Goal: Submit feedback/report problem: Submit feedback/report problem

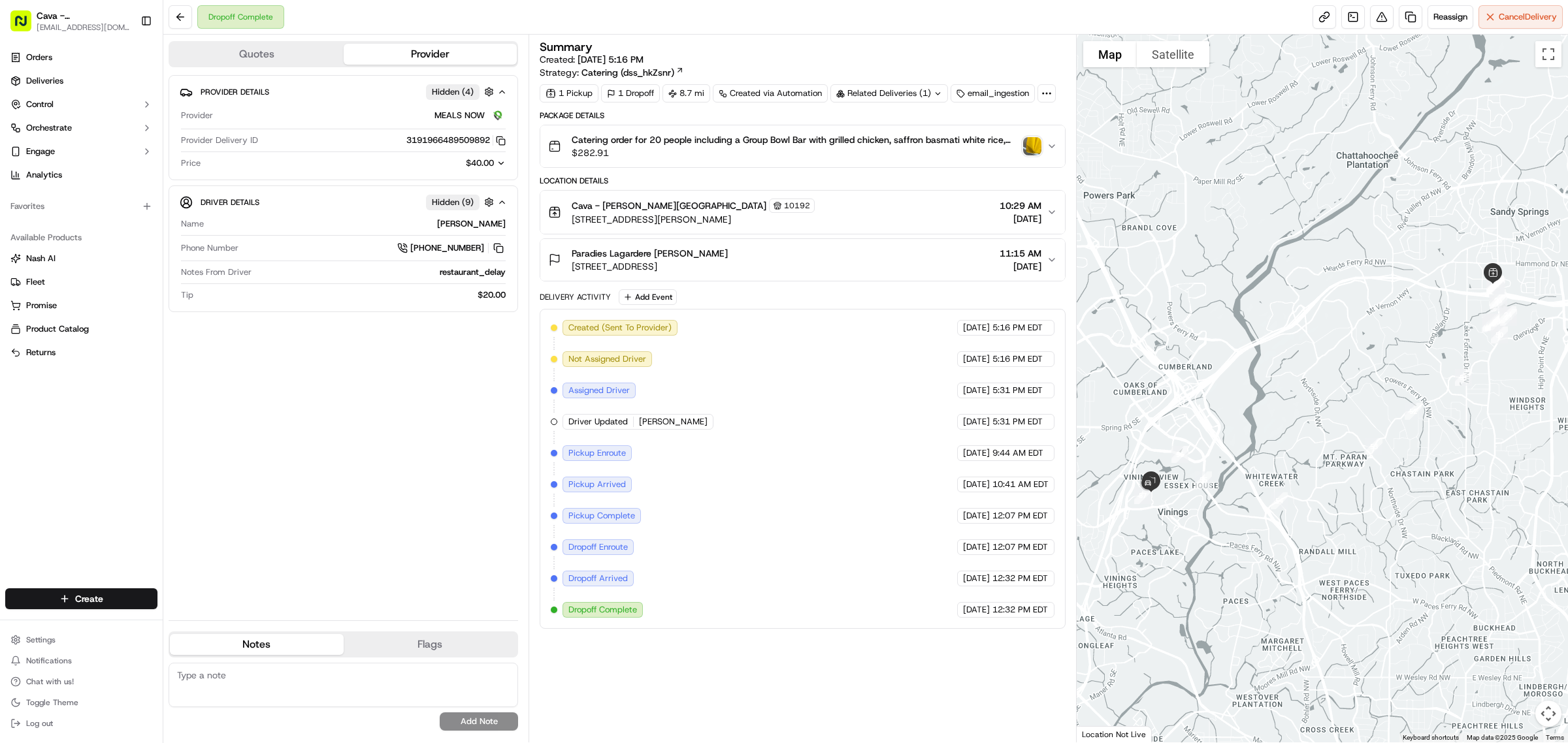
click at [1024, 142] on img "button" at bounding box center [1031, 146] width 18 height 18
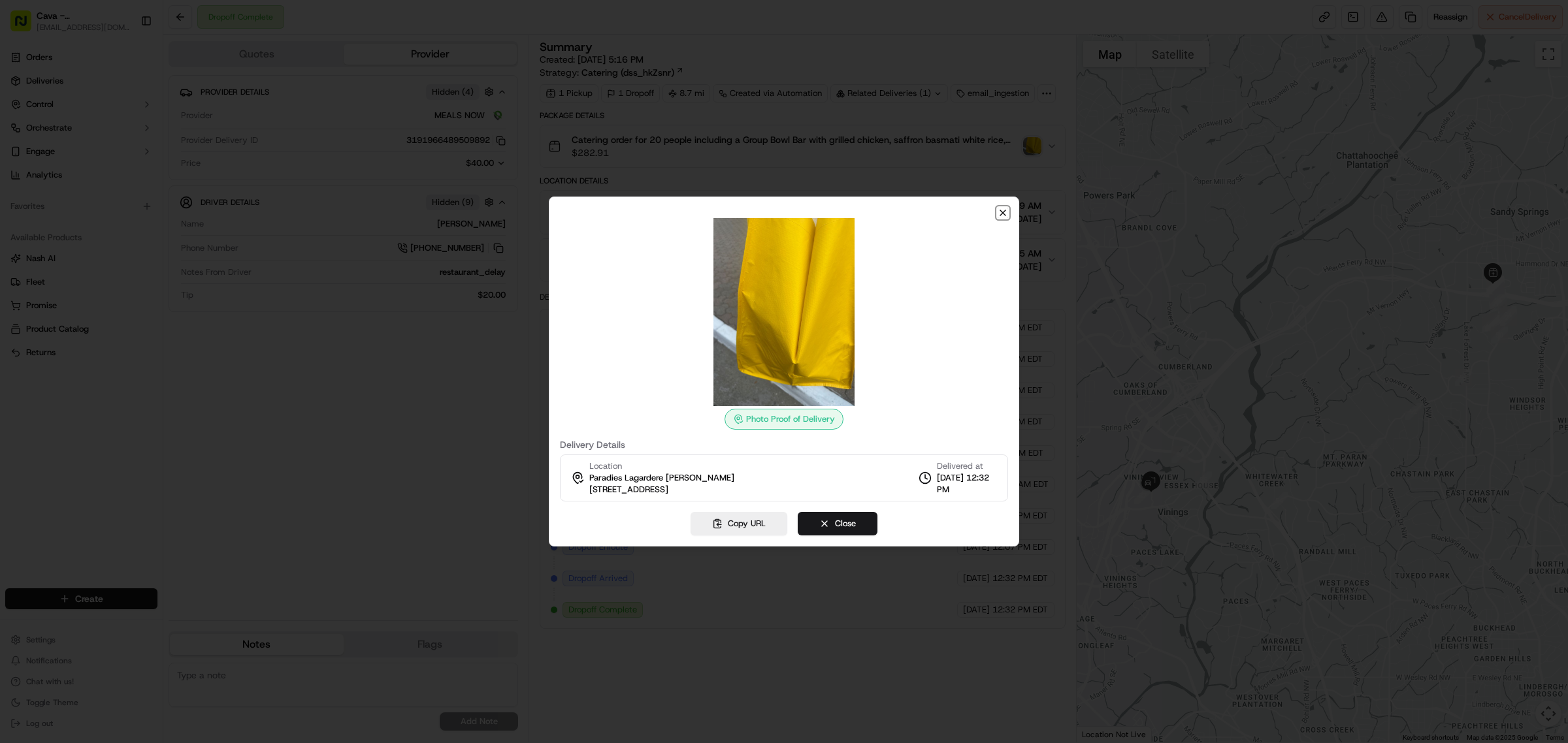
click at [1006, 209] on icon "button" at bounding box center [1003, 213] width 10 height 10
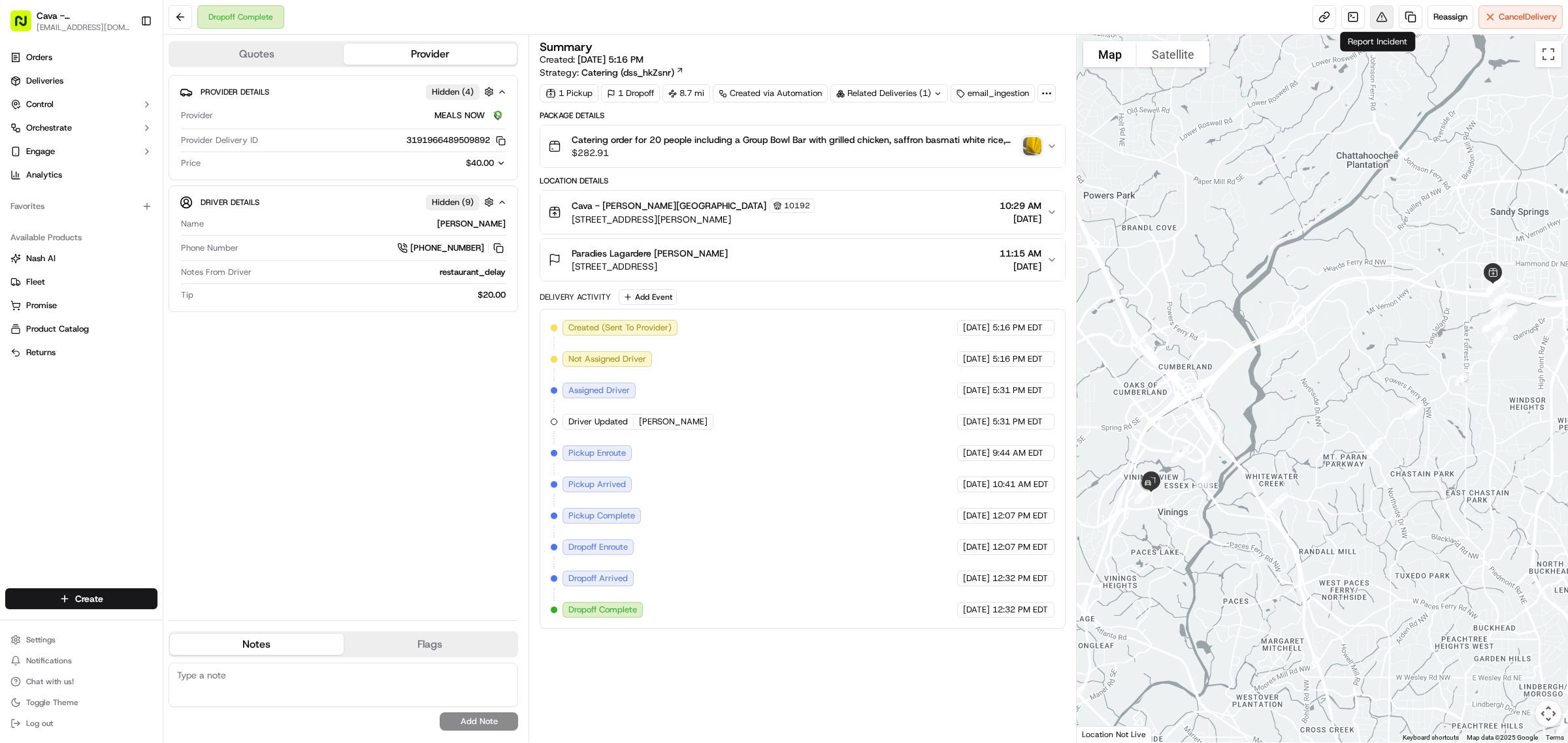
click at [1376, 20] on button at bounding box center [1381, 17] width 24 height 24
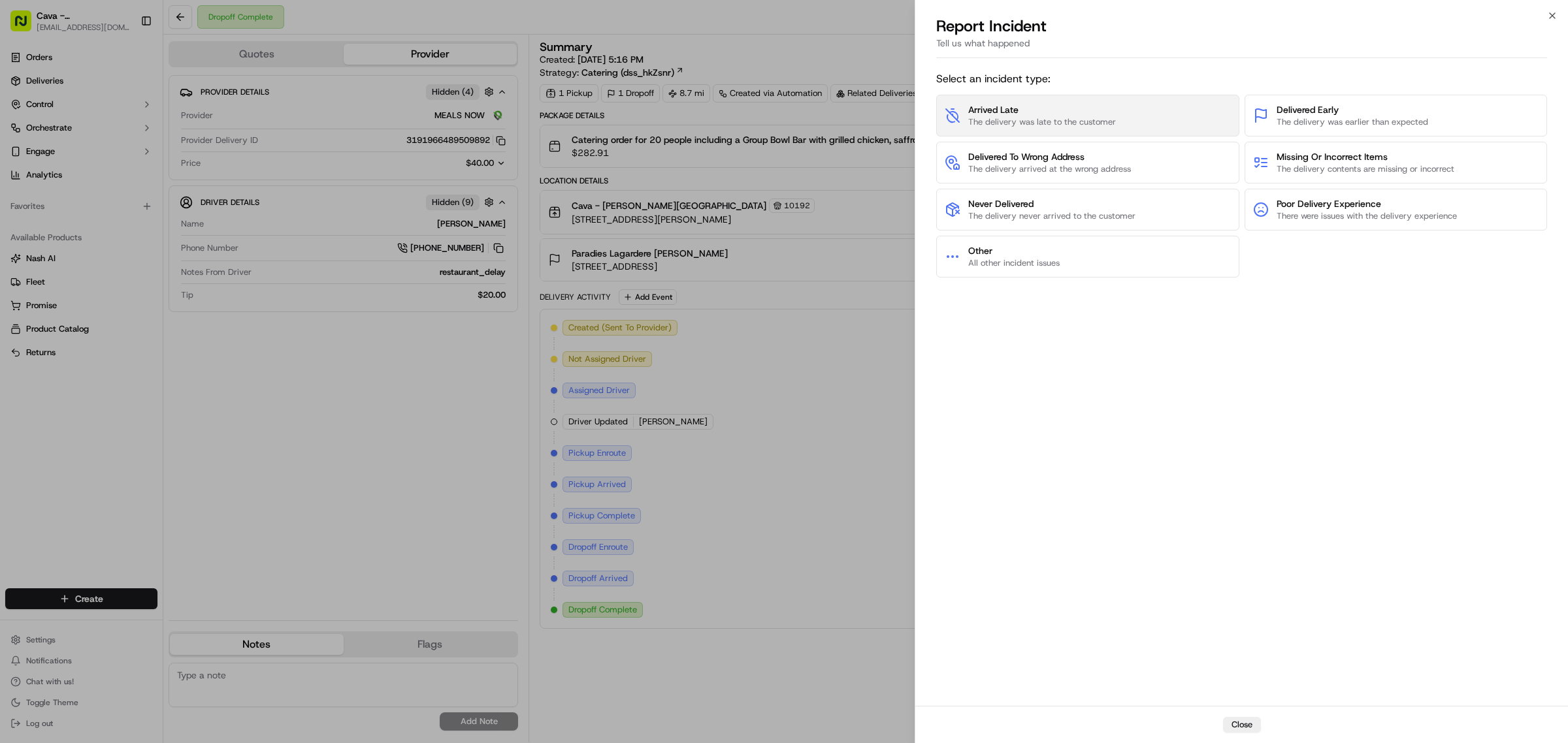
click at [1137, 103] on button "Arrived Late The delivery was late to the customer" at bounding box center [1087, 116] width 303 height 42
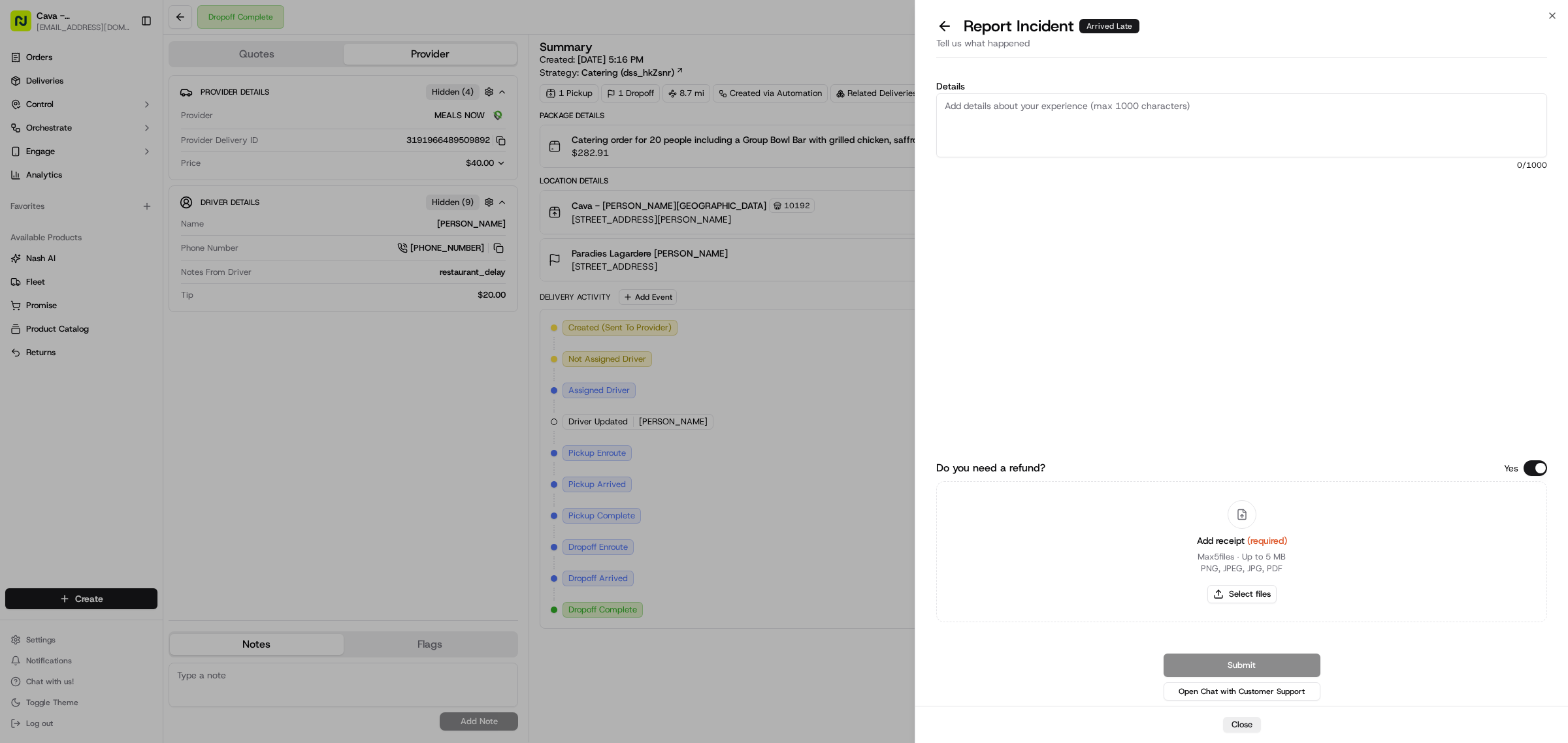
click at [1000, 119] on textarea "Details" at bounding box center [1242, 125] width 611 height 64
click at [1493, 114] on textarea "This driver has been consistently unprofessional on many different levels. My t…" at bounding box center [1242, 125] width 611 height 64
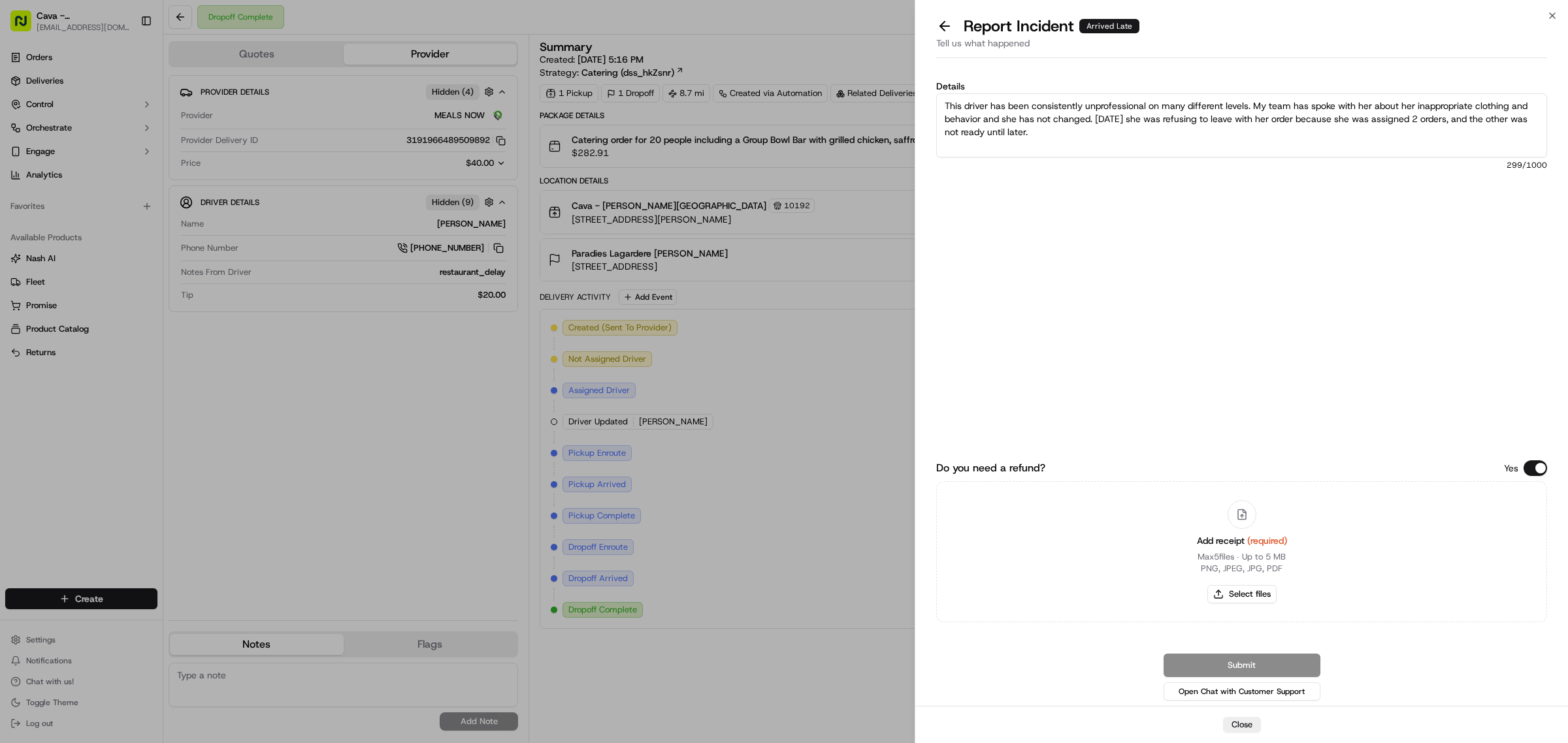
click at [1478, 116] on textarea "This driver has been consistently unprofessional on many different levels. My t…" at bounding box center [1242, 125] width 611 height 64
type textarea "This driver has been consistently unprofessional on many different levels. My t…"
click at [1219, 596] on button "Select files" at bounding box center [1241, 594] width 69 height 18
type input "C:\fakepath\debbie_murphy.png"
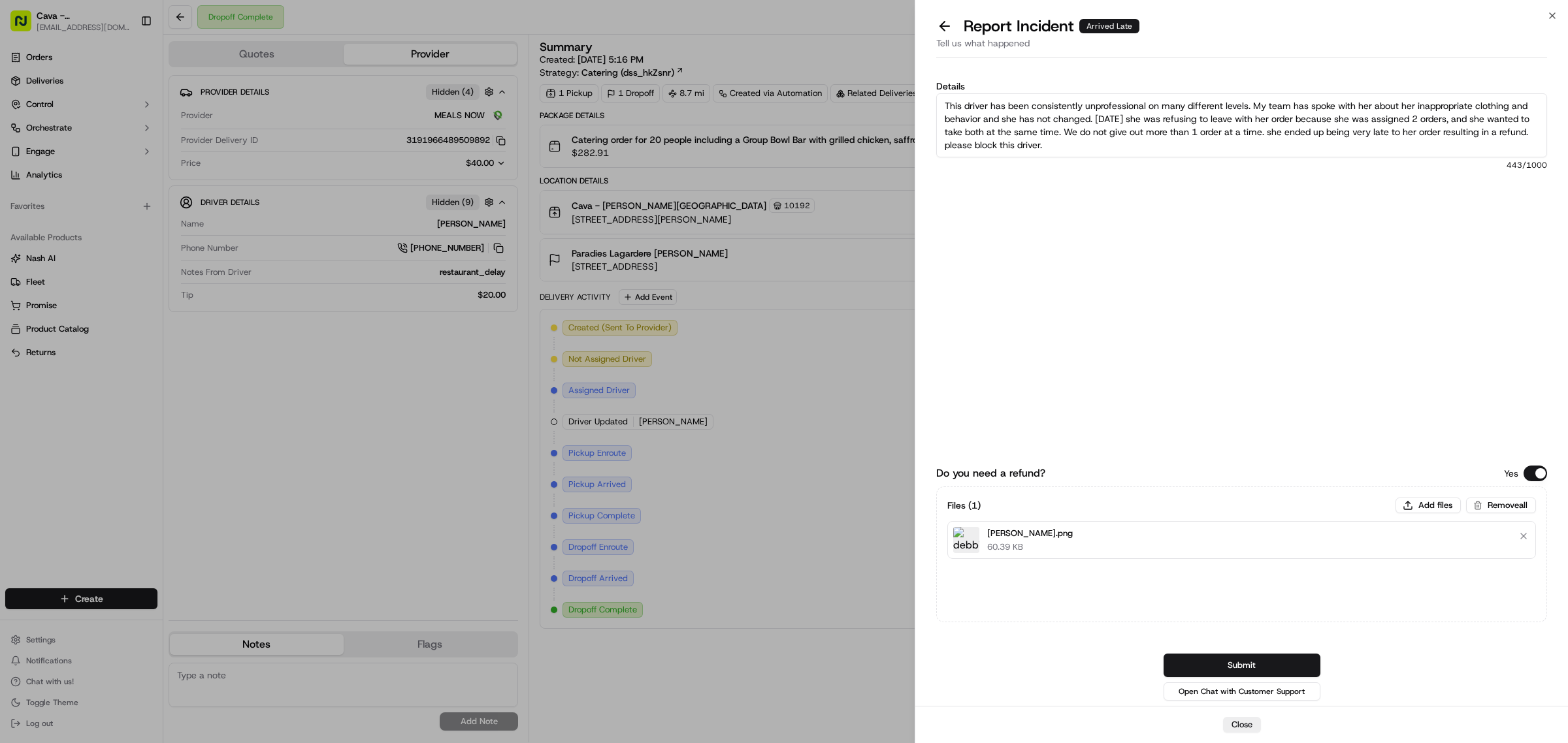
click at [1406, 634] on div "Do you need a refund? Yes Files ( 1 ) Add files Remove all debbie_murphy.png 60…" at bounding box center [1242, 523] width 611 height 359
click at [1191, 452] on div "Do you need a refund? Yes Files ( 1 ) Add files Remove all debbie_murphy.png 60…" at bounding box center [1242, 523] width 611 height 359
click at [1082, 612] on div "Files ( 1 ) Add files Remove all debbie_murphy.png 60.39 KB" at bounding box center [1242, 555] width 611 height 136
click at [1539, 475] on button "Do you need a refund?" at bounding box center [1535, 474] width 24 height 16
click at [1530, 619] on button "Do you need a refund?" at bounding box center [1535, 614] width 24 height 16
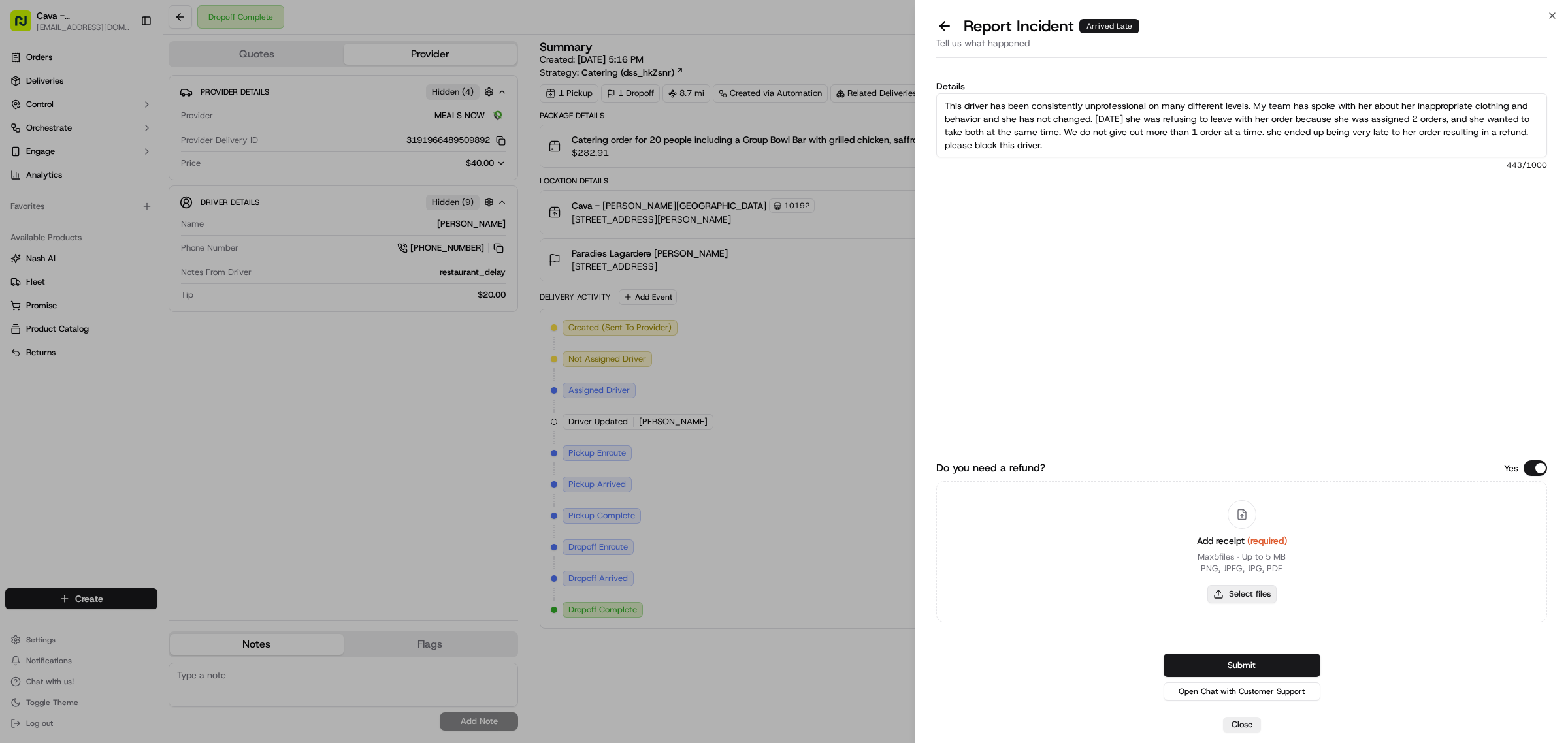
click at [1255, 591] on button "Select files" at bounding box center [1241, 594] width 69 height 18
type input "C:\fakepath\debbie_murphy.png"
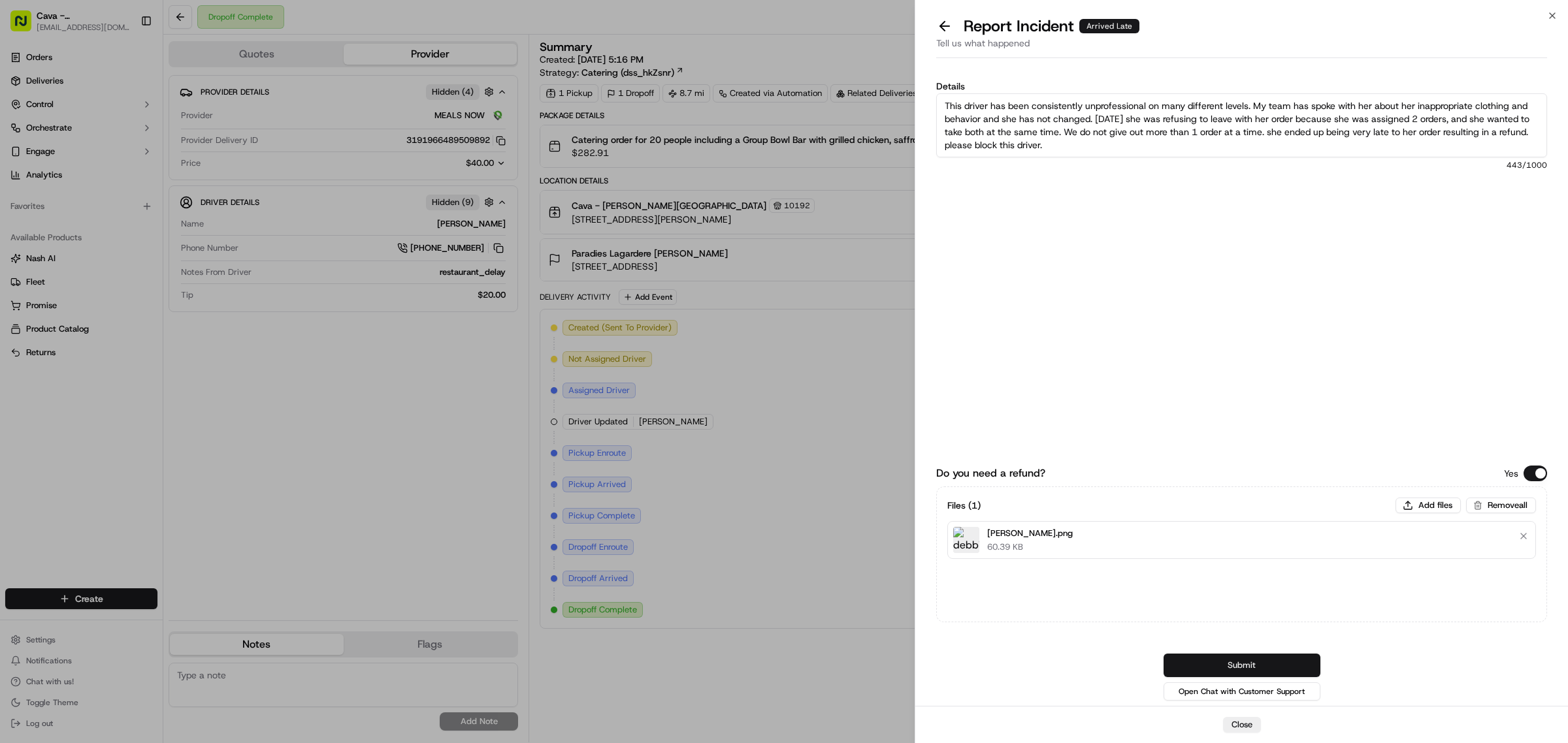
click at [1230, 666] on button "Submit" at bounding box center [1242, 665] width 157 height 24
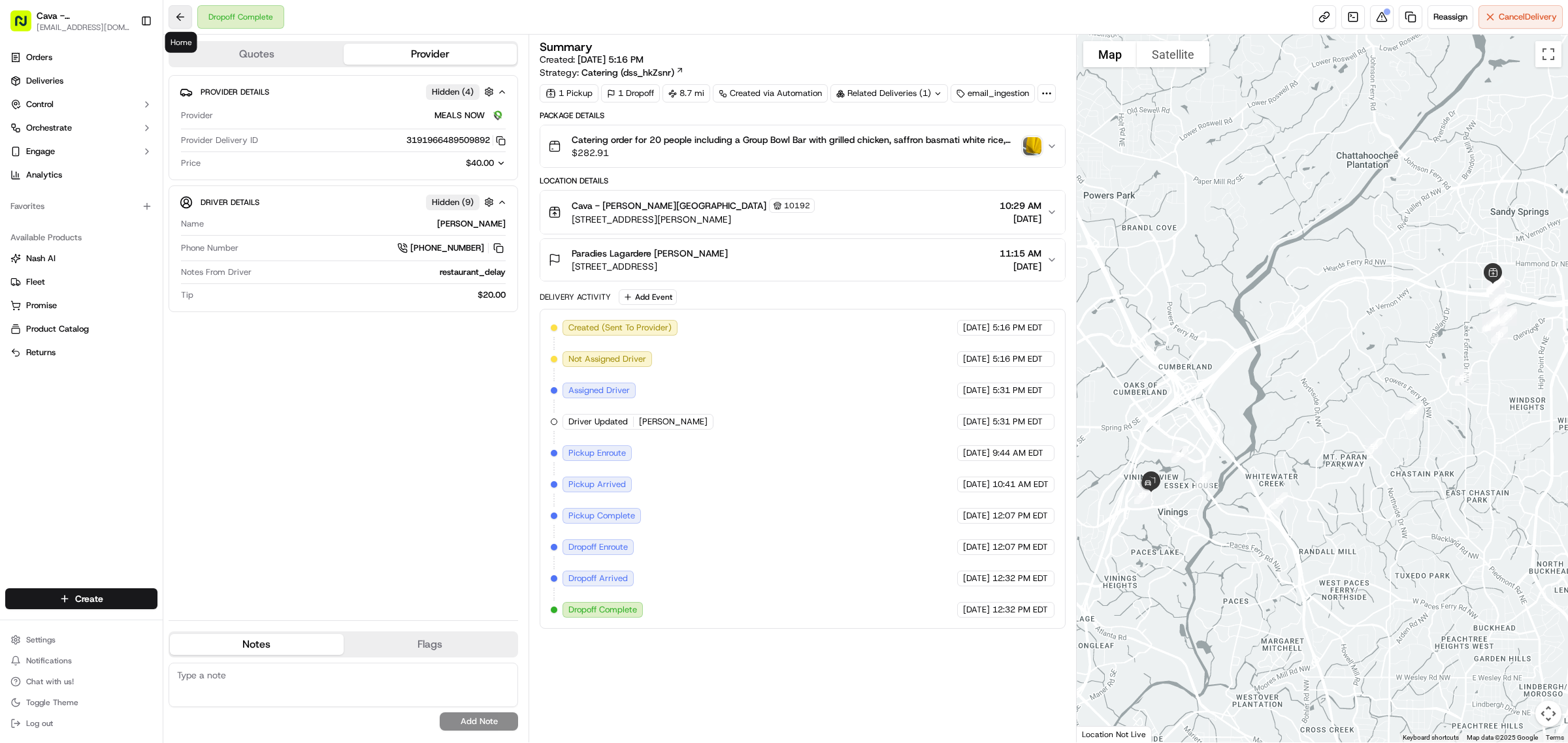
click at [184, 26] on button at bounding box center [180, 17] width 24 height 24
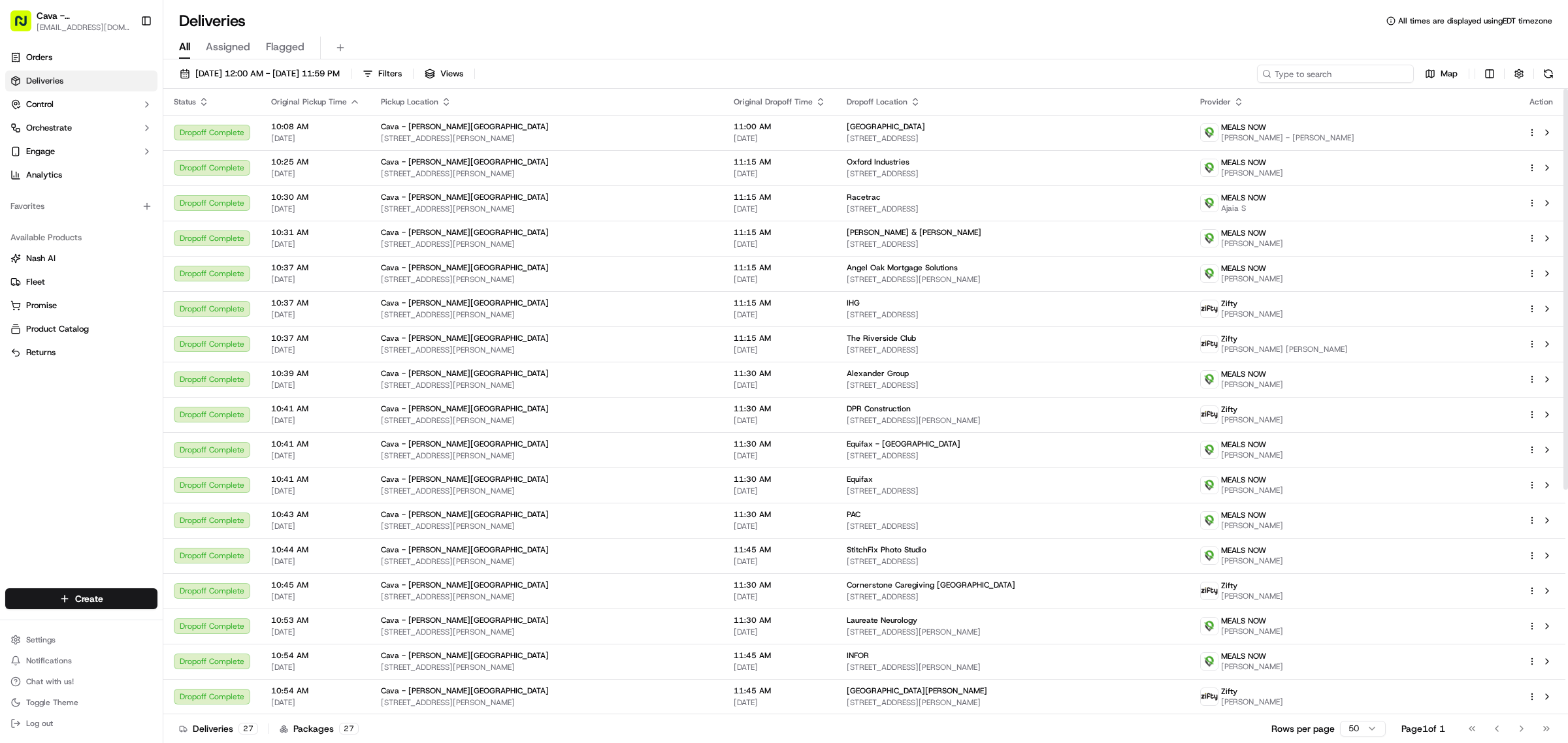
click at [1376, 66] on input at bounding box center [1335, 73] width 157 height 18
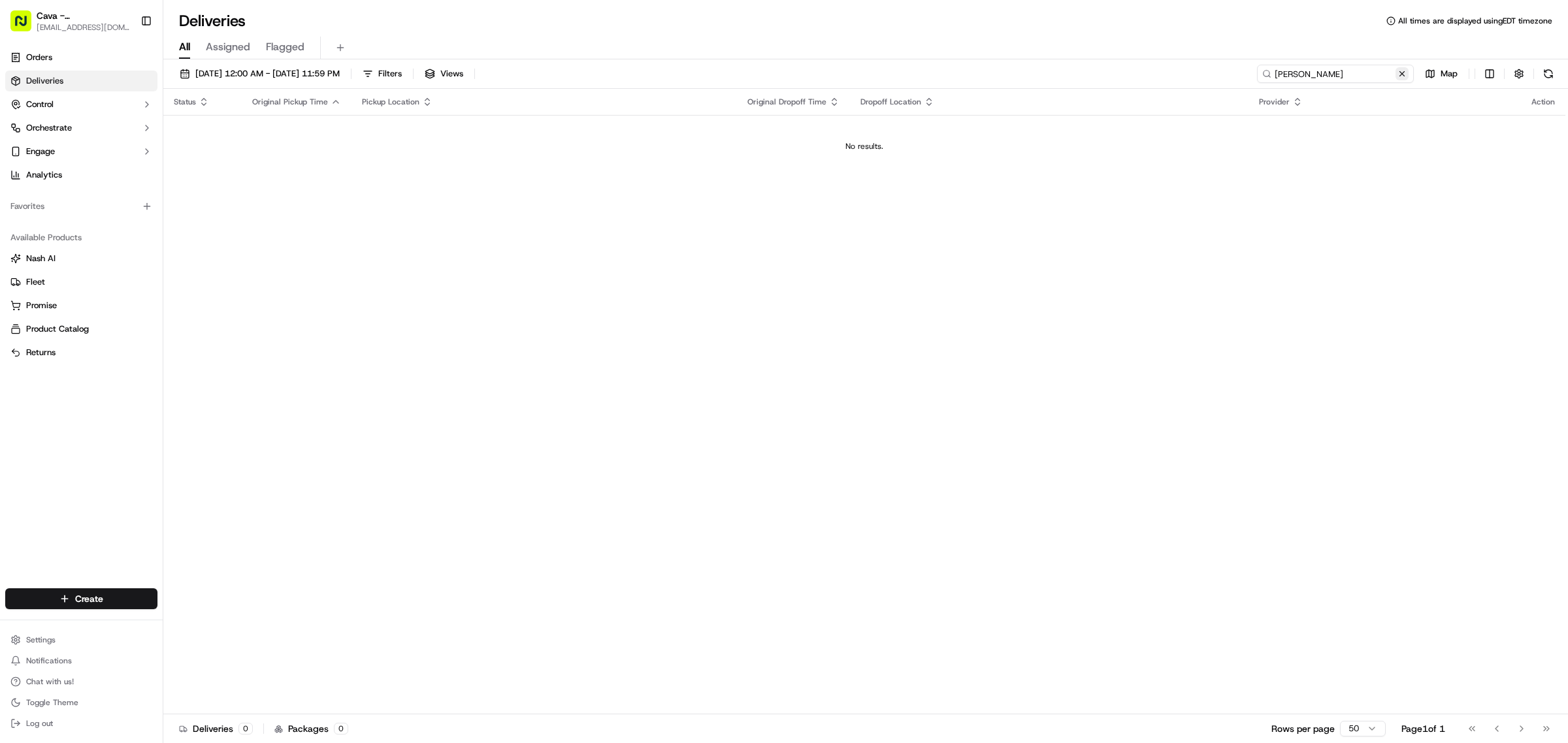
type input "calise"
click at [1404, 67] on button at bounding box center [1401, 73] width 13 height 13
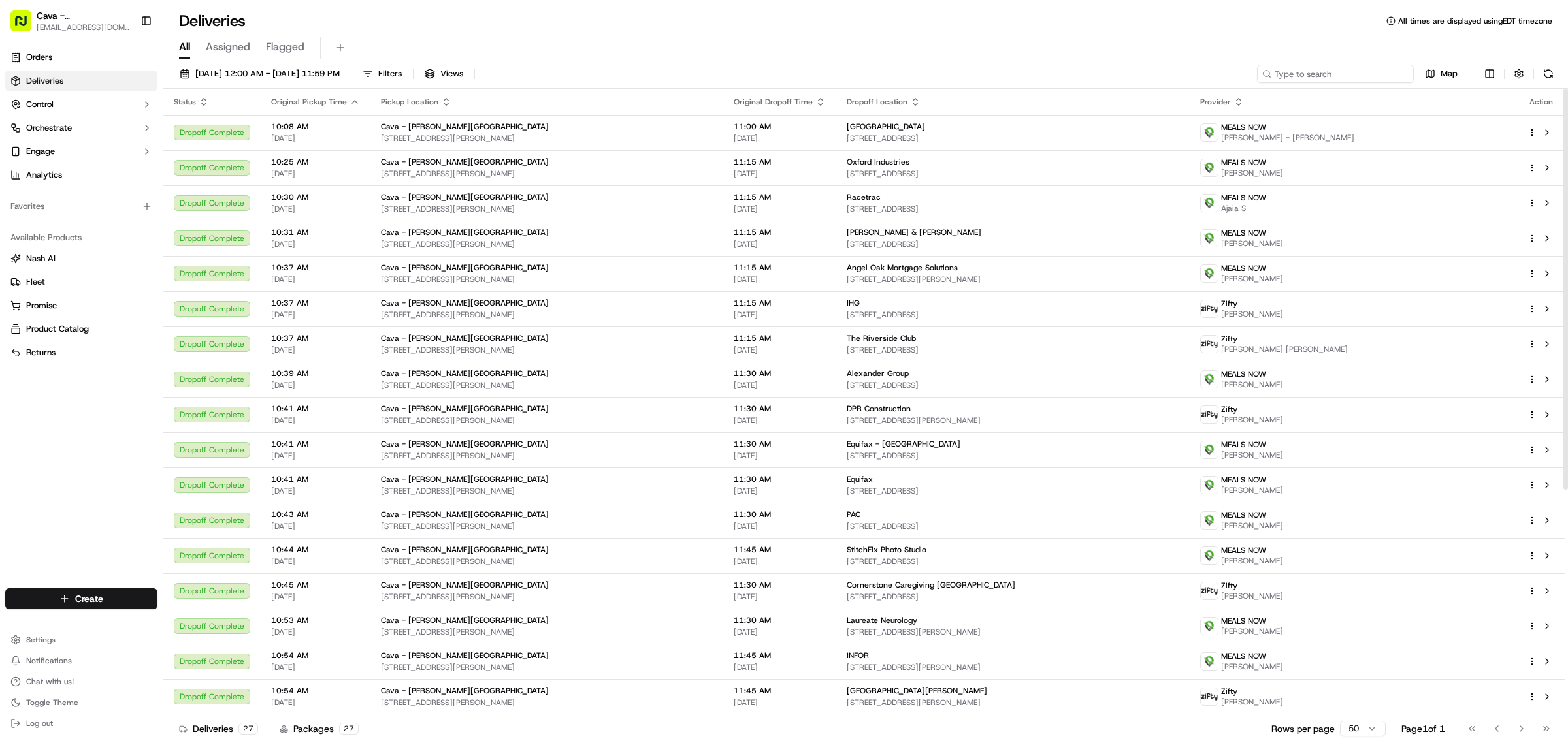
click at [1350, 79] on input at bounding box center [1335, 73] width 157 height 18
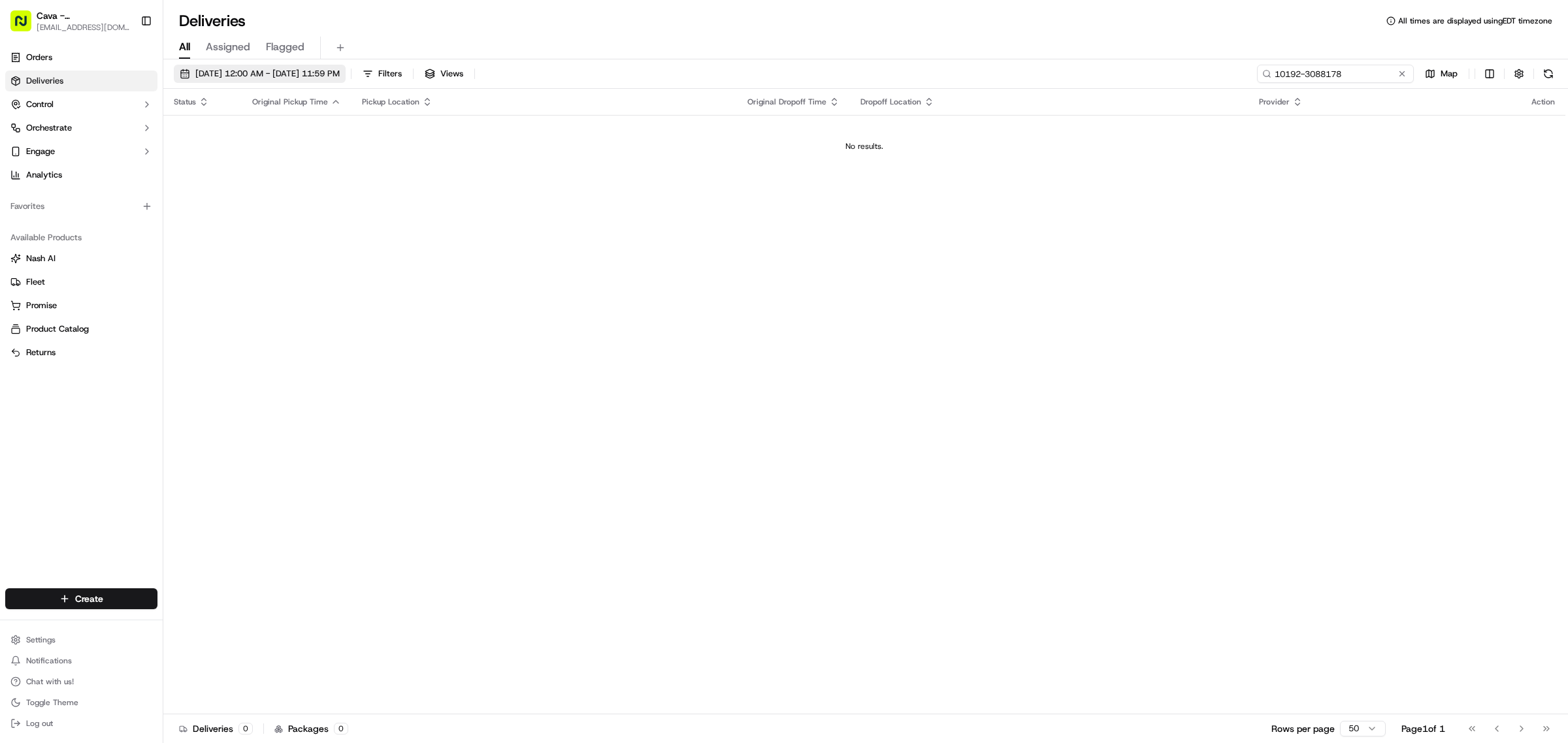
type input "10192-3088178"
click at [217, 77] on span "09/18/2025 12:00 AM - 09/18/2025 11:59 PM" at bounding box center [267, 73] width 144 height 11
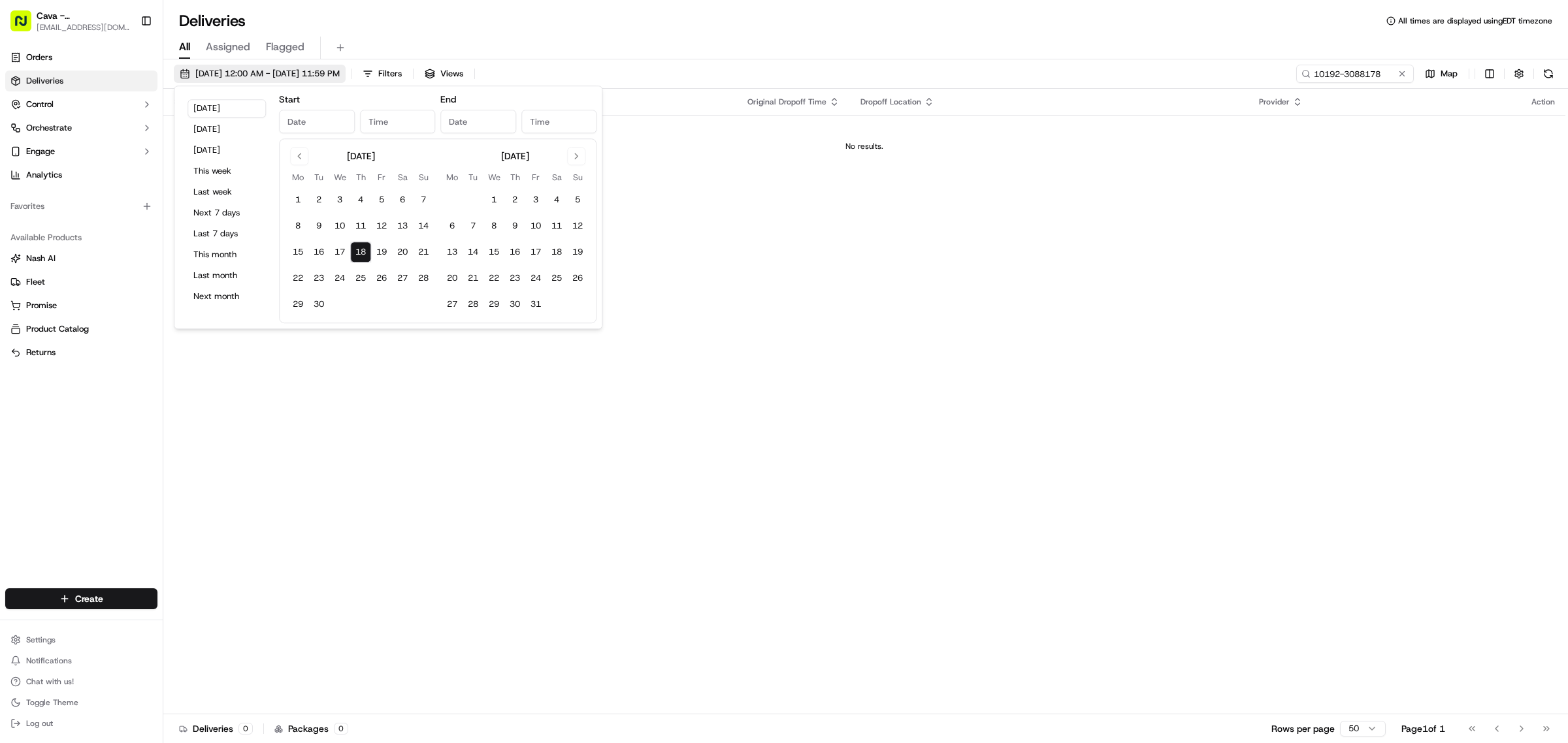
type input "Sep 18, 2025"
type input "12:00 AM"
type input "Sep 18, 2025"
type input "11:59 PM"
click at [350, 256] on button "18" at bounding box center [360, 252] width 21 height 21
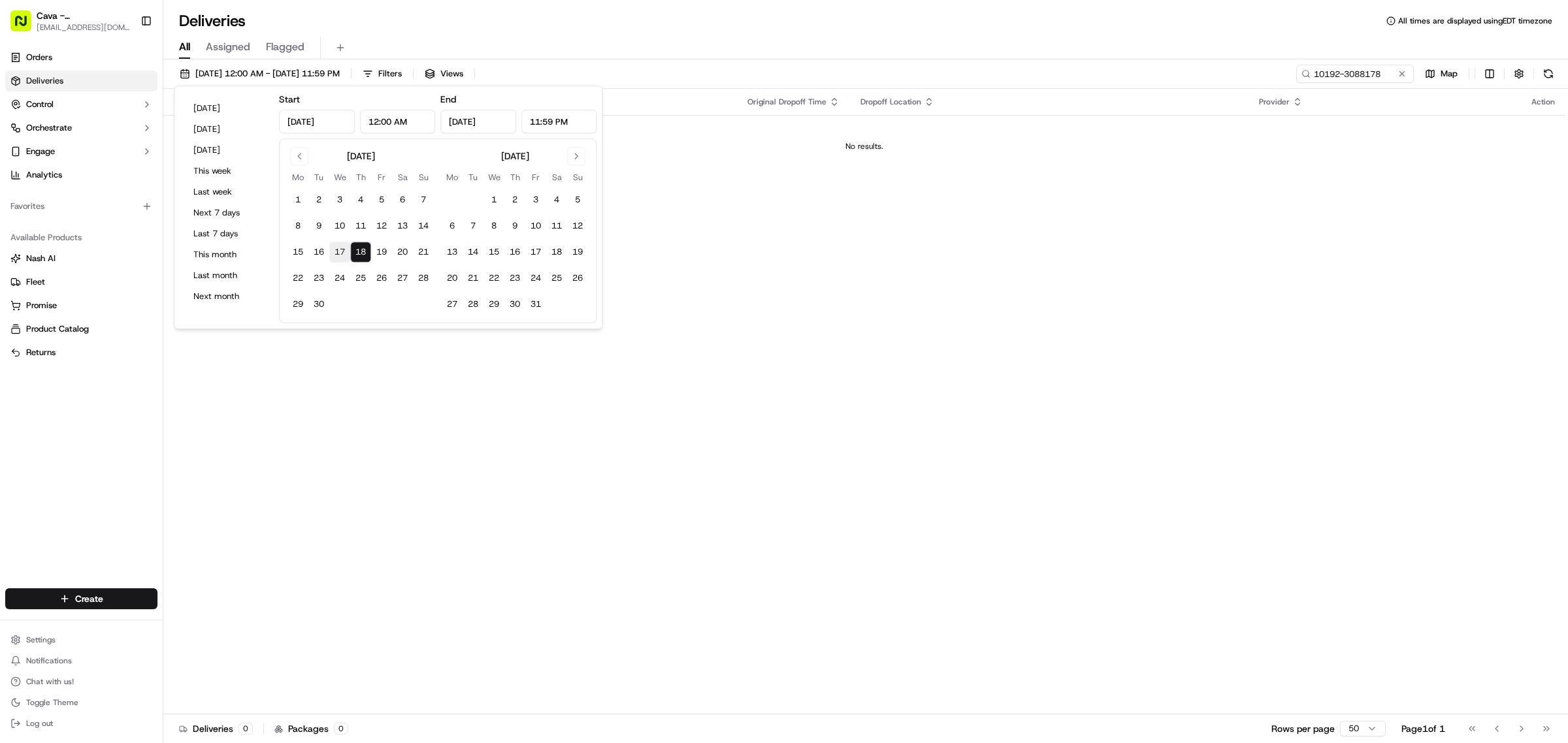
click at [347, 256] on button "17" at bounding box center [339, 252] width 21 height 21
type input "Sep 17, 2025"
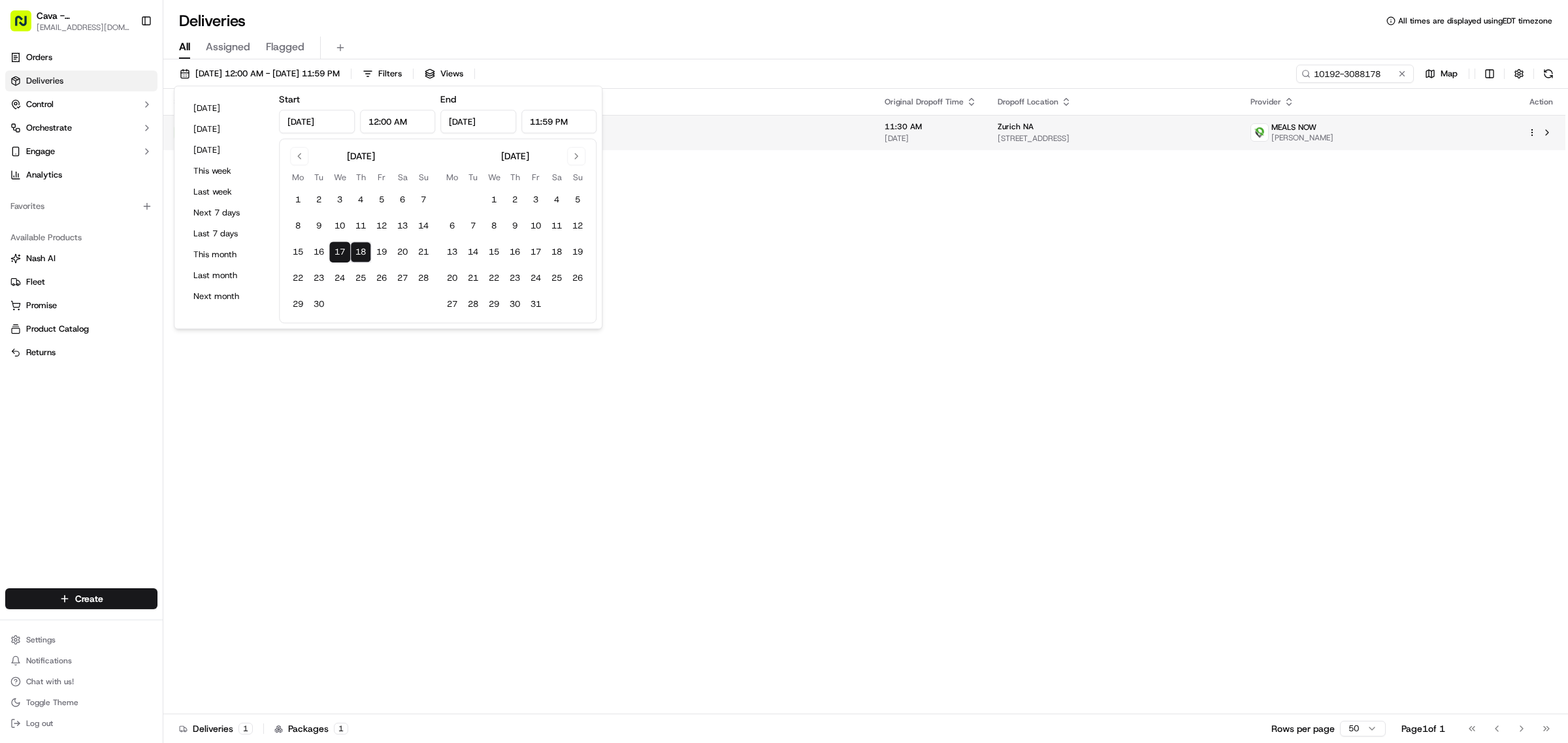
click at [1013, 144] on td "Zurich NA 1001 Summit Blvd NE #1200, Brookhaven, GA 30319, USA" at bounding box center [1113, 133] width 253 height 35
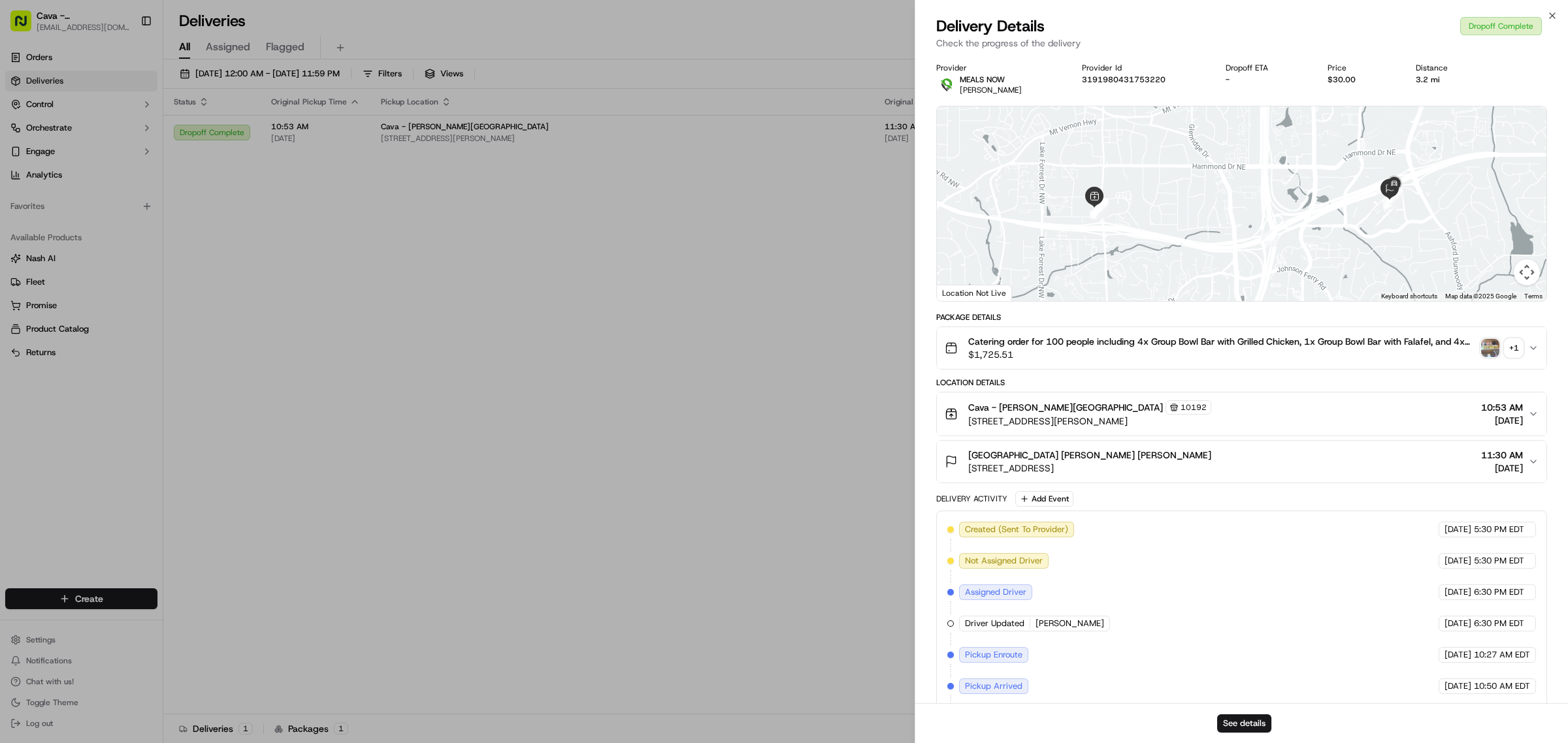
click at [1513, 352] on div "+ 1" at bounding box center [1513, 348] width 18 height 18
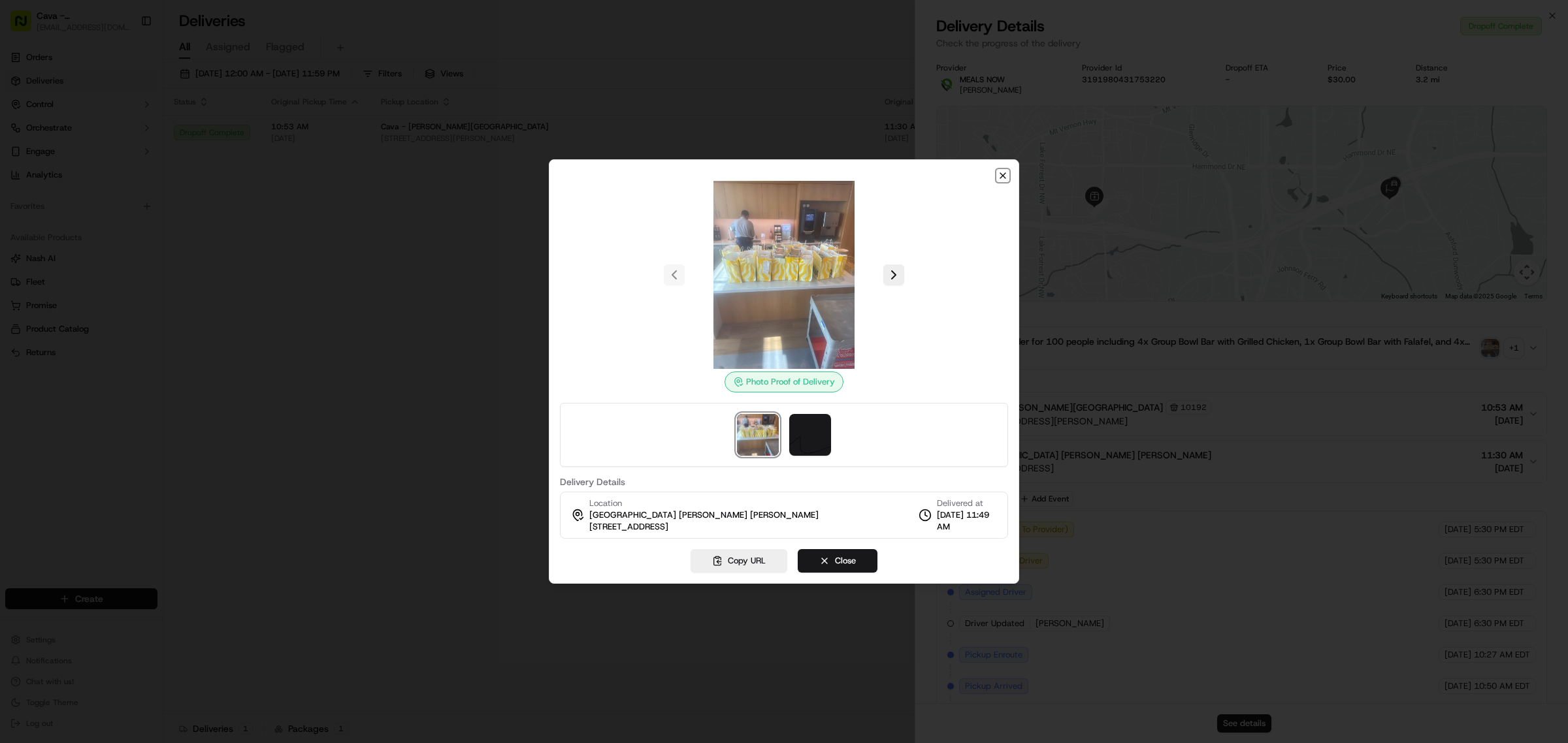
click at [1007, 177] on icon "button" at bounding box center [1003, 175] width 10 height 10
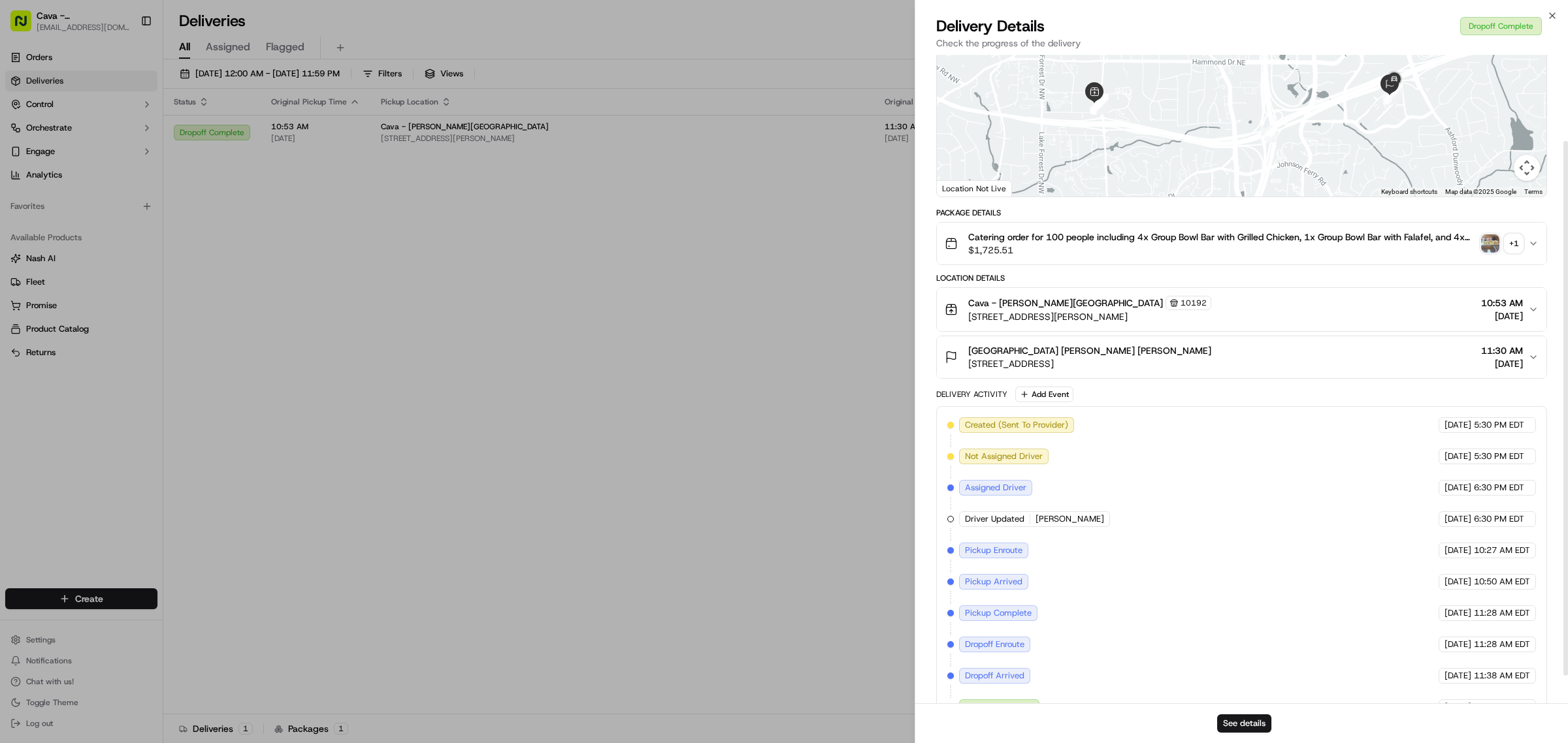
scroll to position [139, 0]
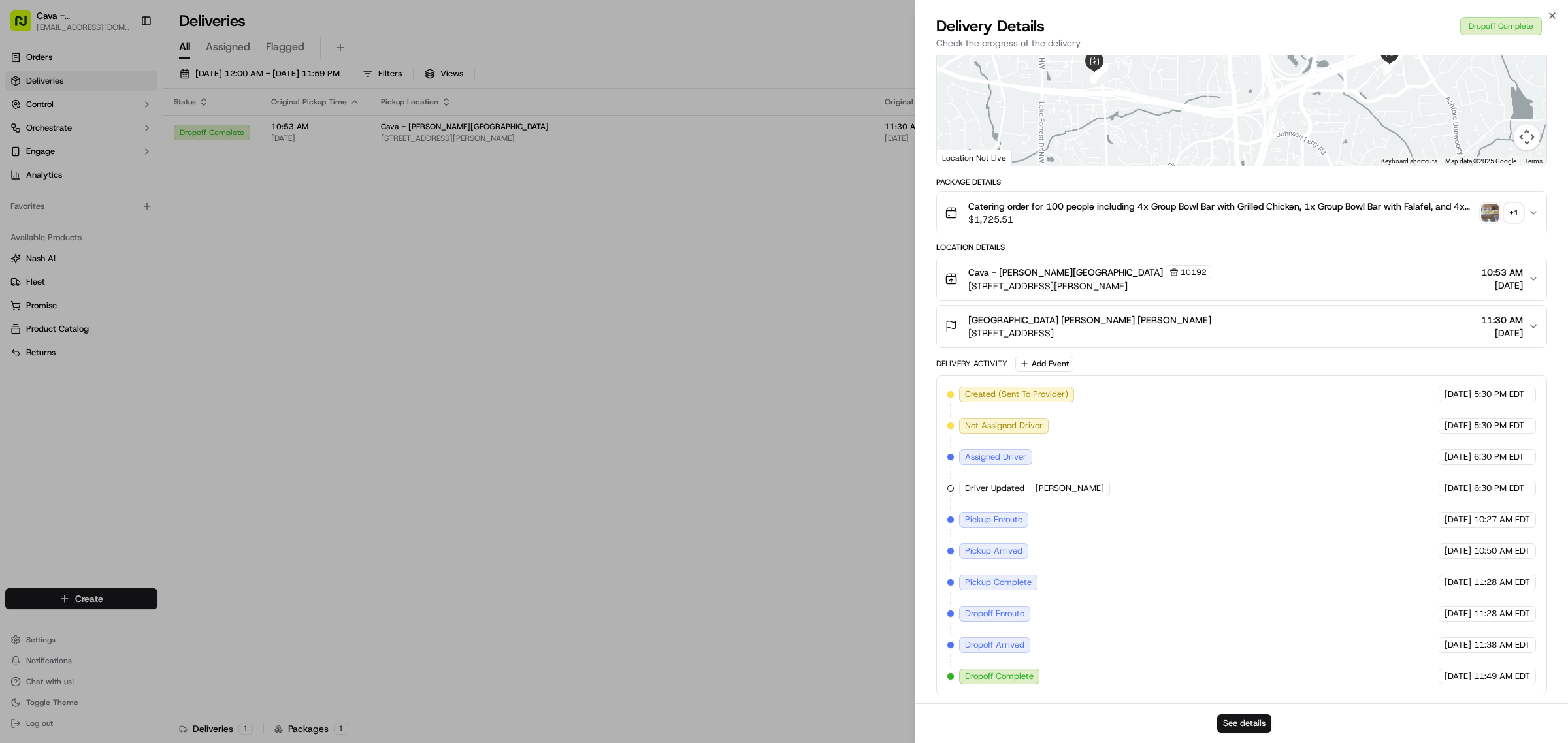
click at [1236, 718] on button "See details" at bounding box center [1244, 723] width 54 height 18
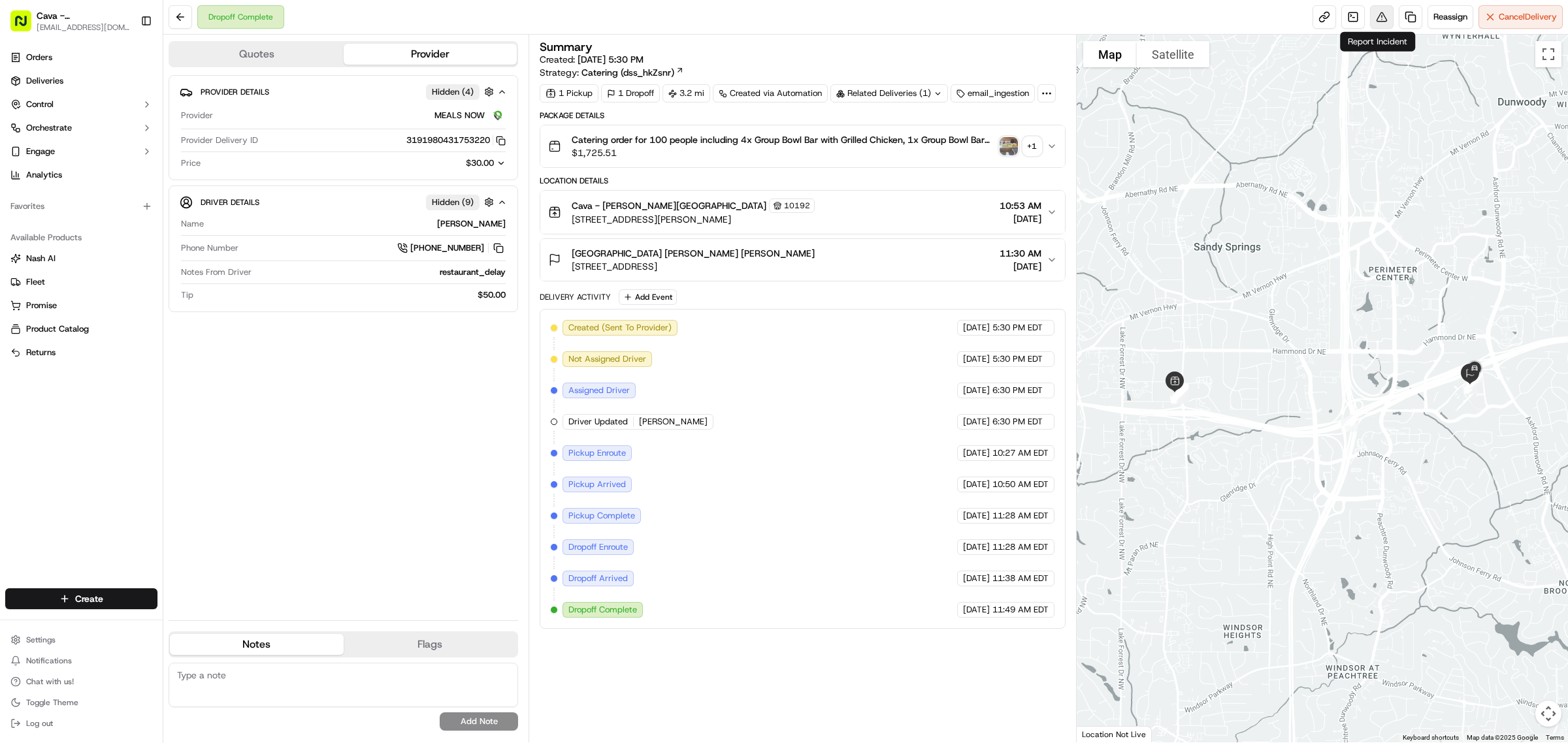
click at [1376, 23] on button at bounding box center [1381, 17] width 24 height 24
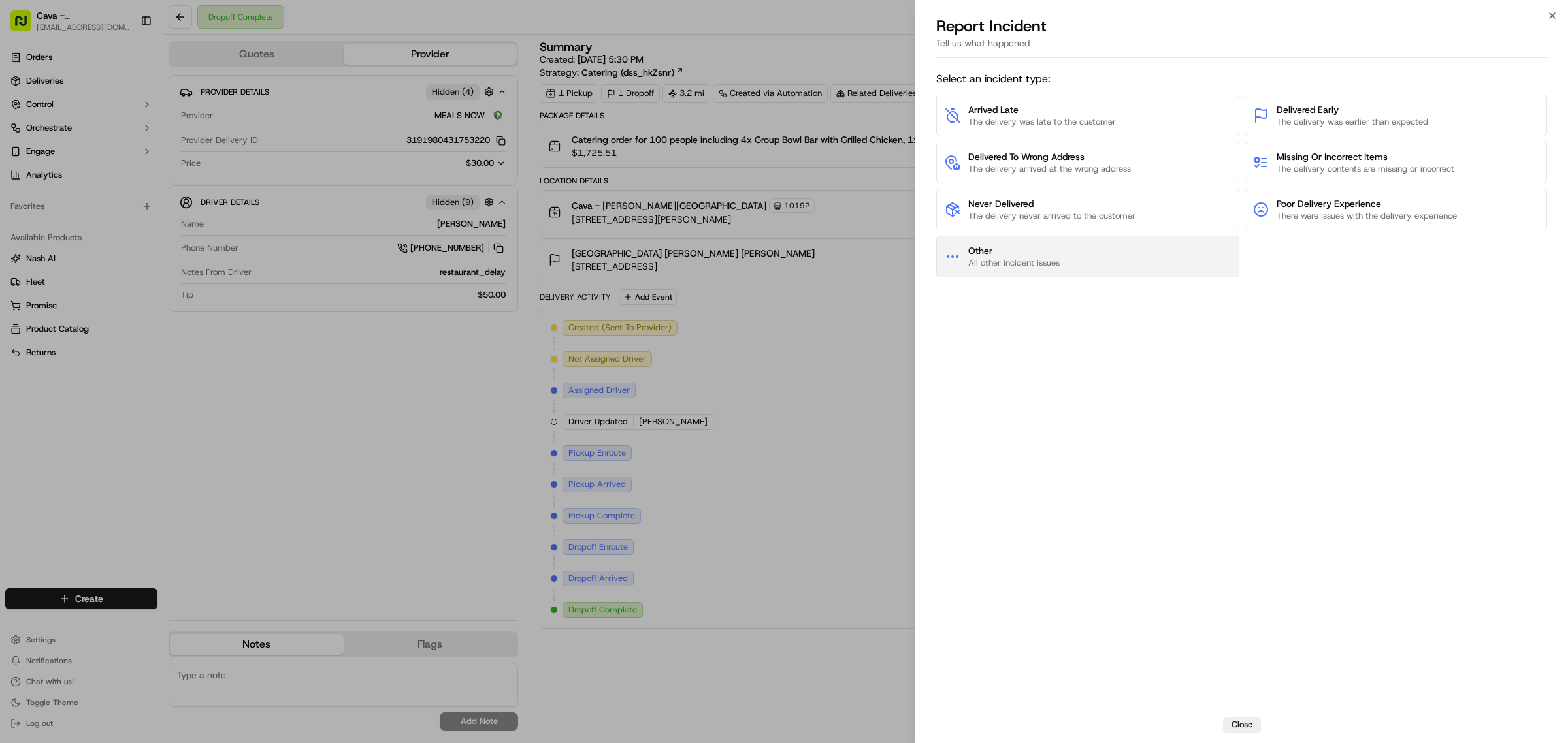
click at [997, 265] on span "All other incident issues" at bounding box center [1013, 262] width 92 height 11
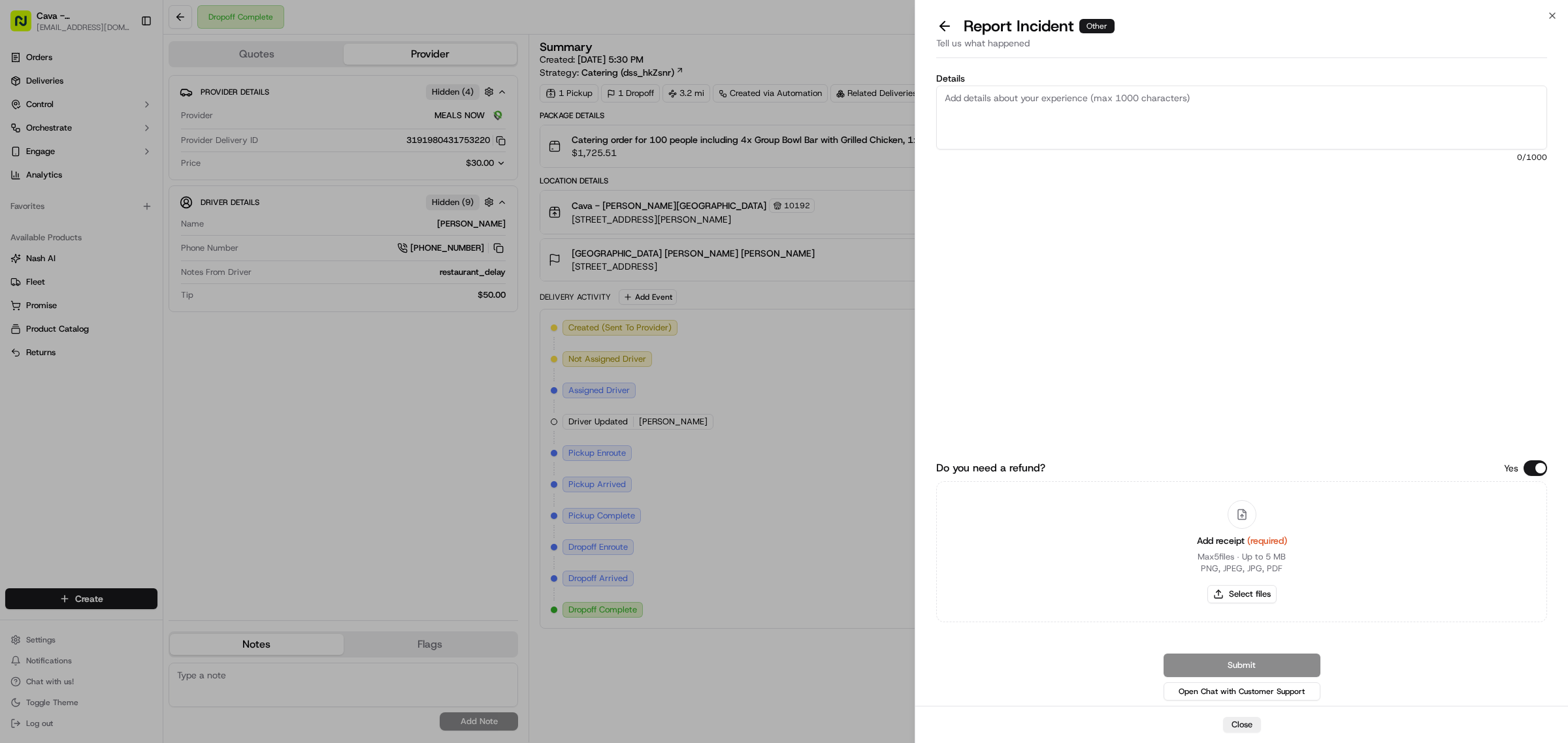
click at [1057, 101] on textarea "Details" at bounding box center [1242, 117] width 611 height 64
type textarea "r"
type textarea "t"
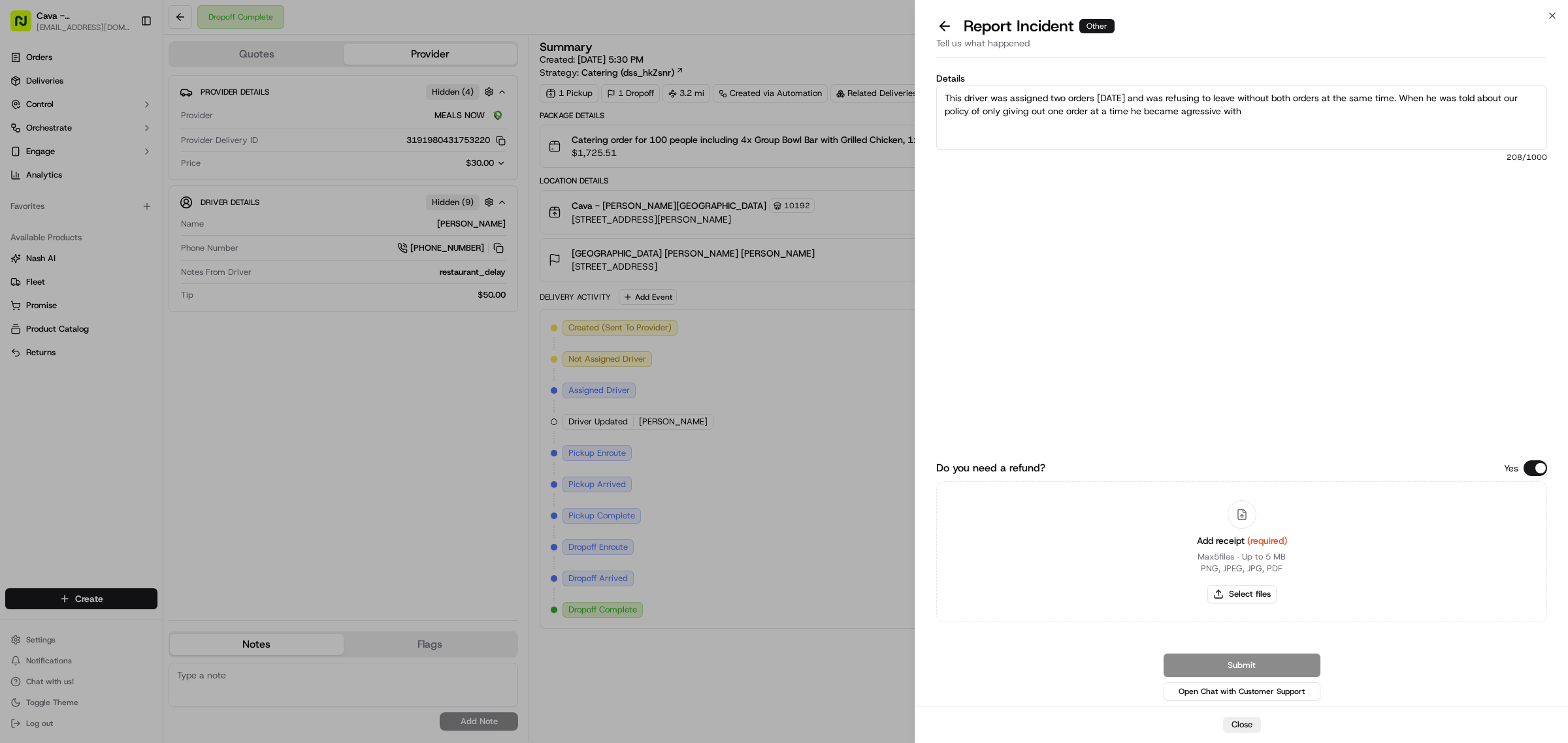
drag, startPoint x: 1277, startPoint y: 119, endPoint x: 1194, endPoint y: 109, distance: 83.6
click at [1194, 109] on textarea "This driver was assigned two orders yesterday and was refusing to leave without…" at bounding box center [1242, 117] width 611 height 64
click at [1196, 110] on textarea "This driver was assigned two orders yesterday and was refusing to leave without…" at bounding box center [1242, 117] width 611 height 64
click at [1232, 115] on textarea "This driver was assigned two orders yesterday and was refusing to leave without…" at bounding box center [1242, 117] width 611 height 64
type textarea "This driver was assigned two orders yesterday and was refusing to leave without…"
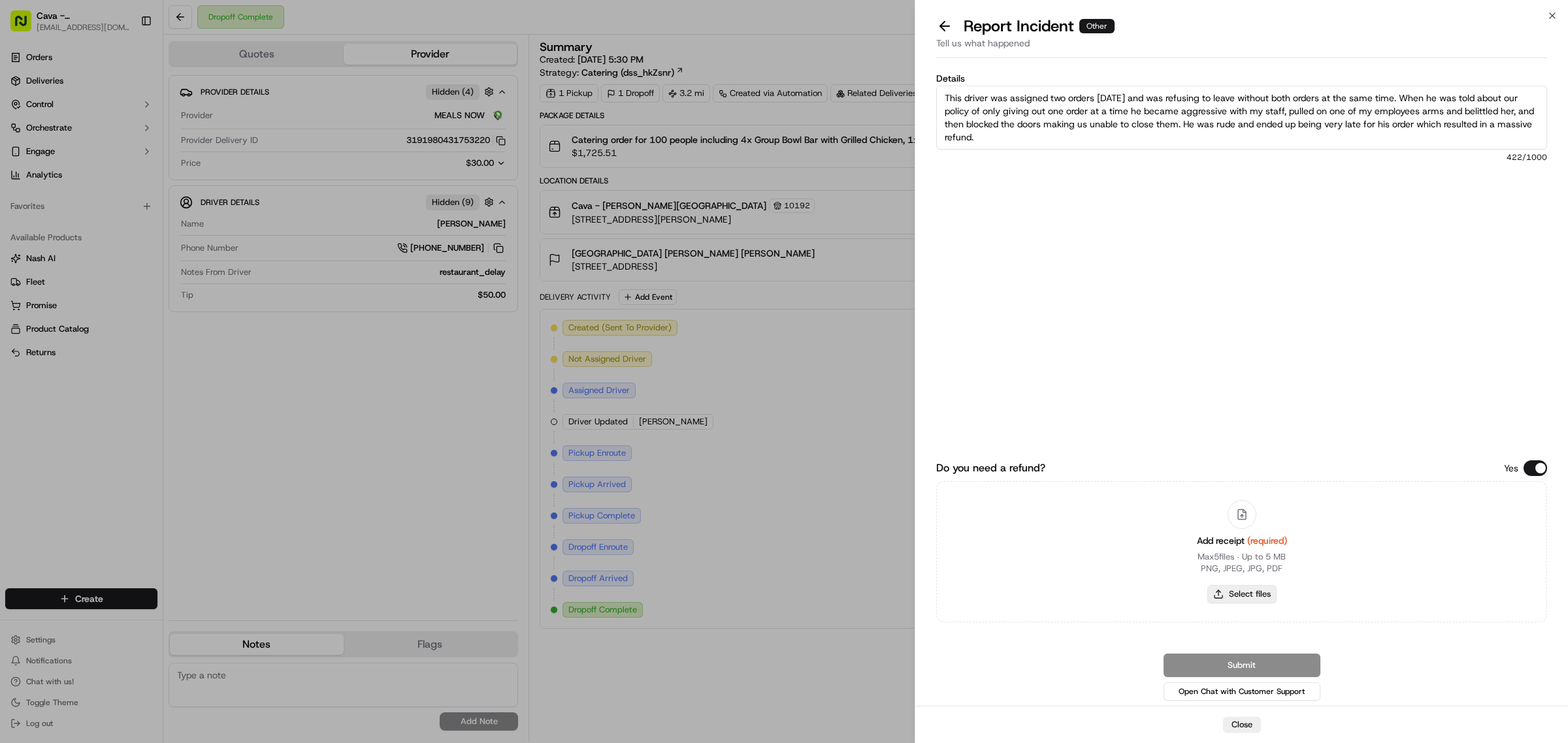
click at [1250, 590] on button "Select files" at bounding box center [1241, 594] width 69 height 18
type input "C:\fakepath\calise_chaddick.png"
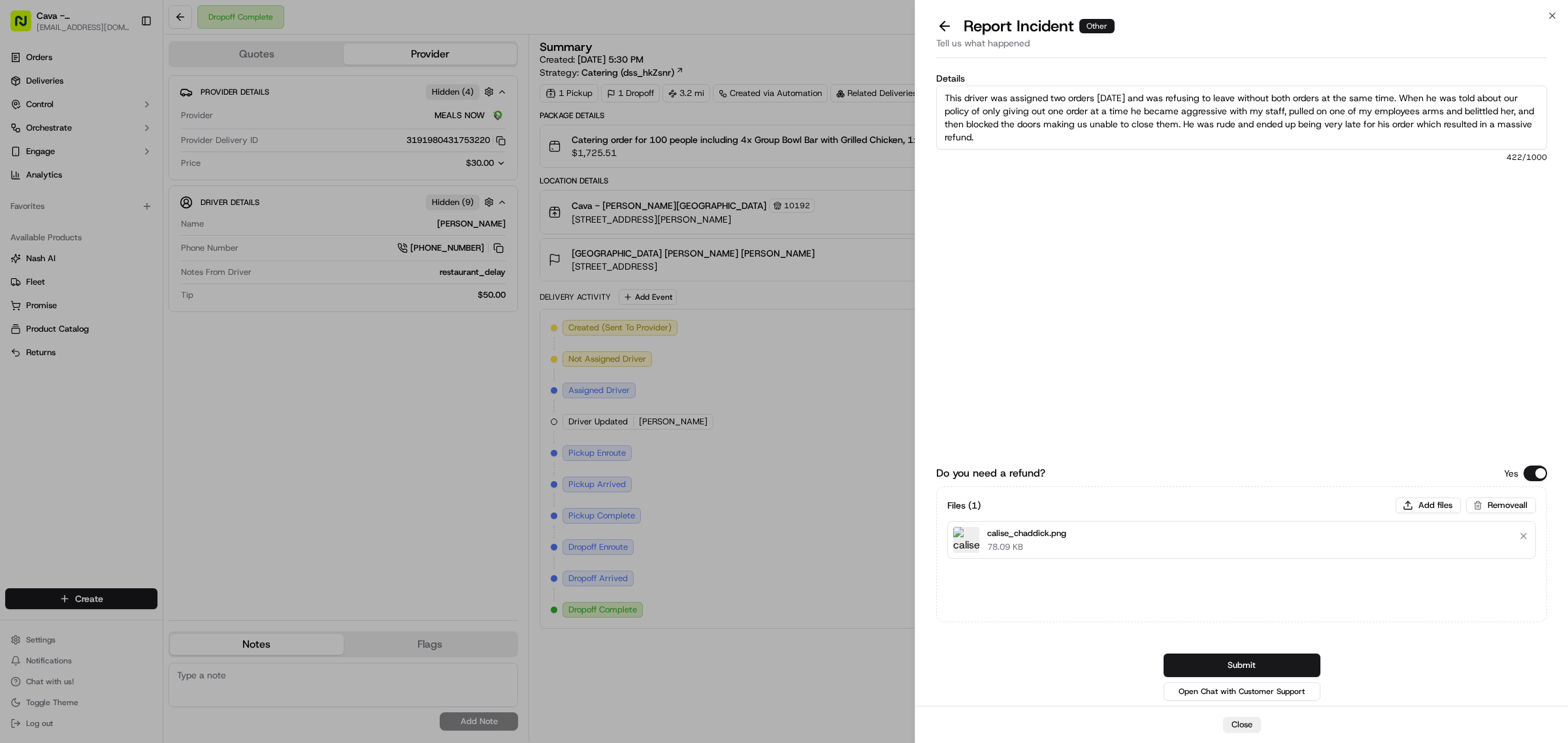
click at [1077, 137] on textarea "This driver was assigned two orders yesterday and was refusing to leave without…" at bounding box center [1242, 117] width 611 height 64
type textarea "This driver was assigned two orders yesterday and was refusing to leave without…"
click at [1204, 668] on button "Submit" at bounding box center [1242, 665] width 157 height 24
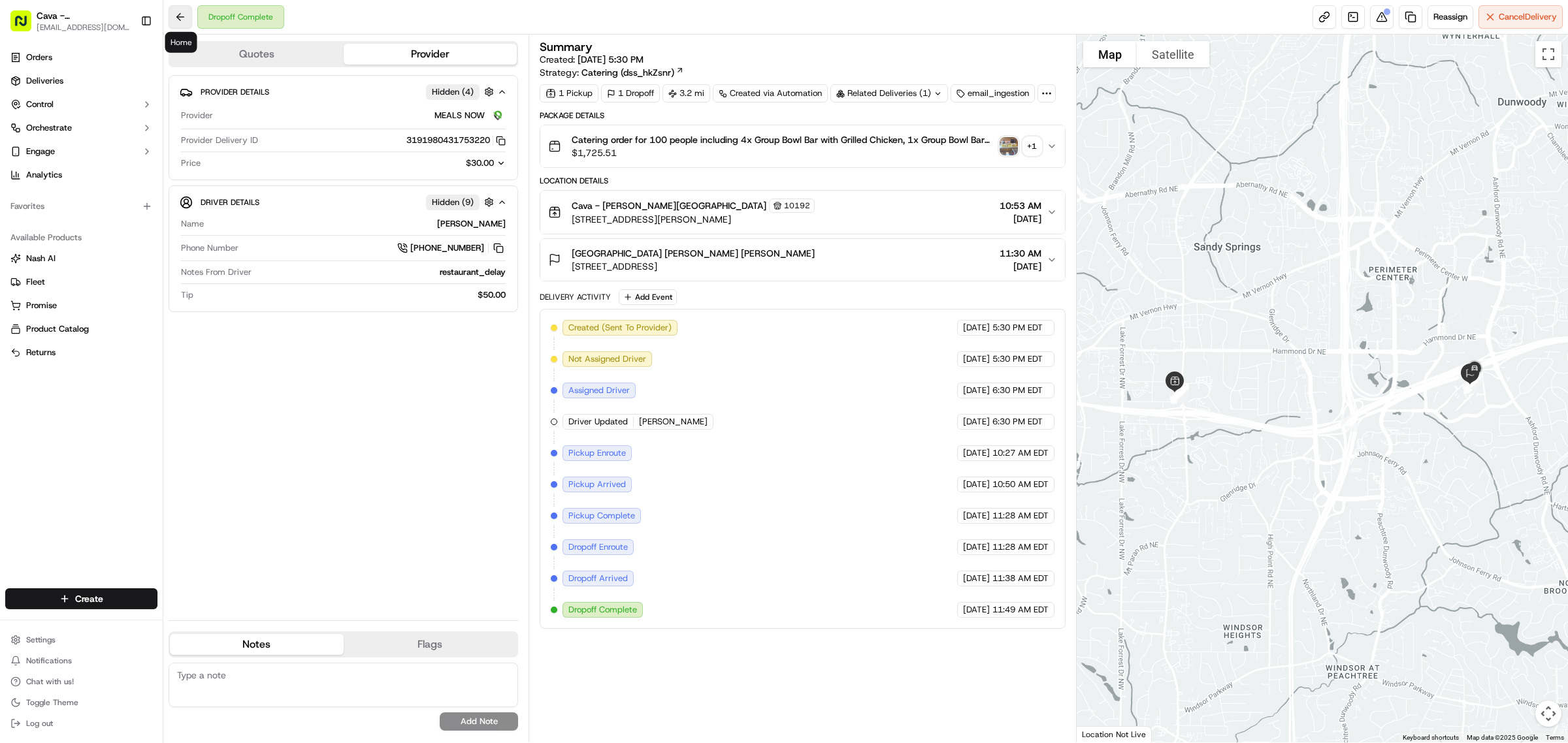
click at [181, 18] on button at bounding box center [180, 17] width 24 height 24
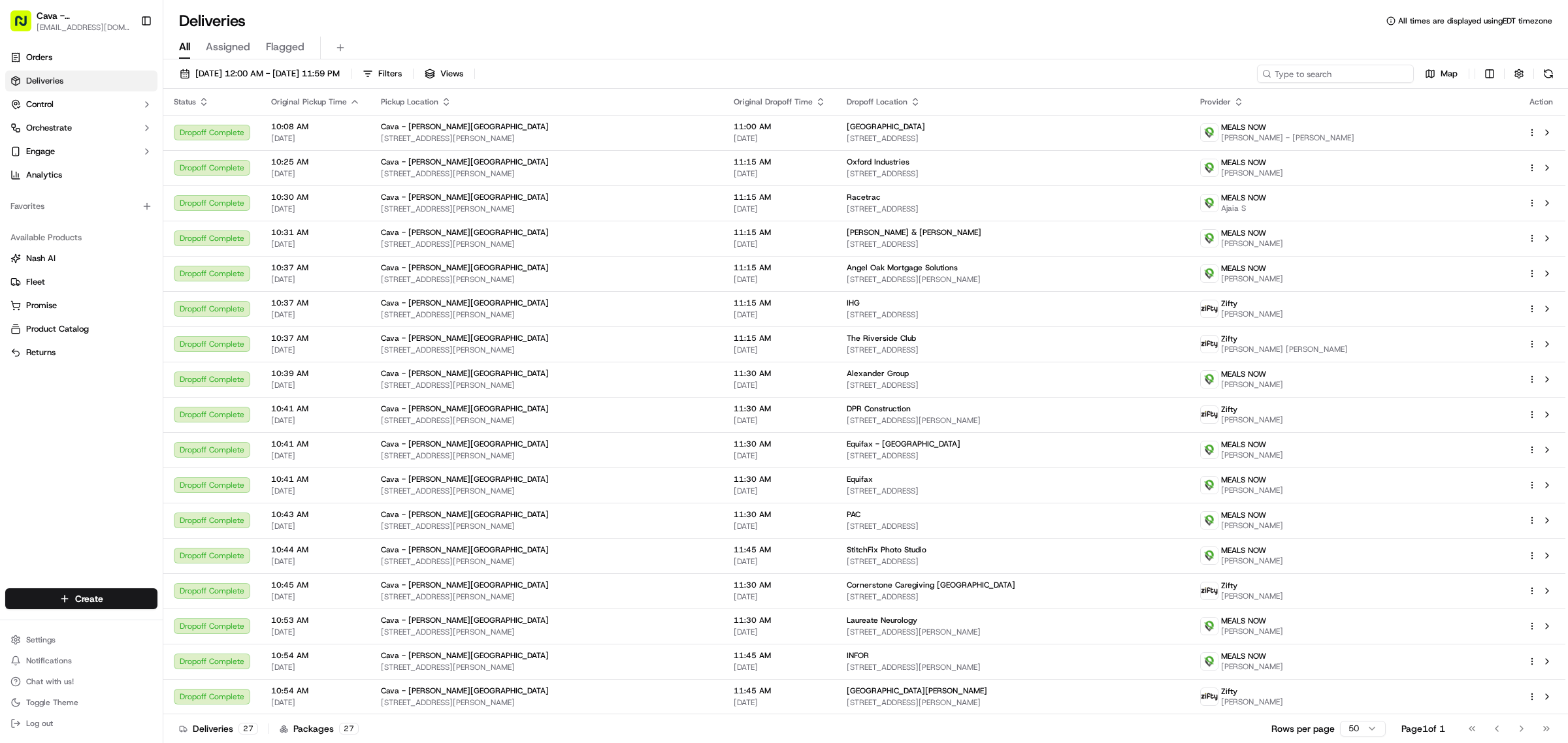
click at [1328, 76] on input at bounding box center [1335, 73] width 157 height 18
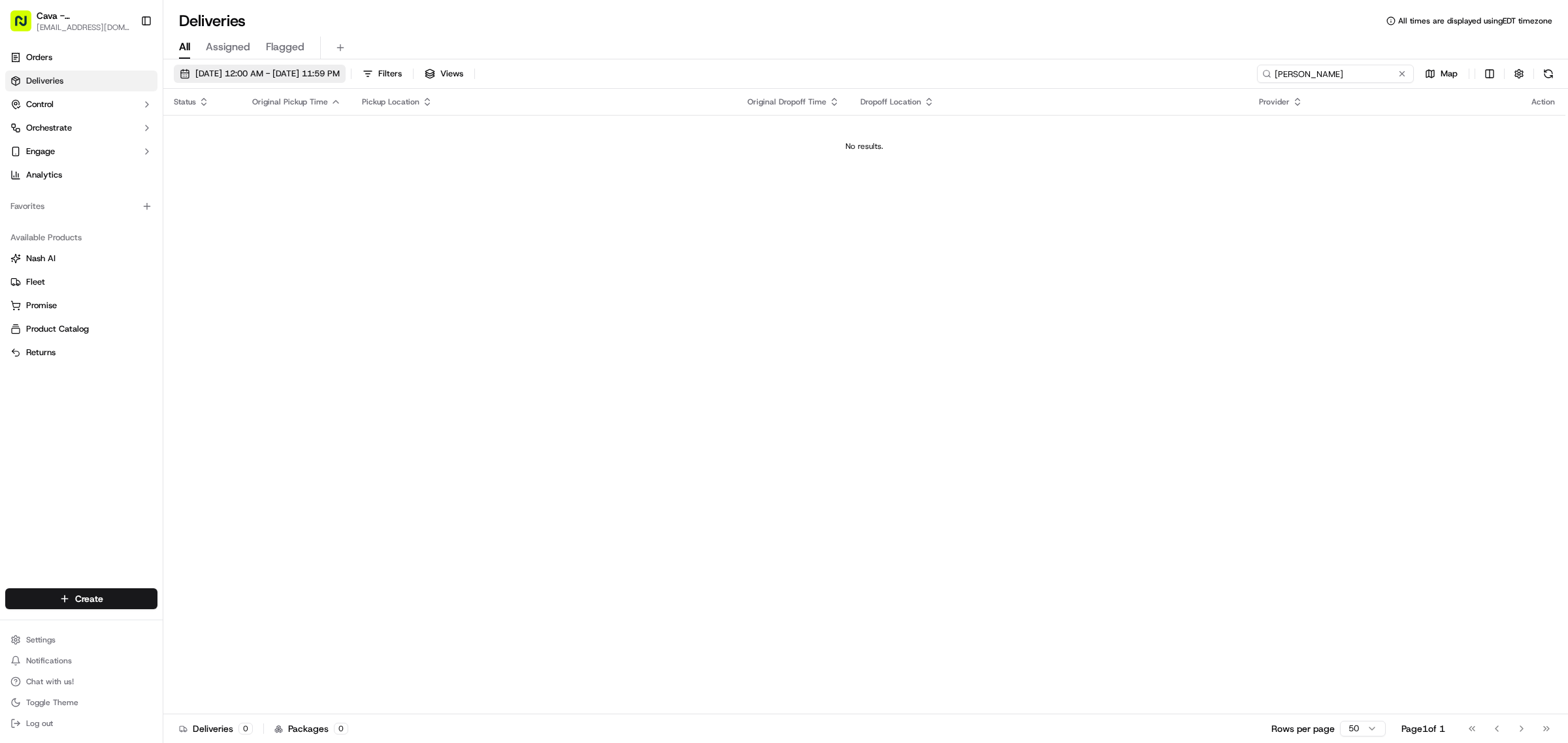
type input "marsh"
click at [339, 75] on span "09/18/2025 12:00 AM - 09/18/2025 11:59 PM" at bounding box center [267, 73] width 144 height 11
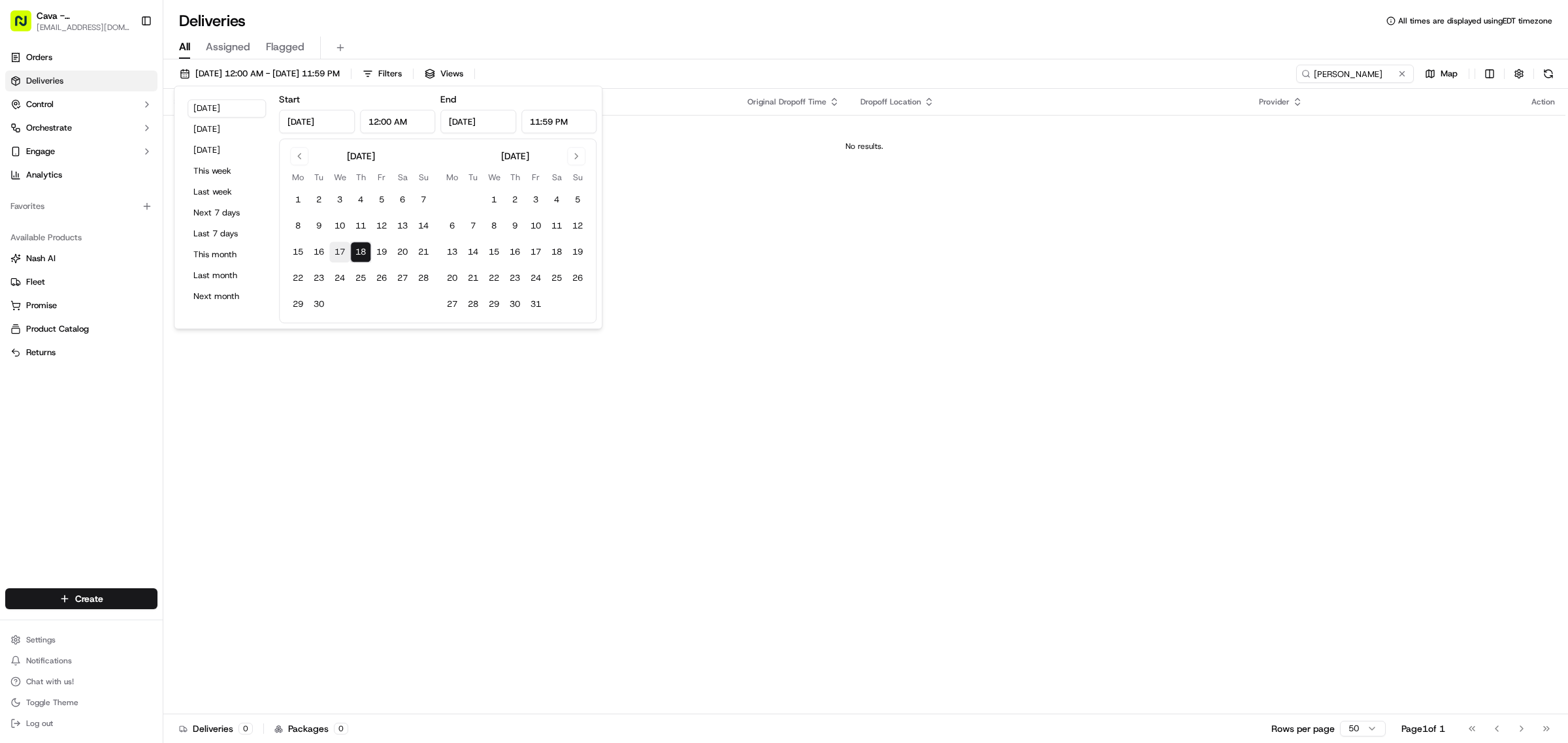
click at [346, 248] on button "17" at bounding box center [339, 252] width 21 height 21
type input "Sep 17, 2025"
click at [1118, 188] on div "Status Original Pickup Time Pickup Location Original Dropoff Time Dropoff Locat…" at bounding box center [864, 401] width 1401 height 625
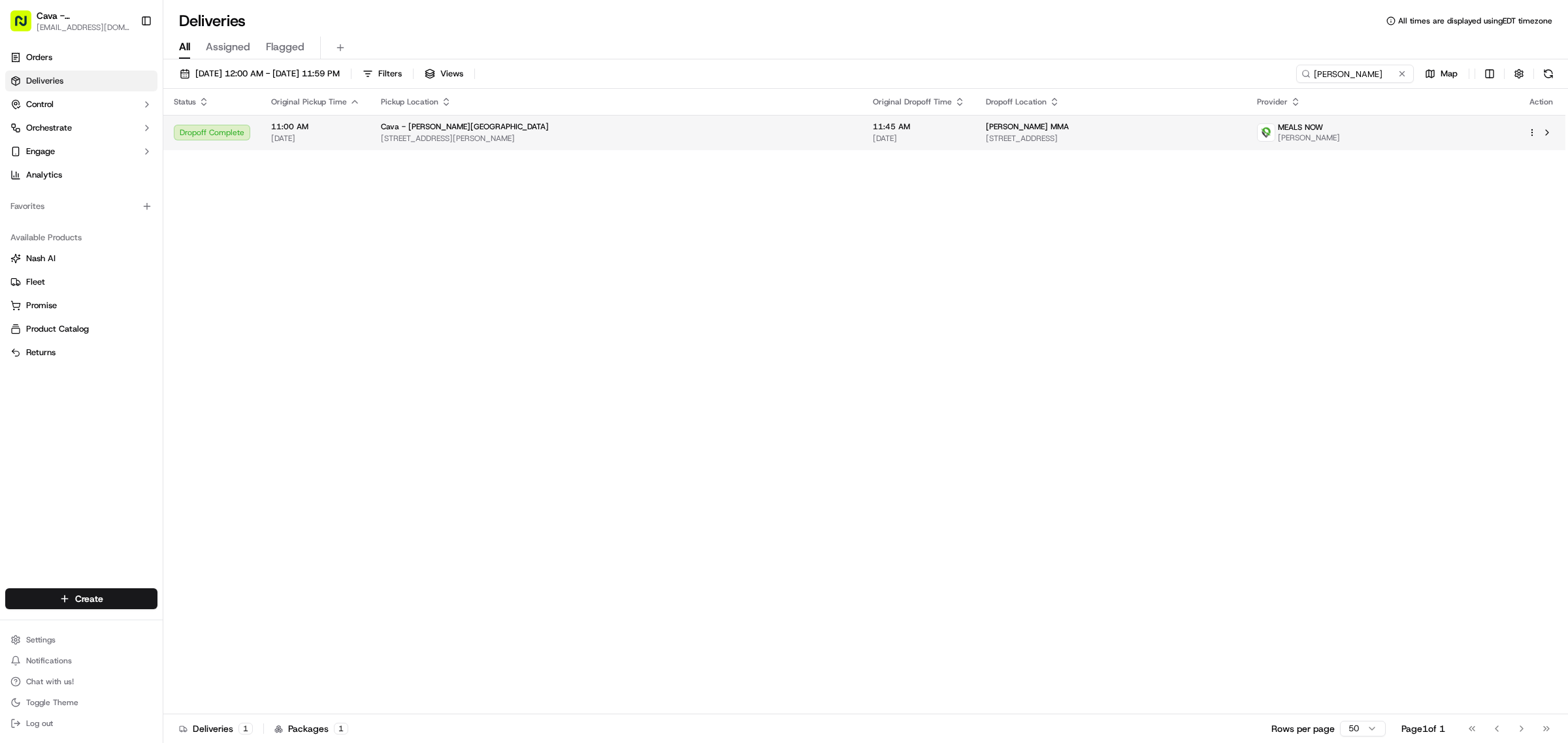
click at [1032, 135] on span "4401 Northside Pkwy NW, Atlanta, GA 30327, USA" at bounding box center [1111, 139] width 250 height 10
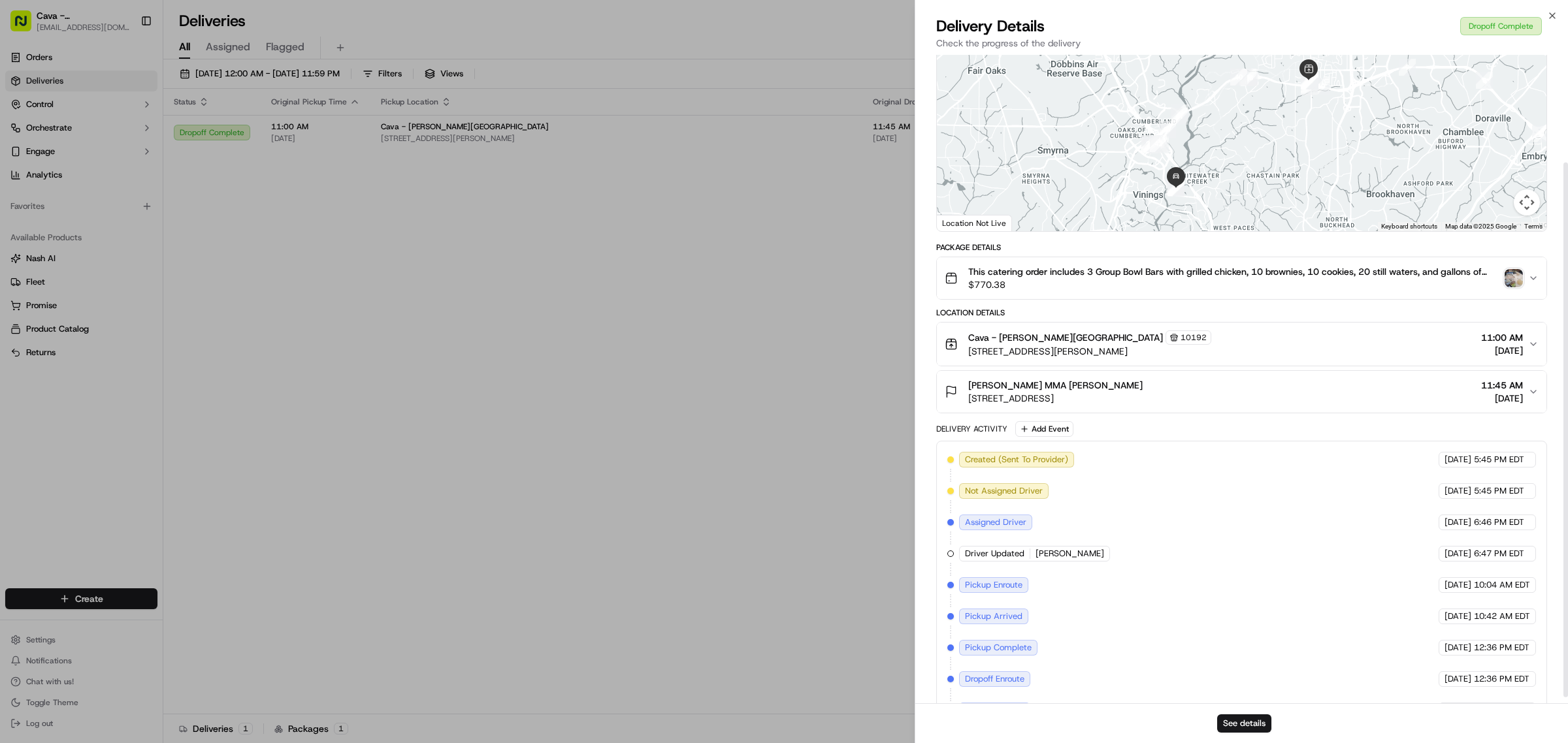
scroll to position [139, 0]
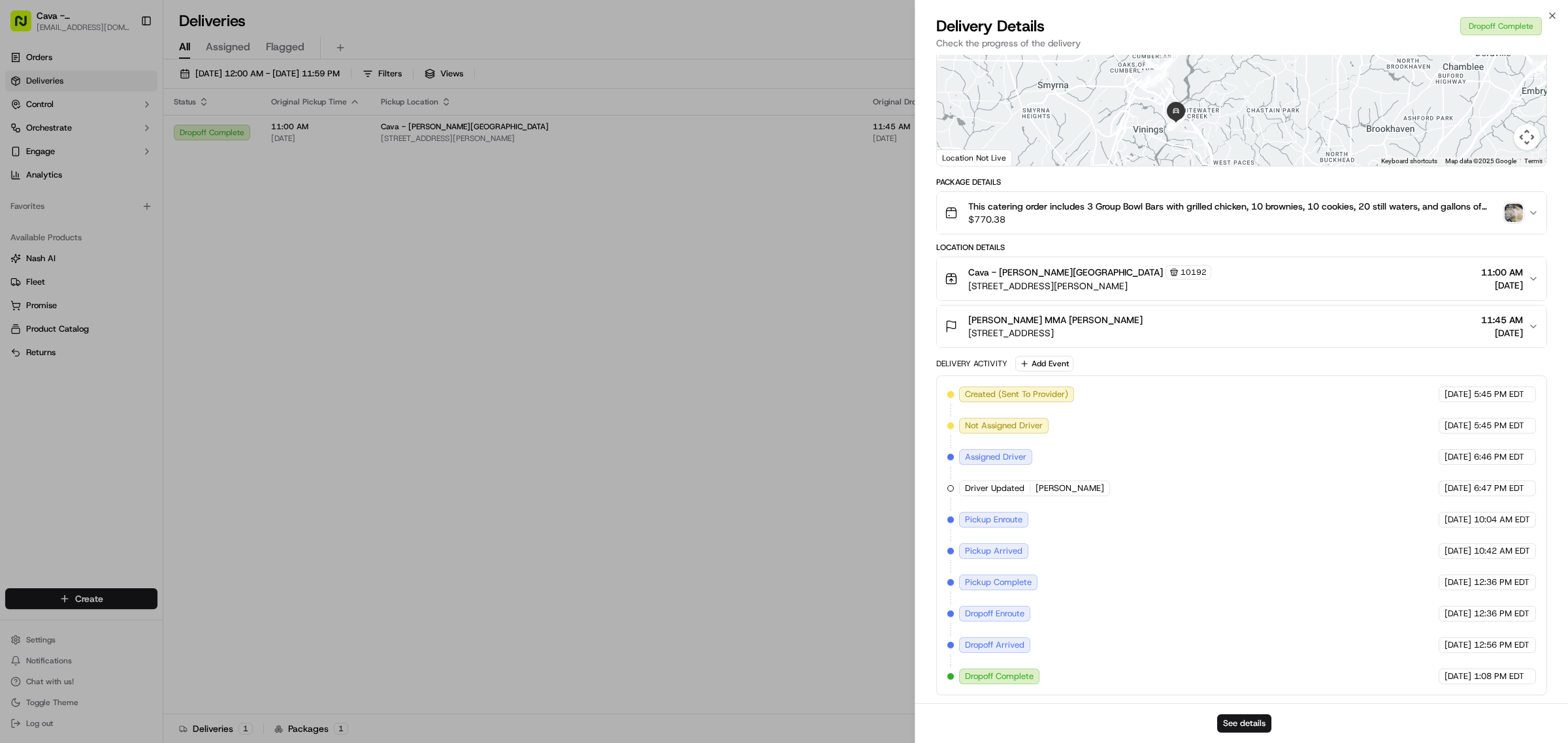
click at [1508, 209] on img "button" at bounding box center [1513, 213] width 18 height 18
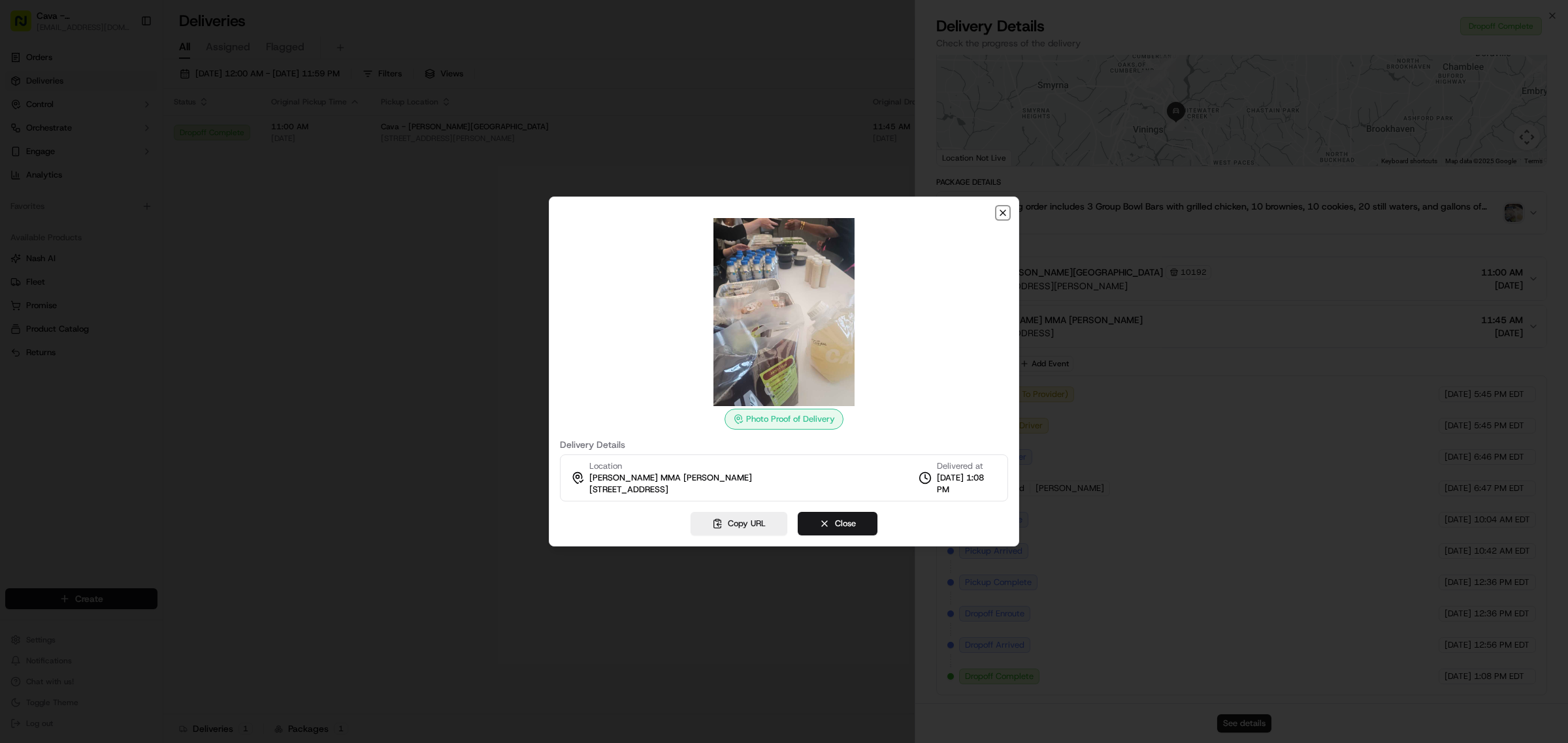
click at [997, 210] on icon "button" at bounding box center [1003, 213] width 10 height 10
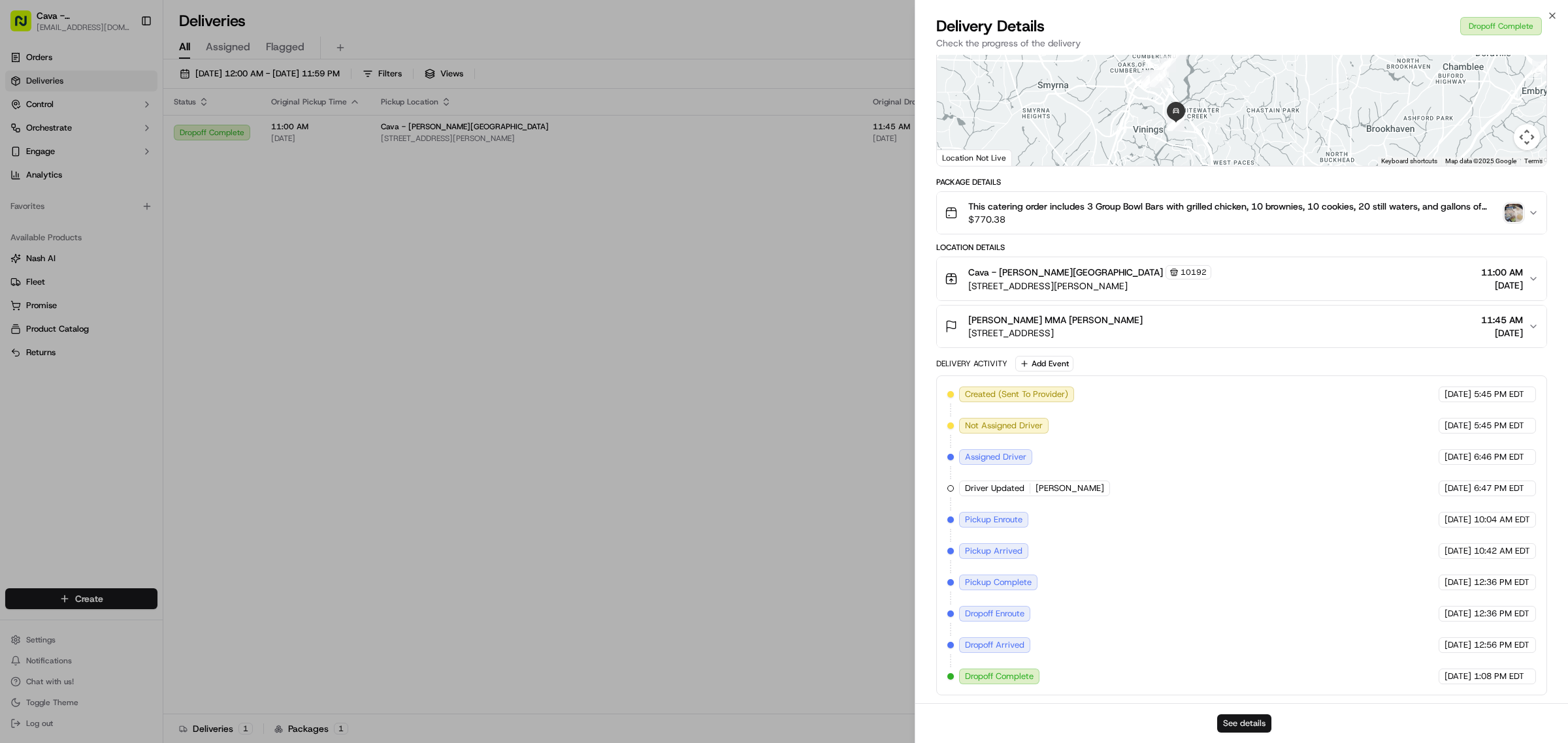
click at [1238, 718] on button "See details" at bounding box center [1244, 723] width 54 height 18
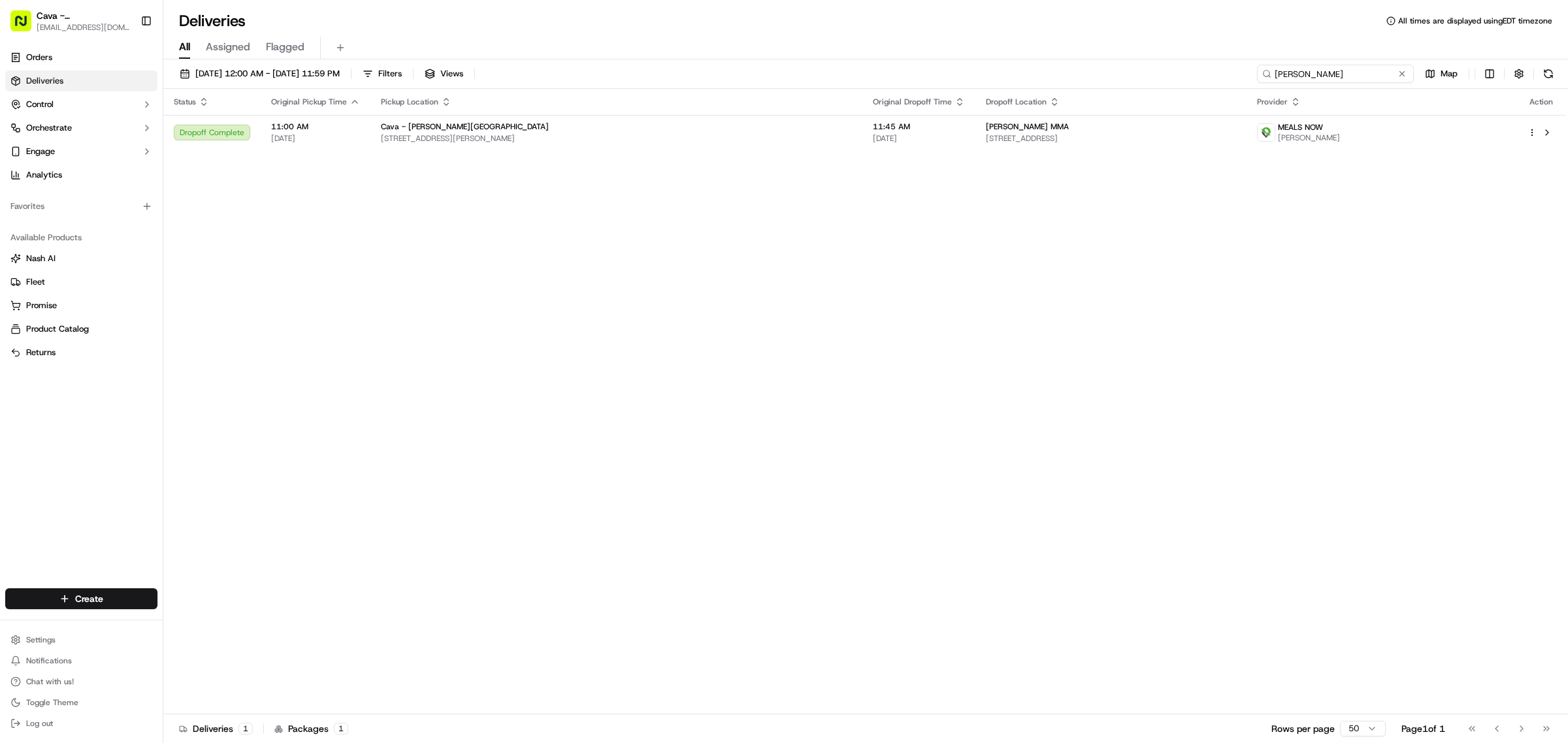
drag, startPoint x: 1372, startPoint y: 64, endPoint x: 1090, endPoint y: 71, distance: 282.1
click at [1090, 71] on div "09/17/2025 12:00 AM - 09/17/2025 11:59 PM Filters Views marsh Map" at bounding box center [865, 77] width 1404 height 24
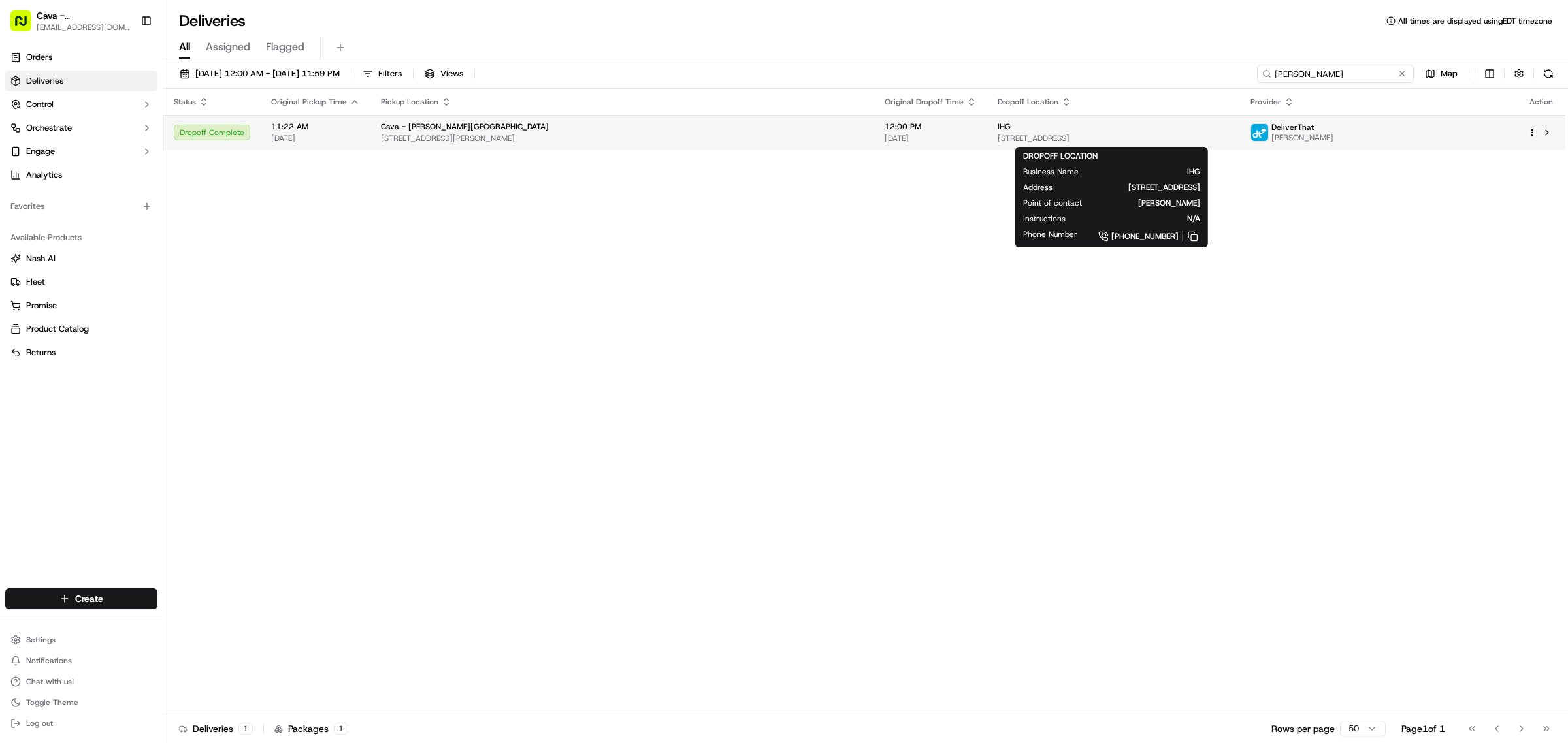
type input "mclean"
click at [998, 133] on span "3 Ravinia Dr #100, Atlanta, GA 30346, USA" at bounding box center [1113, 139] width 232 height 10
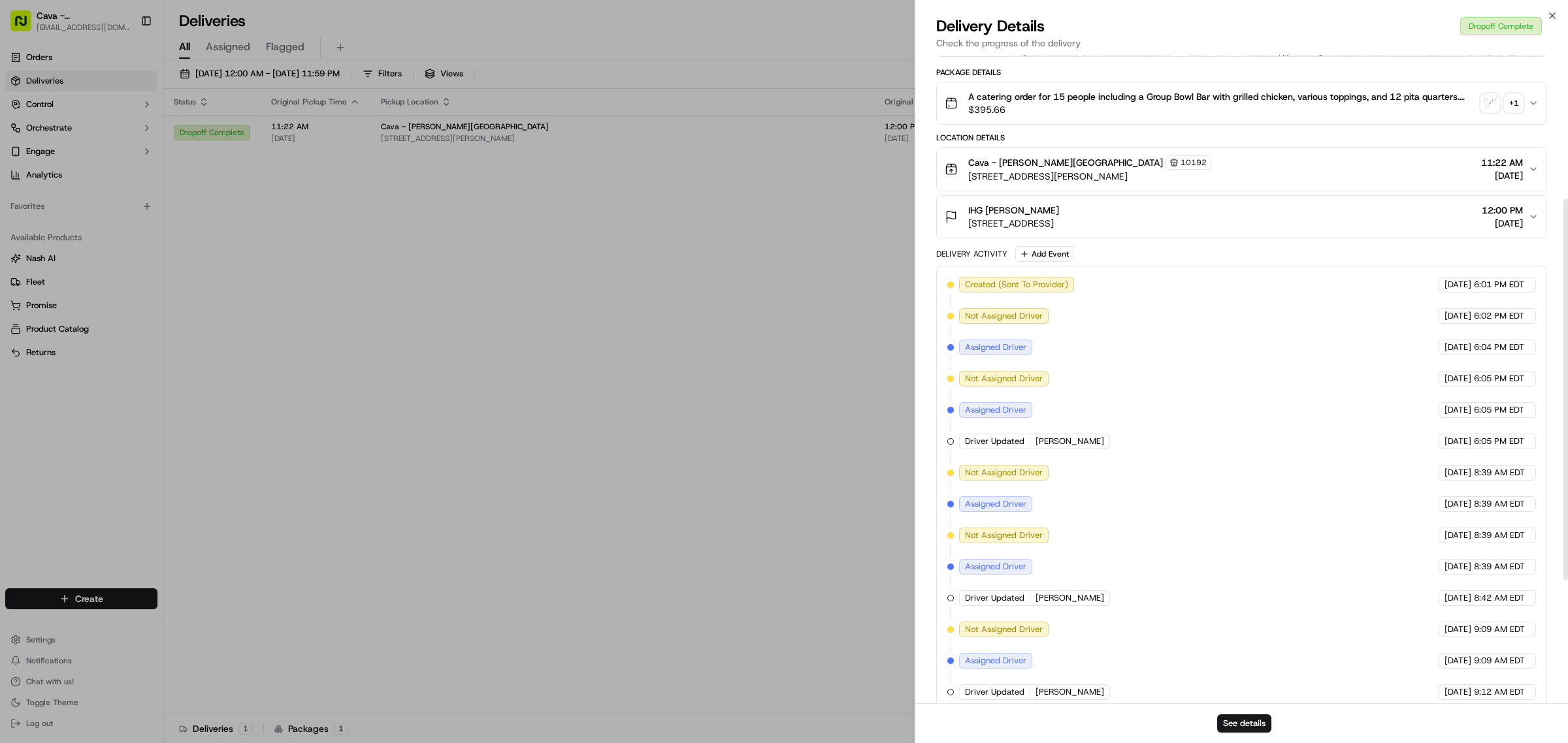
scroll to position [455, 0]
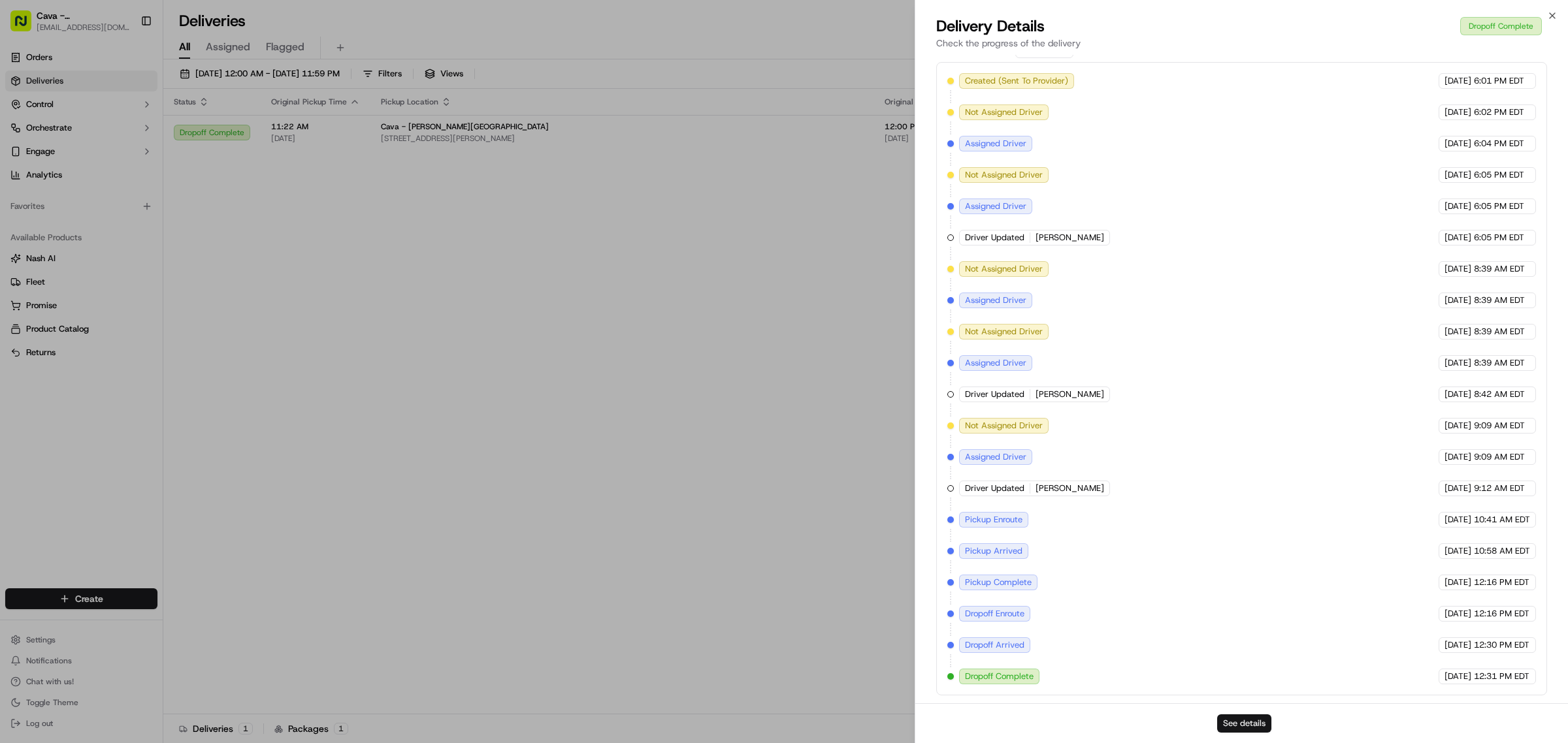
click at [1235, 718] on button "See details" at bounding box center [1244, 723] width 54 height 18
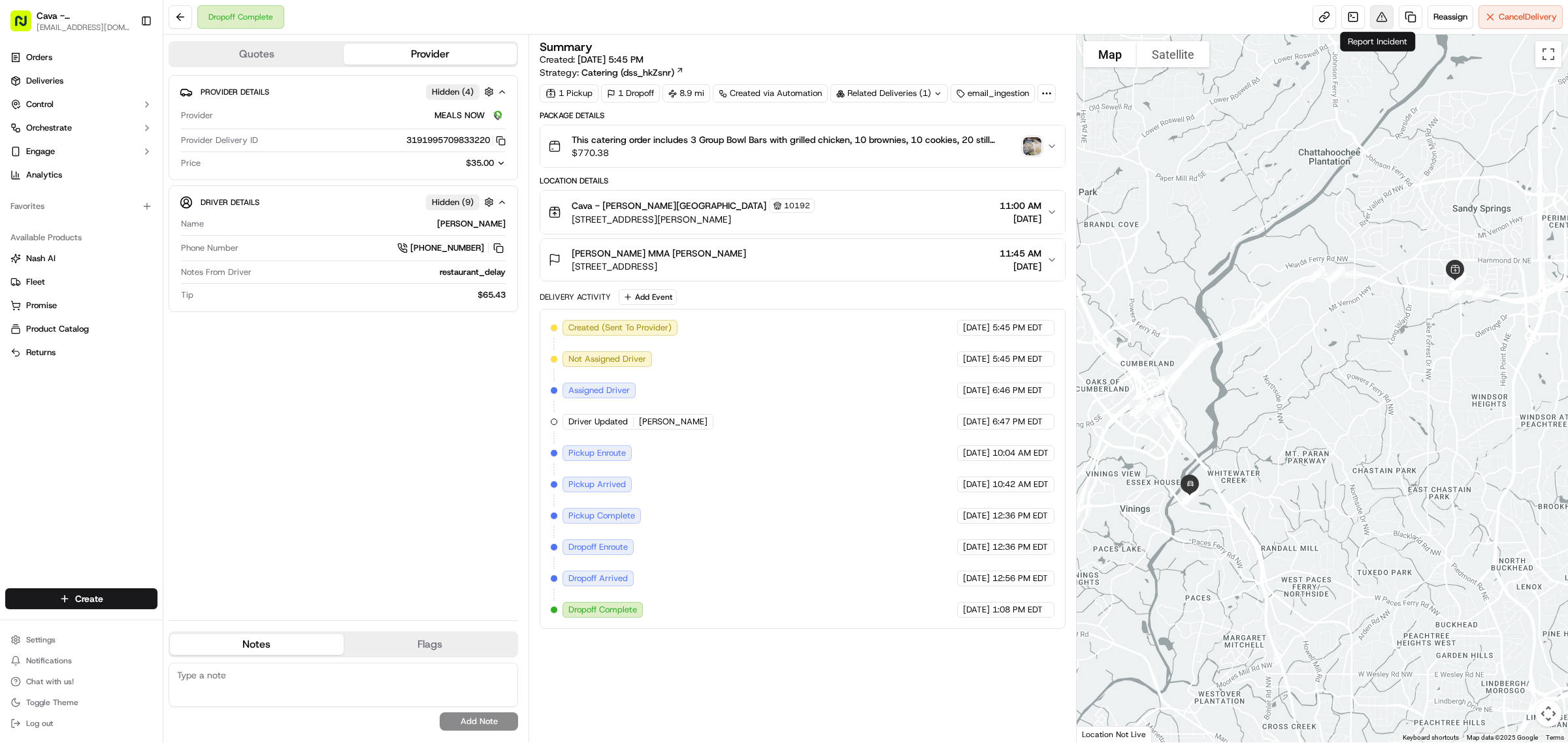
click at [1372, 13] on button at bounding box center [1381, 17] width 24 height 24
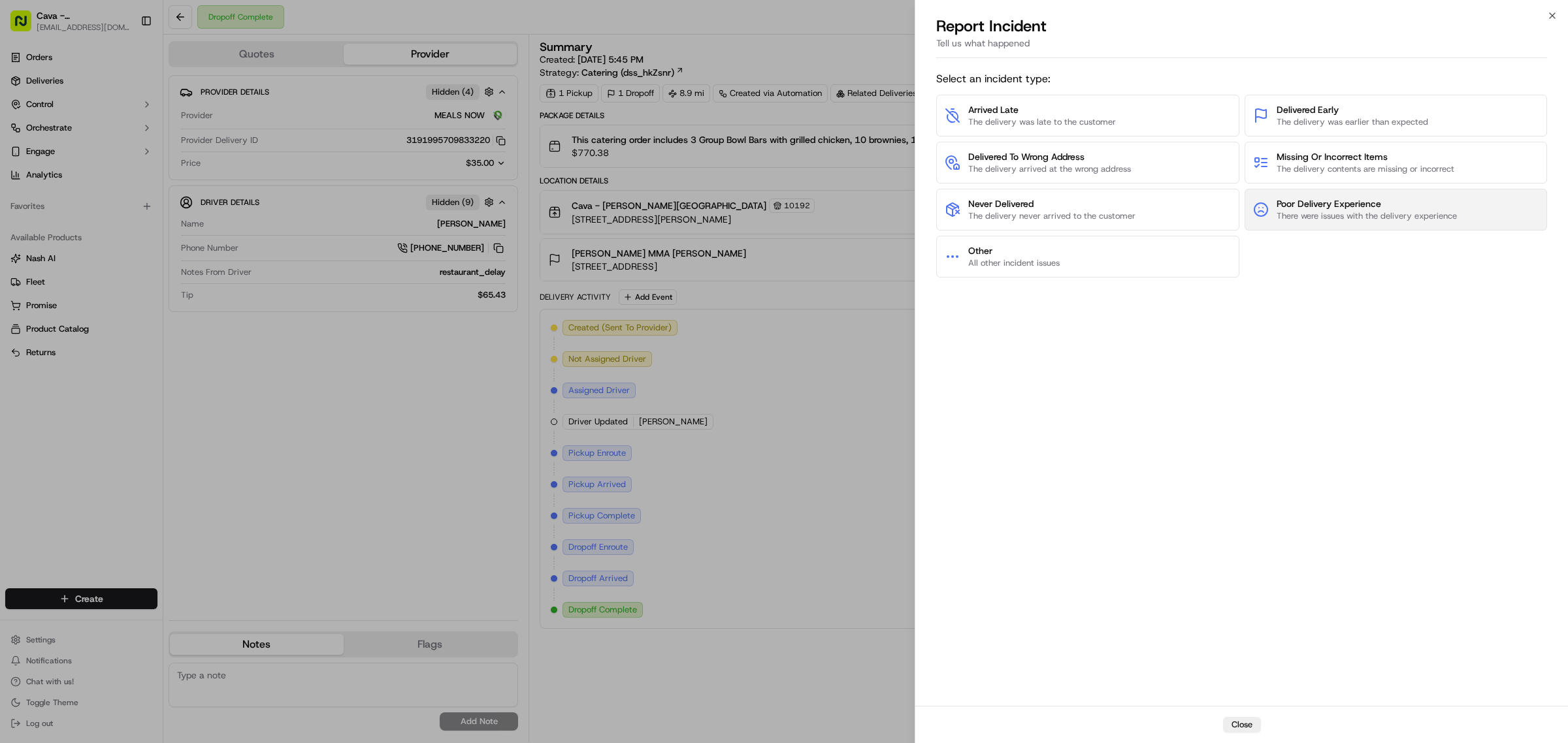
click at [1359, 213] on span "There were issues with the delivery experience" at bounding box center [1366, 215] width 181 height 11
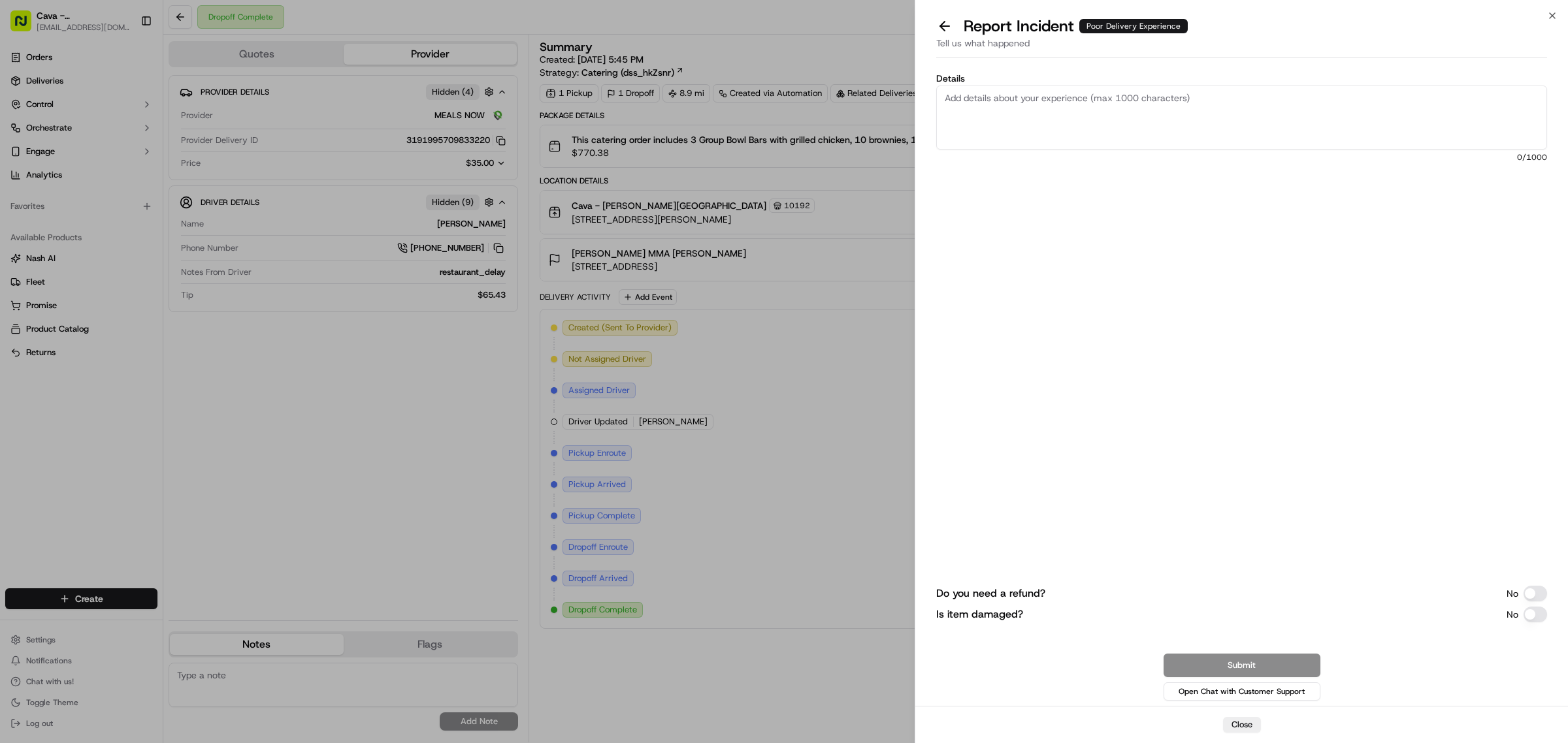
click at [1025, 90] on textarea "Details" at bounding box center [1242, 117] width 611 height 64
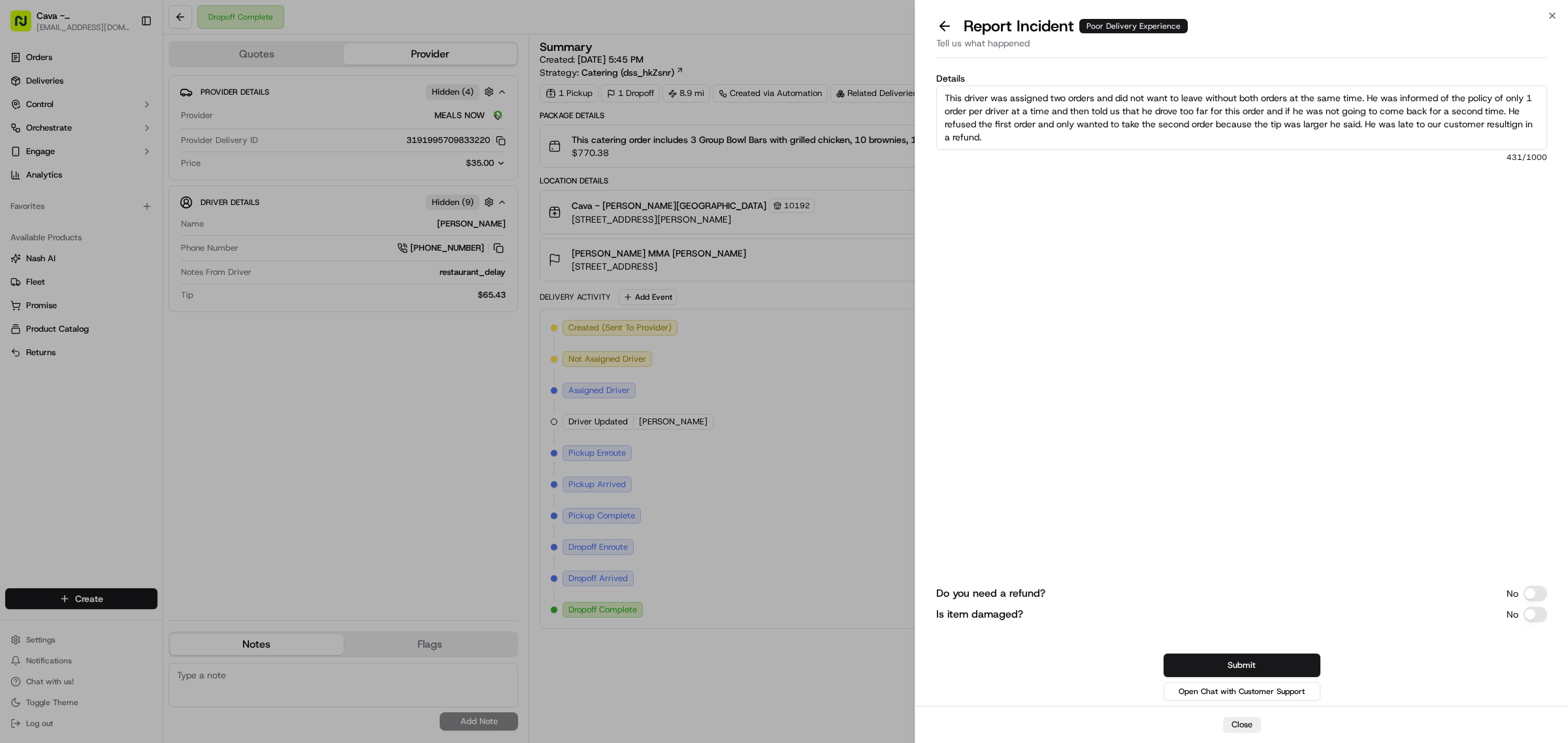
click at [1496, 120] on textarea "This driver was assigned two orders and did not want to leave without both orde…" at bounding box center [1242, 117] width 611 height 64
click at [1510, 123] on textarea "This driver was assigned two orders and did not want to leave without both orde…" at bounding box center [1242, 117] width 611 height 64
click at [1344, 142] on textarea "This driver was assigned two orders and did not want to leave without both orde…" at bounding box center [1242, 117] width 611 height 64
type textarea "This driver was assigned two orders and did not want to leave without both orde…"
click at [1532, 594] on button "Do you need a refund?" at bounding box center [1535, 593] width 24 height 16
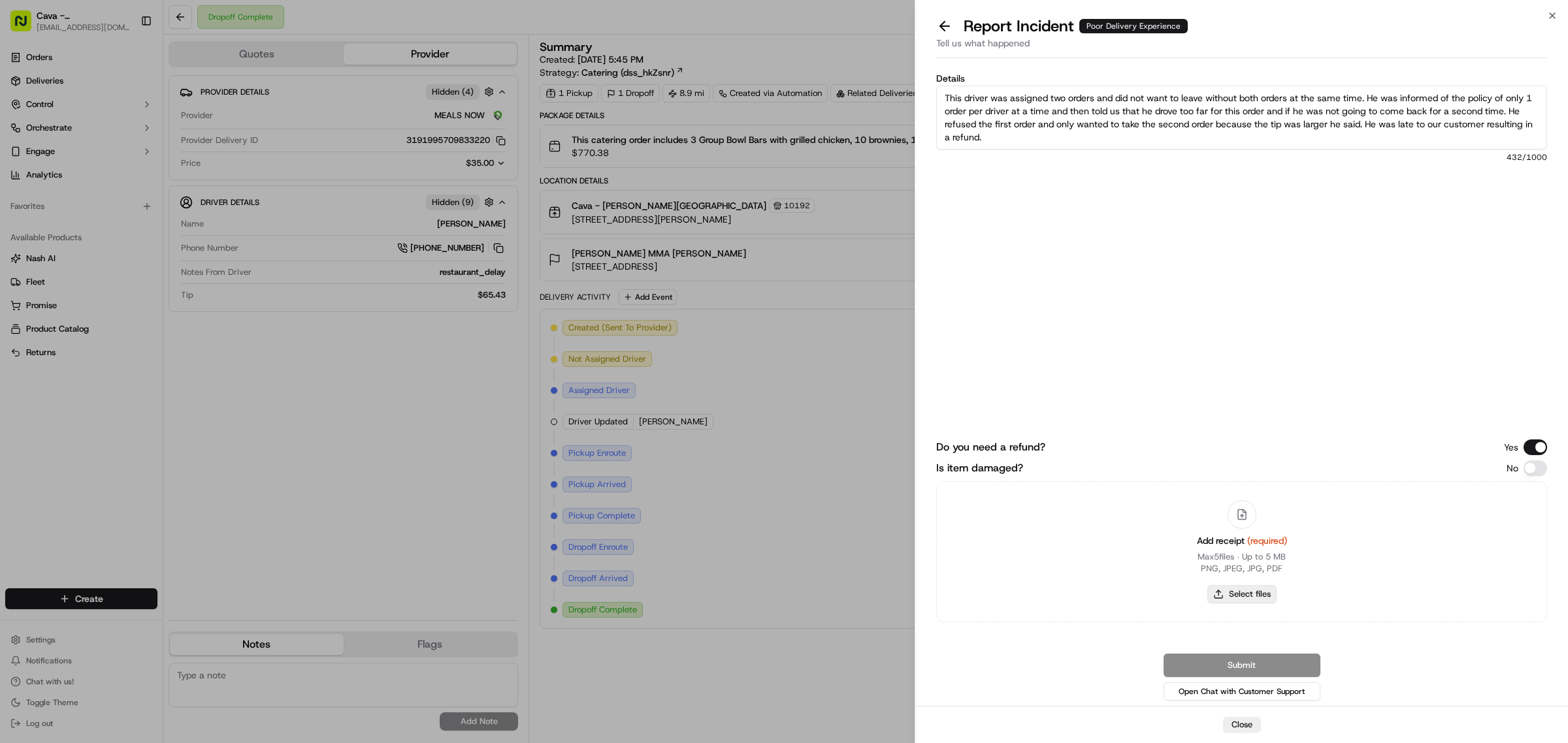
click at [1238, 588] on button "Select files" at bounding box center [1241, 594] width 69 height 18
type input "C:\fakepath\alicia_furneaux.png"
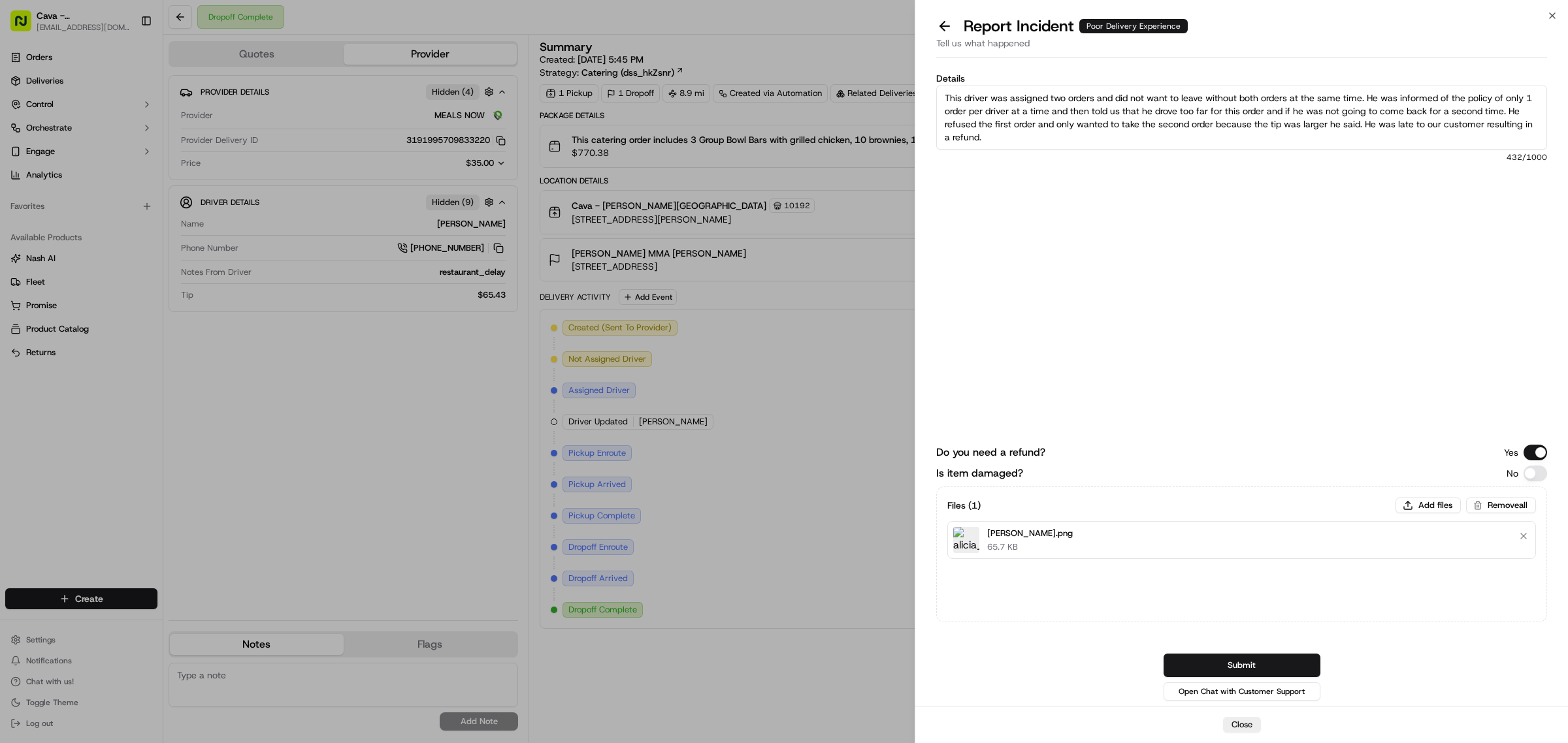
click at [1075, 133] on textarea "This driver was assigned two orders and did not want to leave without both orde…" at bounding box center [1242, 117] width 611 height 64
click at [1369, 123] on textarea "This driver was assigned two orders and did not want to leave without both orde…" at bounding box center [1242, 117] width 611 height 64
click at [955, 136] on textarea "This driver was assigned two orders and did not want to leave without both orde…" at bounding box center [1242, 117] width 611 height 64
click at [1007, 131] on textarea "This driver was assigned two orders and did not want to leave without both orde…" at bounding box center [1242, 117] width 611 height 64
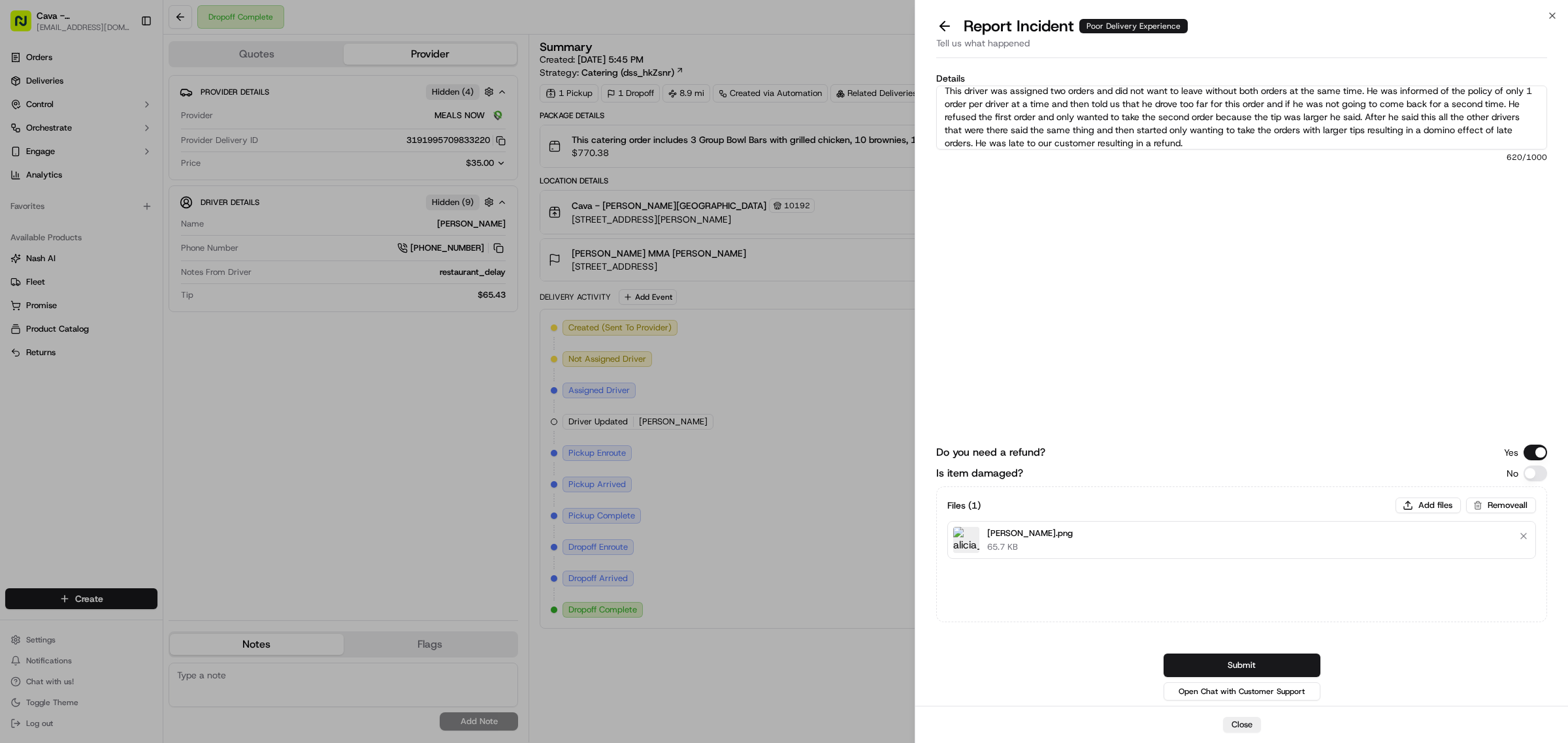
click at [1263, 139] on textarea "This driver was assigned two orders and did not want to leave without both orde…" at bounding box center [1242, 117] width 611 height 64
type textarea "This driver was assigned two orders and did not want to leave without both orde…"
click at [1238, 661] on button "Submit" at bounding box center [1242, 665] width 157 height 24
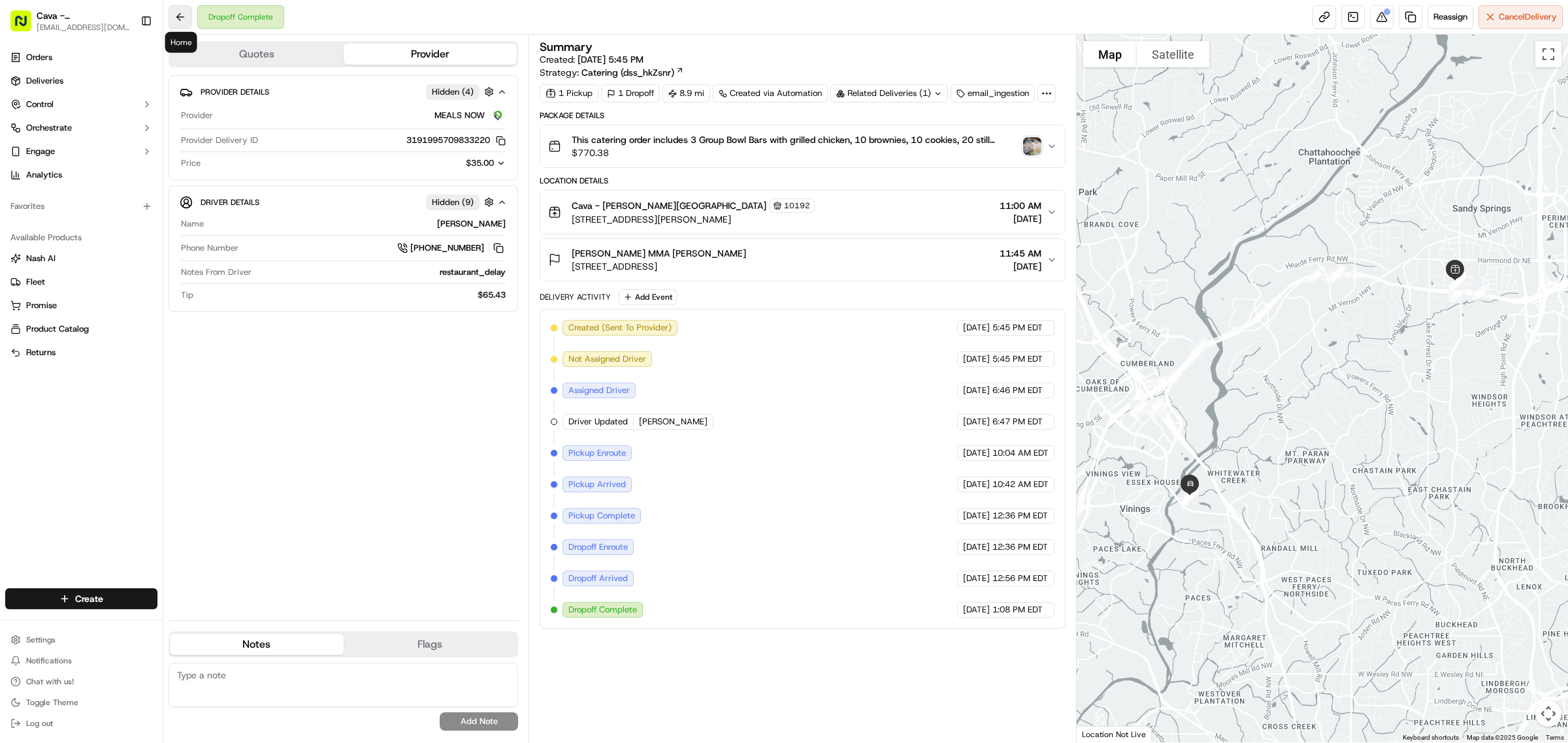
click at [175, 17] on button at bounding box center [180, 17] width 24 height 24
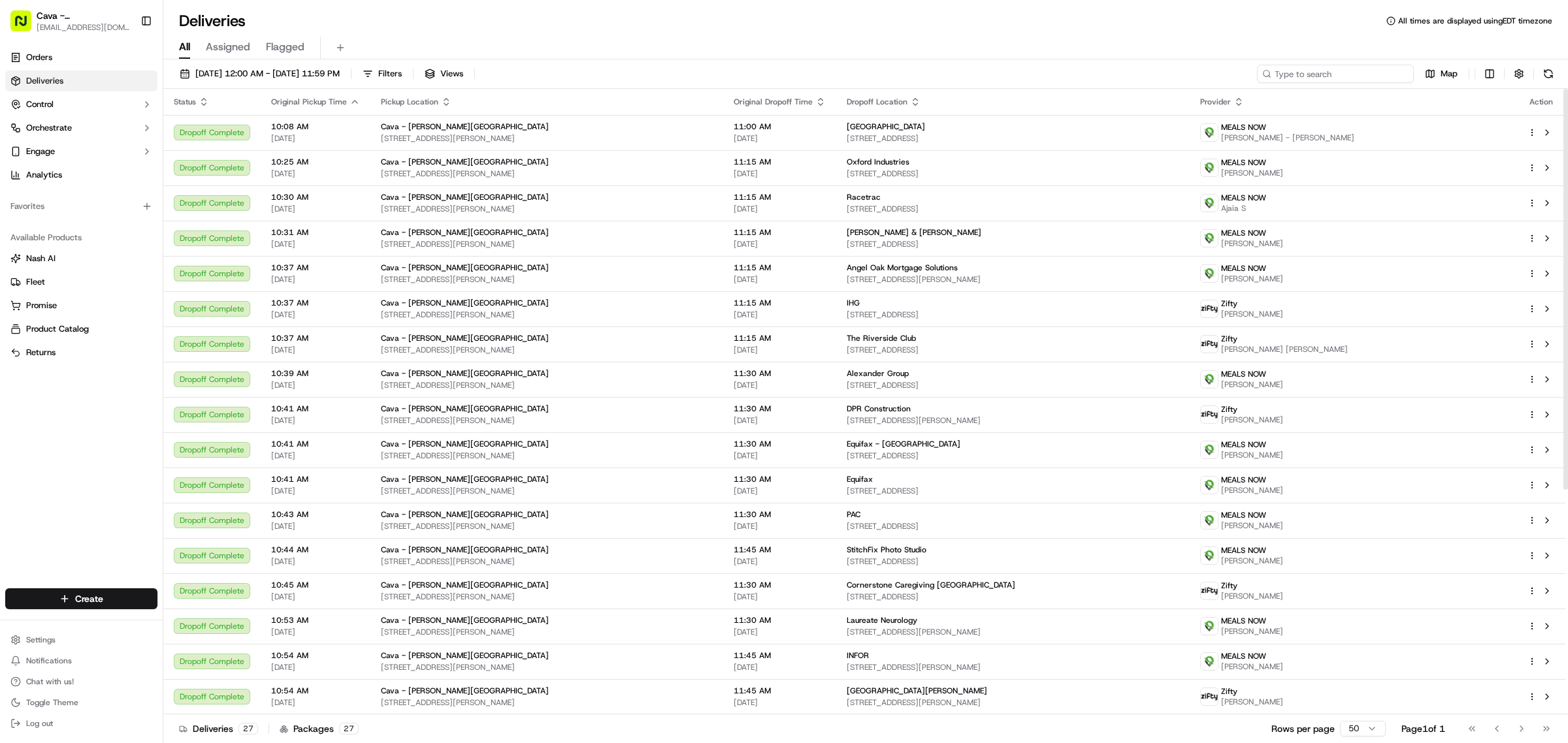
drag, startPoint x: 1302, startPoint y: 79, endPoint x: 1308, endPoint y: 77, distance: 6.3
click at [1303, 79] on input at bounding box center [1335, 73] width 157 height 18
paste input "Sarah Jourdain"
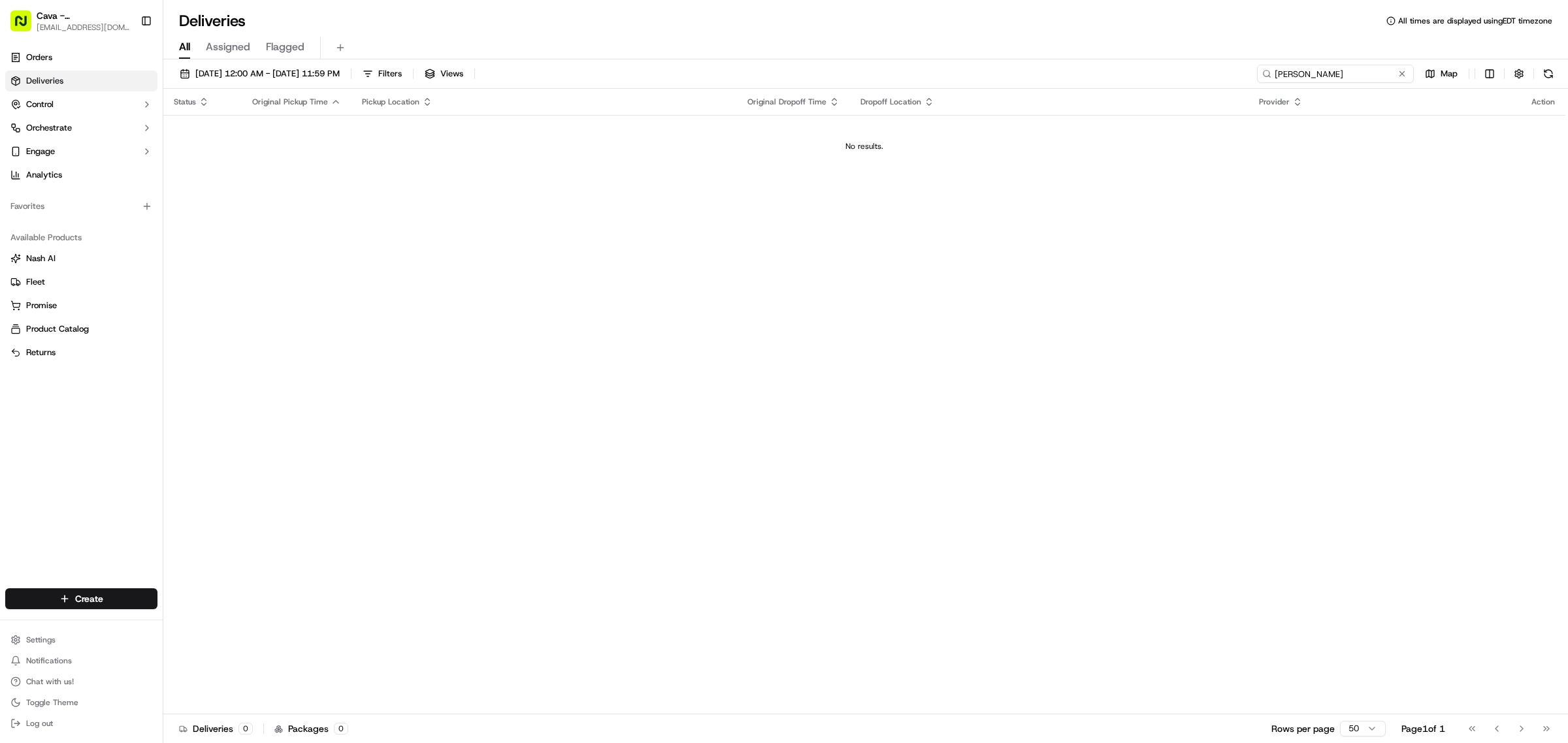
drag, startPoint x: 1366, startPoint y: 72, endPoint x: 1072, endPoint y: 64, distance: 294.1
click at [1072, 64] on div "09/18/2025 12:00 AM - 09/18/2025 11:59 PM Filters Views Sarah Jourdain Map Stat…" at bounding box center [865, 402] width 1404 height 686
type input "10192-1879509"
click at [339, 69] on span "[DATE] 12:00 AM - [DATE] 11:59 PM" at bounding box center [267, 73] width 144 height 11
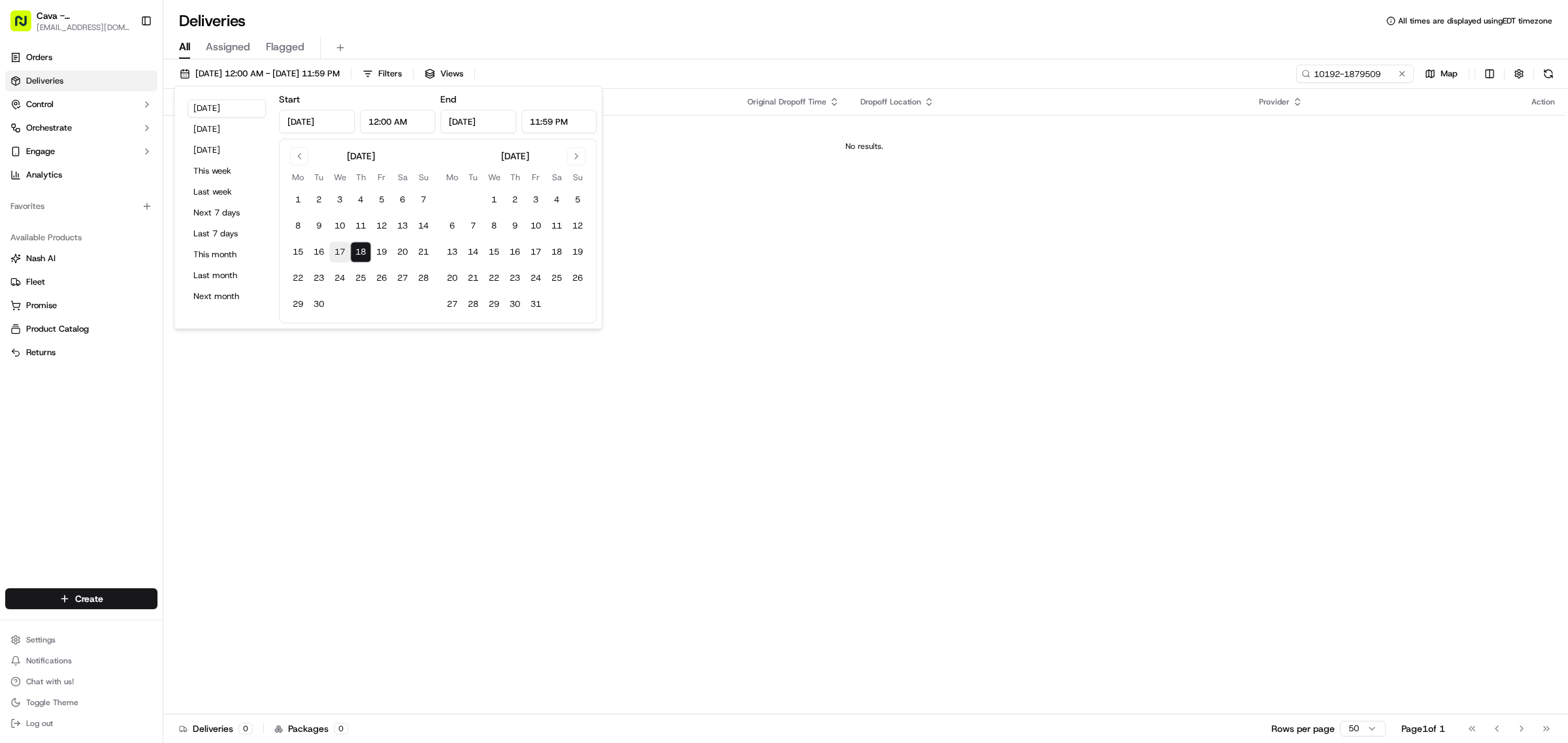
click at [347, 249] on button "17" at bounding box center [339, 252] width 21 height 21
type input "[DATE]"
click at [860, 221] on div "Status Original Pickup Time Pickup Location Original Dropoff Time Dropoff Locat…" at bounding box center [864, 401] width 1401 height 625
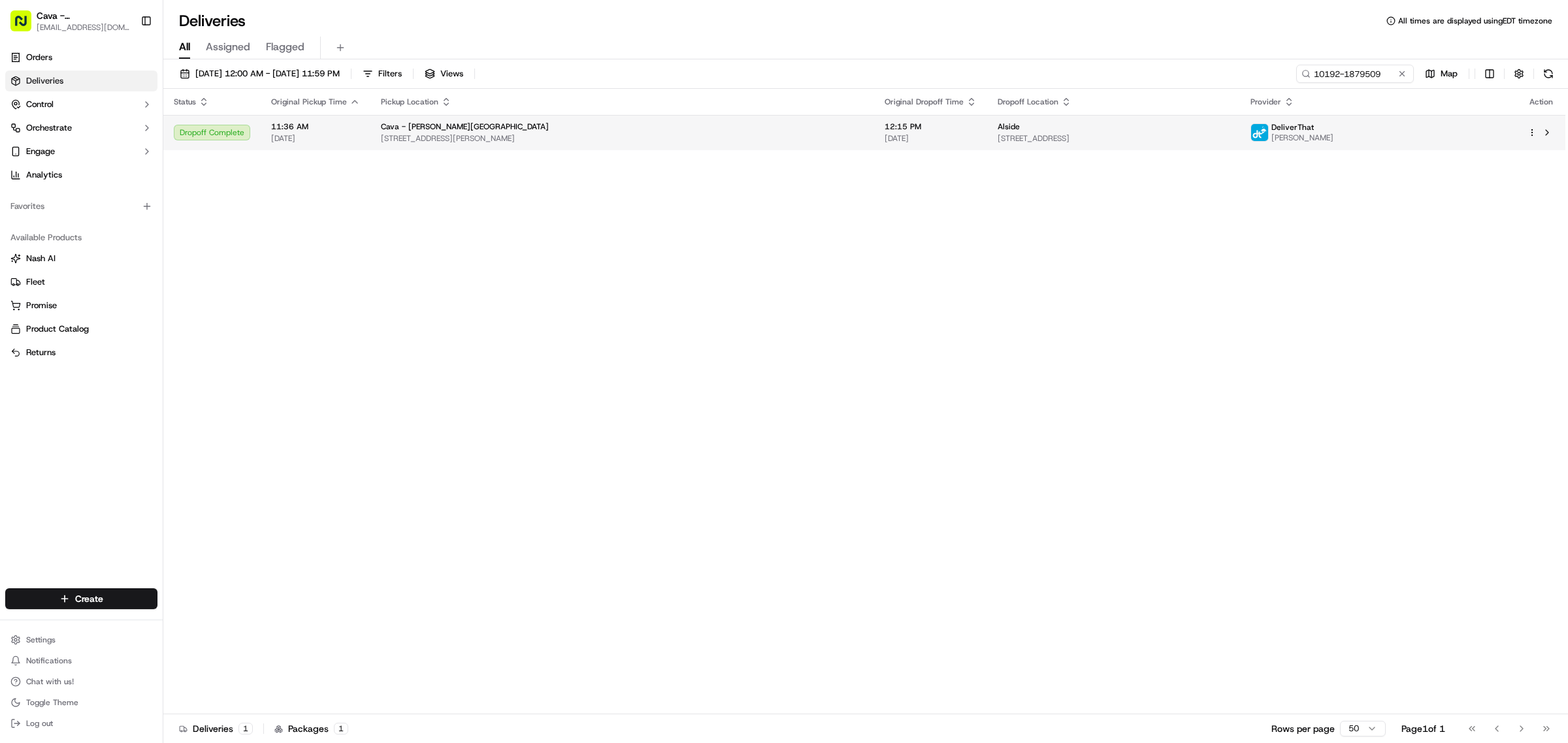
click at [997, 141] on span "2 Ravinia Dr floor 17, Atlanta, GA 30346, USA" at bounding box center [1113, 139] width 232 height 10
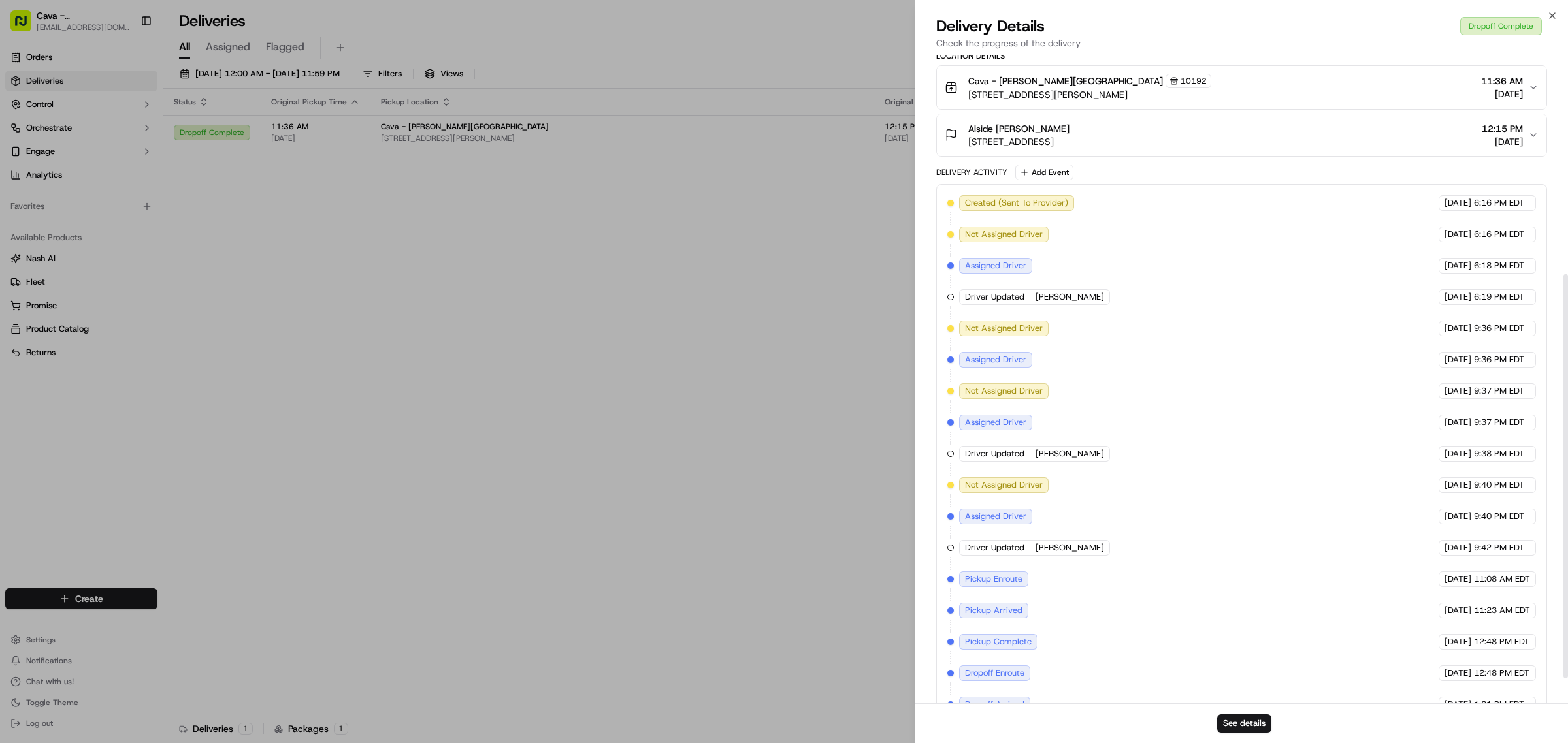
scroll to position [392, 0]
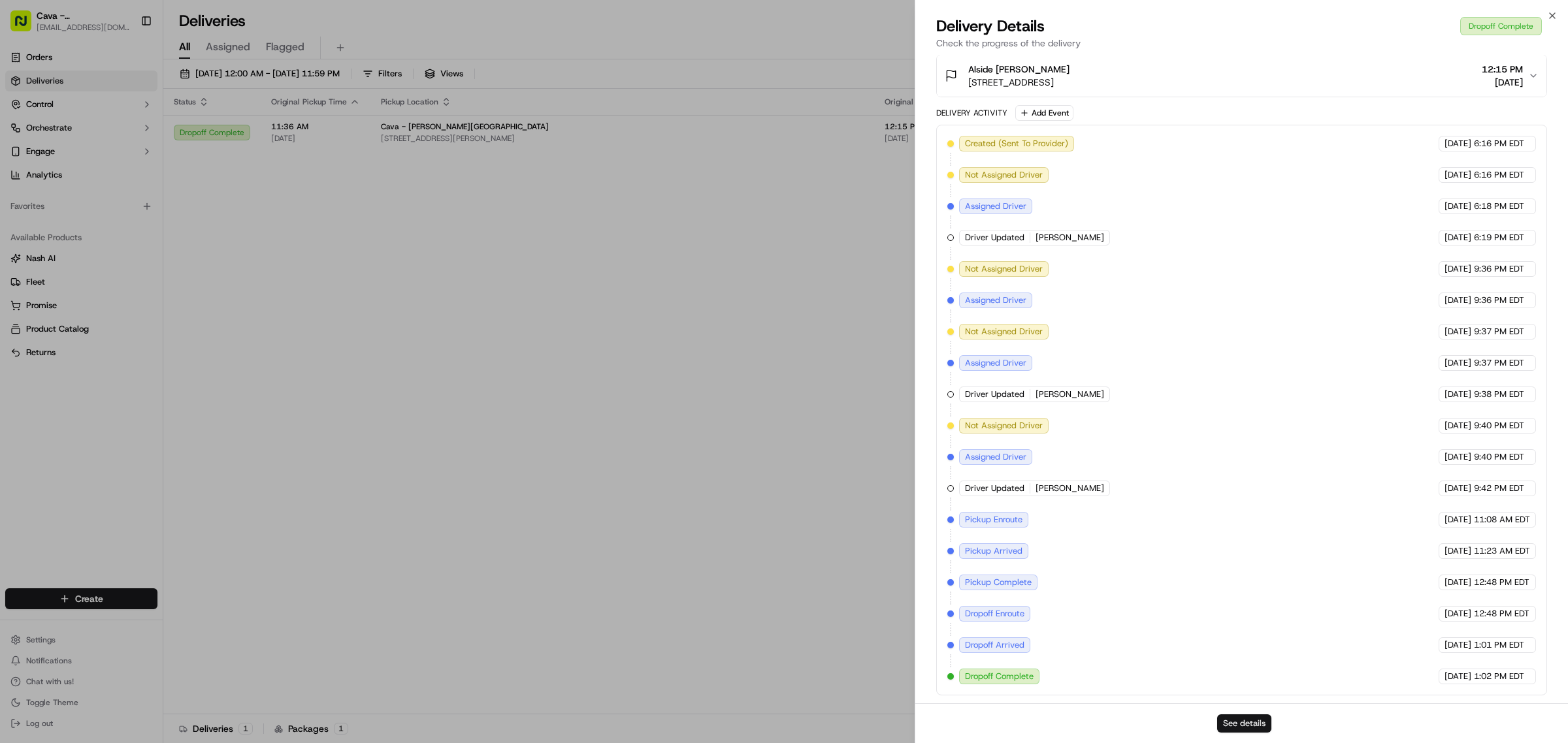
click at [1235, 718] on button "See details" at bounding box center [1244, 723] width 54 height 18
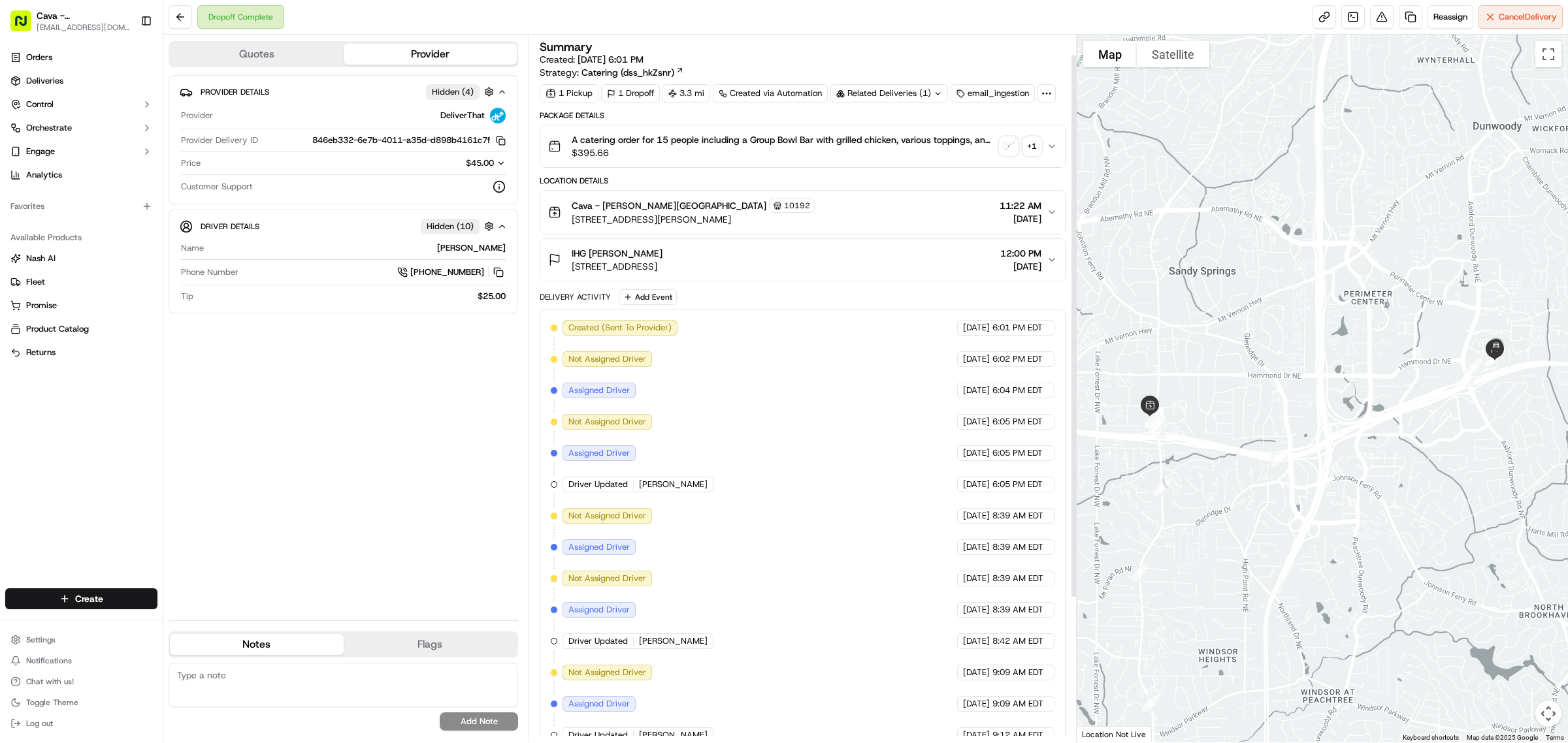
scroll to position [214, 0]
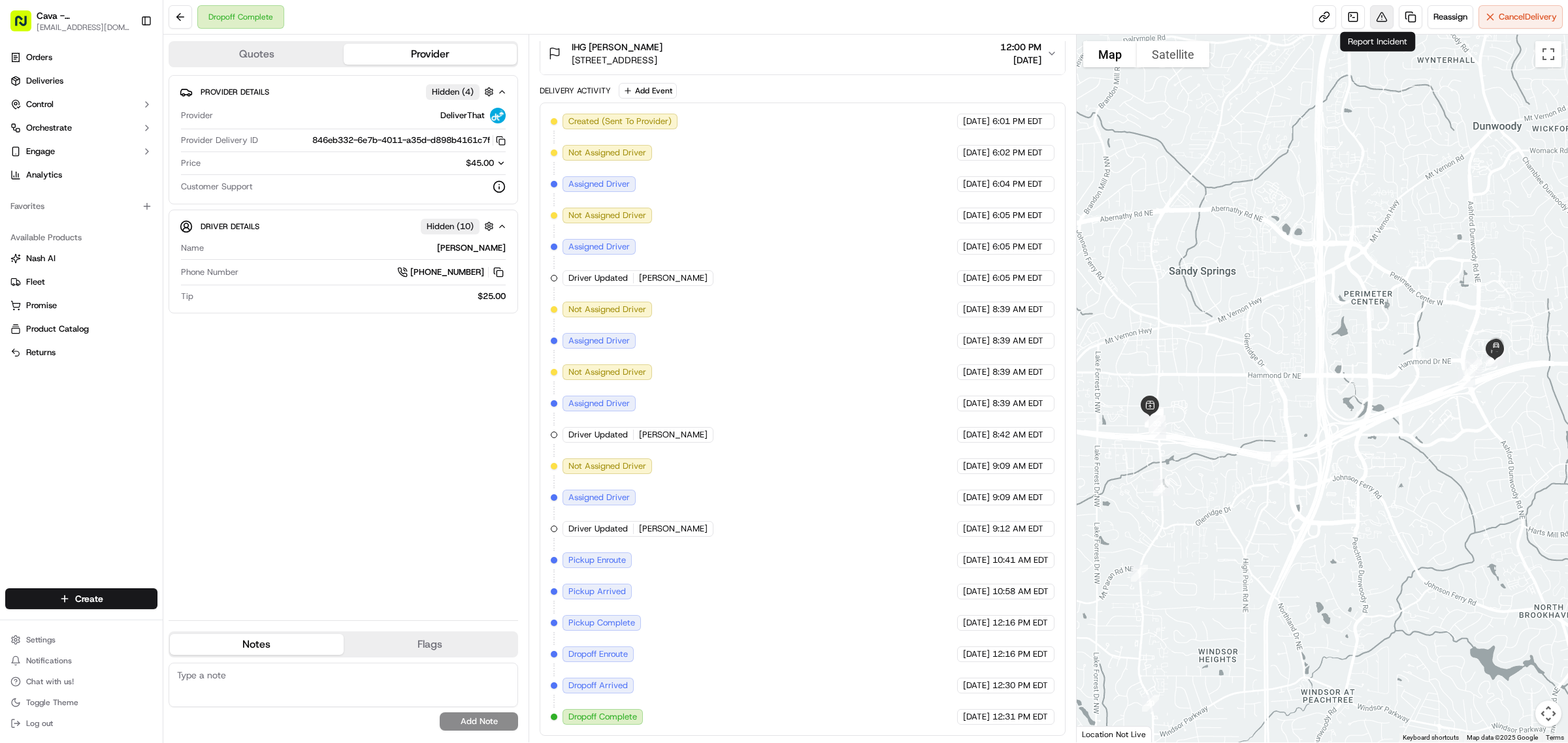
click at [1388, 20] on button at bounding box center [1381, 17] width 24 height 24
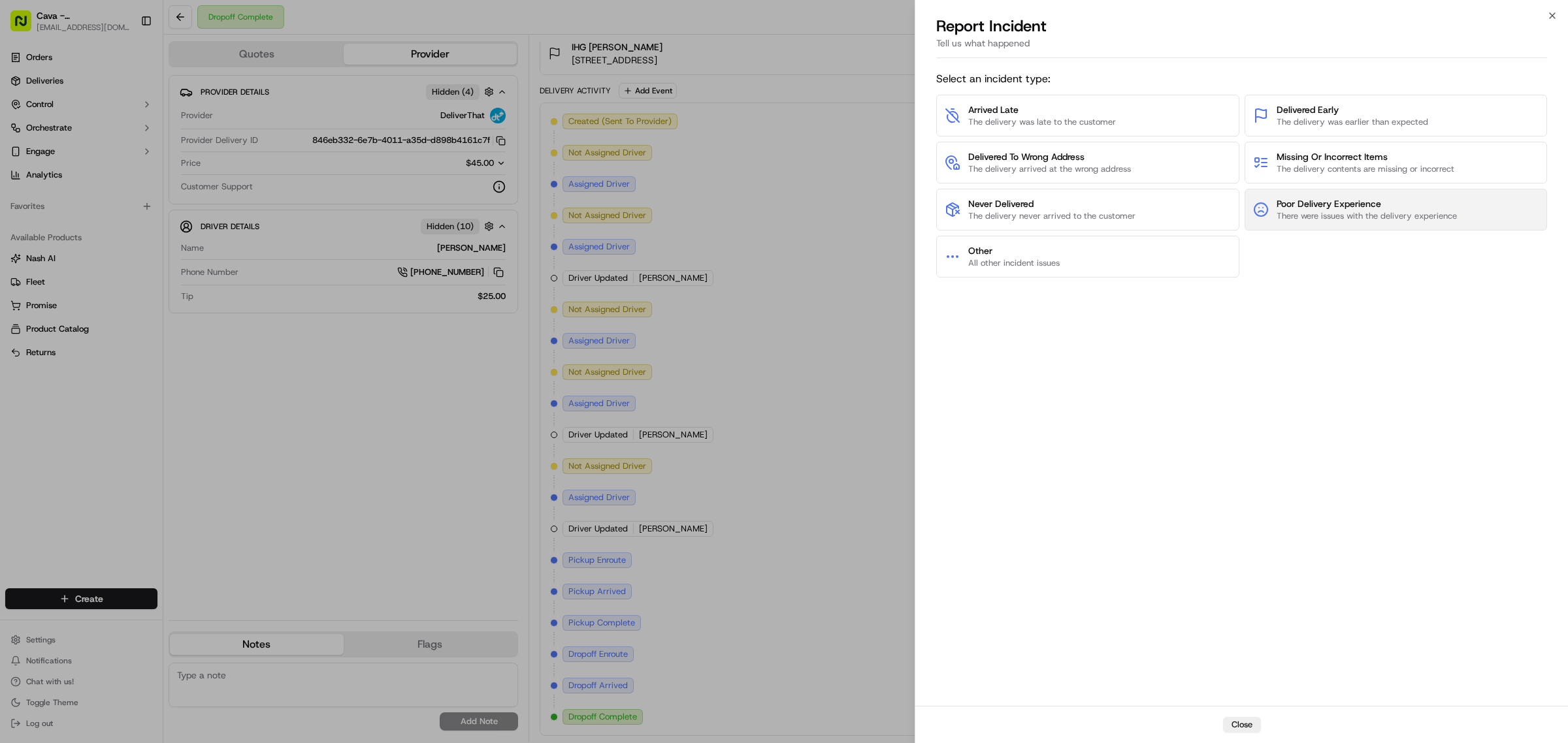
click at [1346, 210] on span "There were issues with the delivery experience" at bounding box center [1366, 215] width 181 height 11
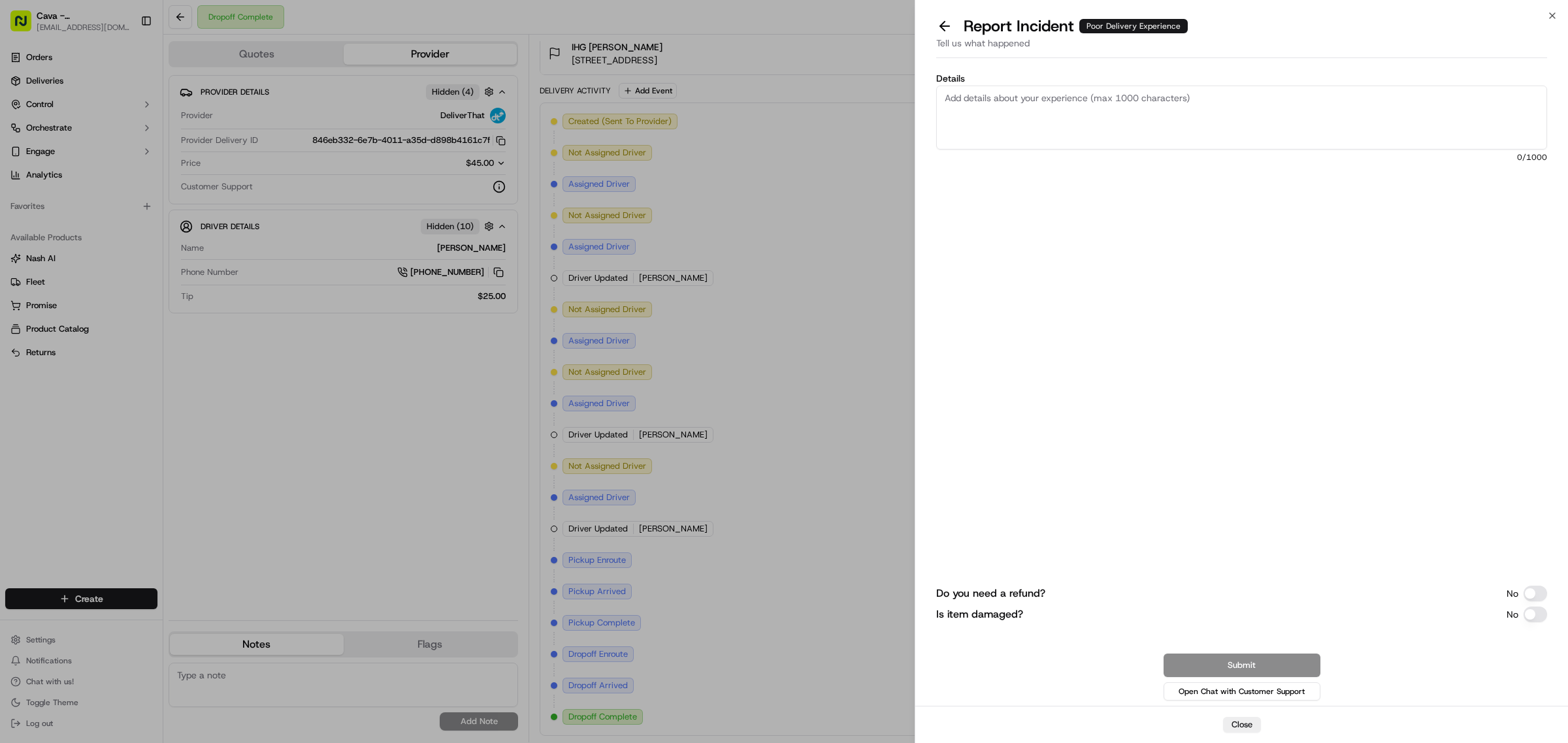
click at [1082, 113] on textarea "Details" at bounding box center [1242, 117] width 611 height 64
drag, startPoint x: 1390, startPoint y: 108, endPoint x: 753, endPoint y: 45, distance: 640.1
click at [753, 45] on body "Cava - Sandy Springs sandysprings@cava.com Toggle Sidebar Orders Deliveries Con…" at bounding box center [784, 372] width 1568 height 743
type textarea "poor delivery experience"
click at [1533, 597] on button "Do you need a refund?" at bounding box center [1535, 593] width 24 height 16
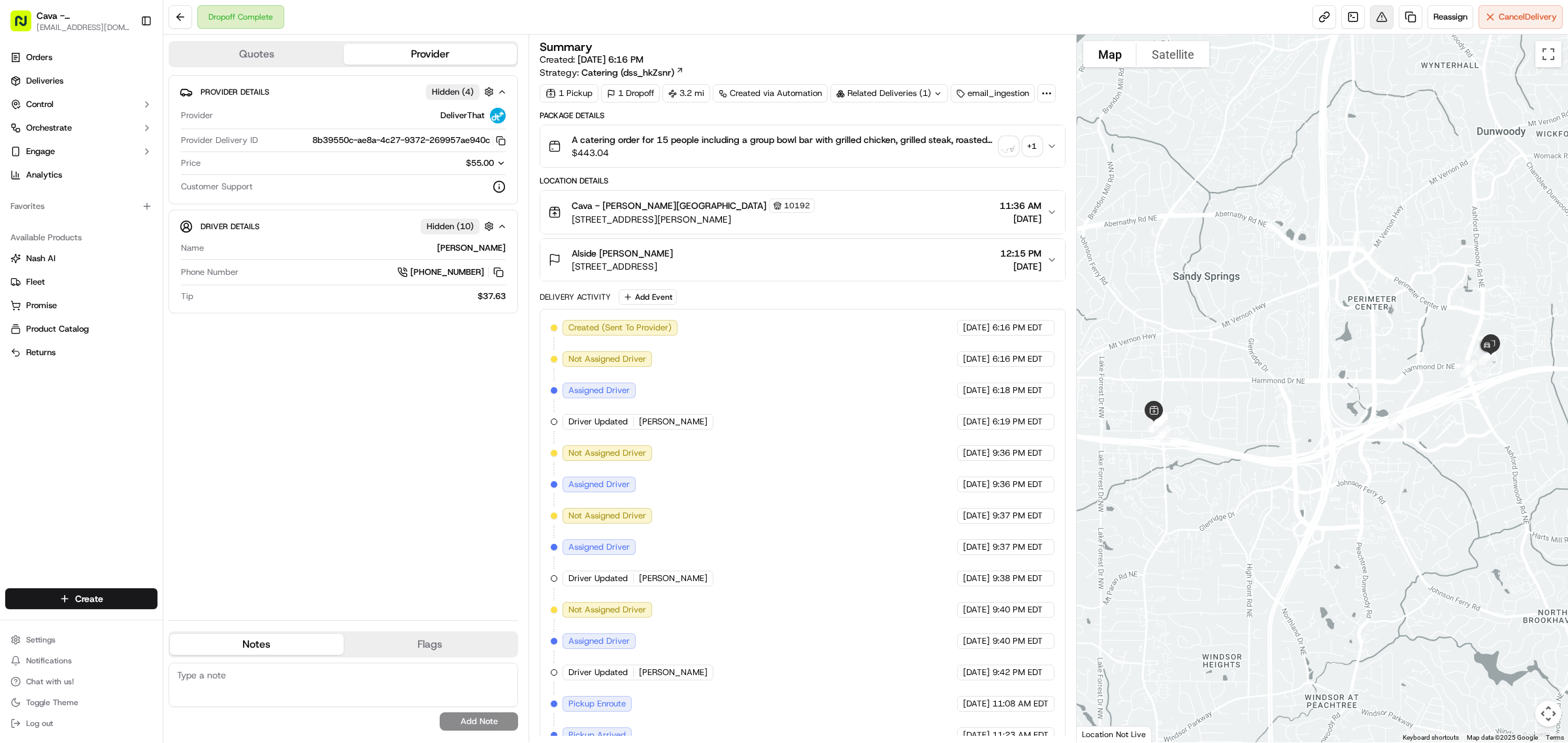
click at [1382, 21] on button at bounding box center [1381, 17] width 24 height 24
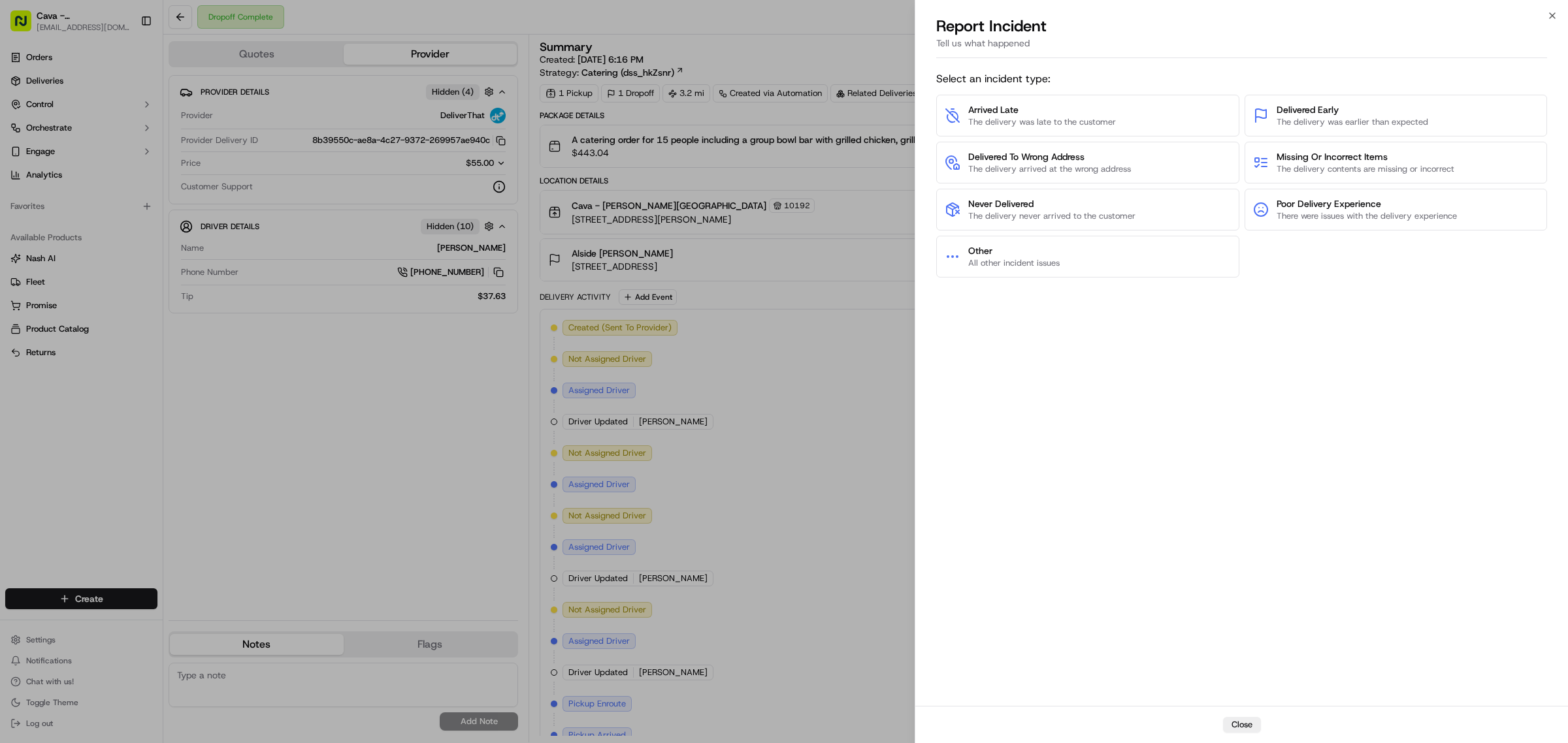
click at [1308, 186] on div "Arrived Late The delivery was late to the customer Delivered Early The delivery…" at bounding box center [1242, 187] width 611 height 183
click at [1311, 207] on span "Poor Delivery Experience" at bounding box center [1366, 203] width 181 height 13
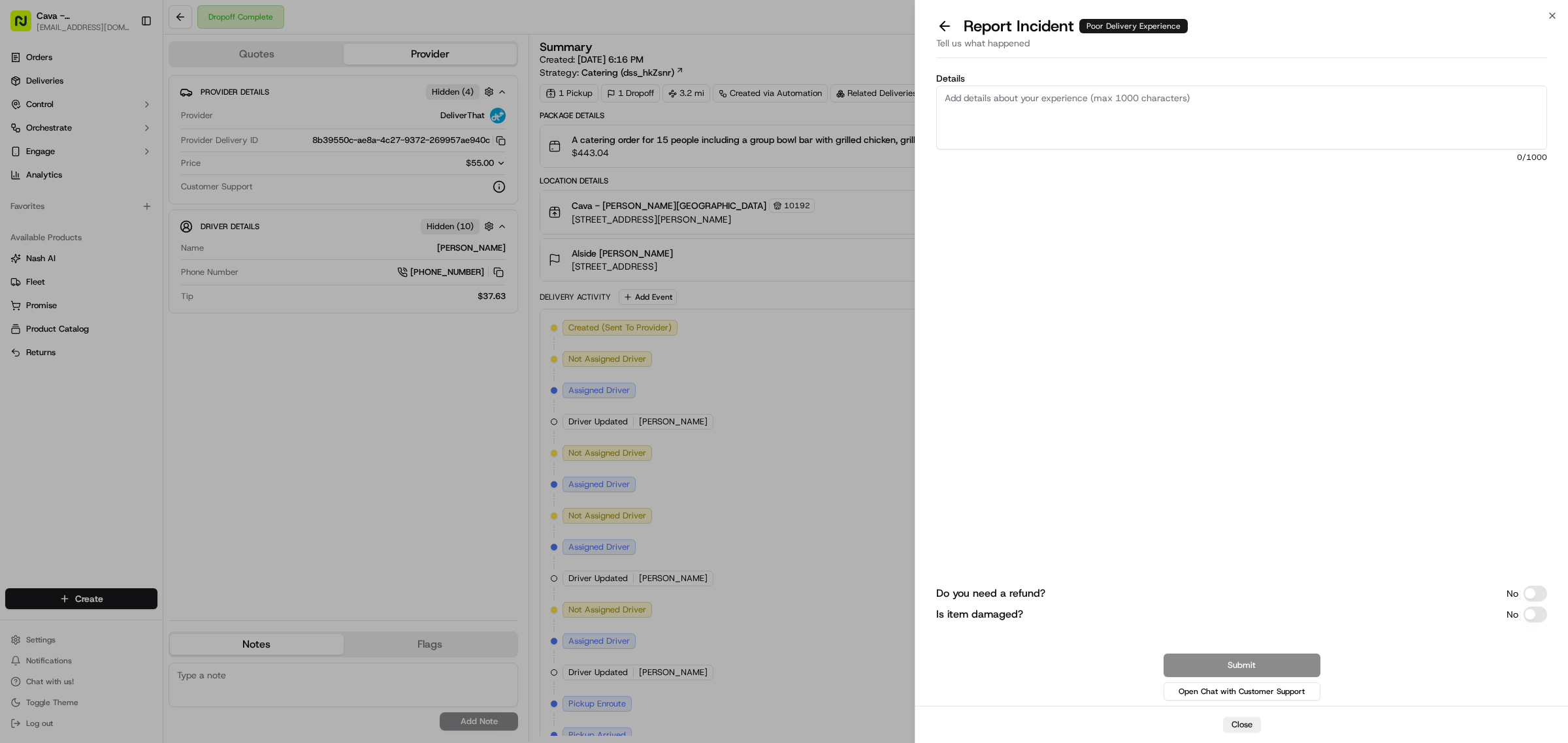
click at [1111, 593] on div "Do you need a refund? No" at bounding box center [1242, 593] width 611 height 16
click at [1533, 585] on button "Do you need a refund?" at bounding box center [1535, 593] width 24 height 16
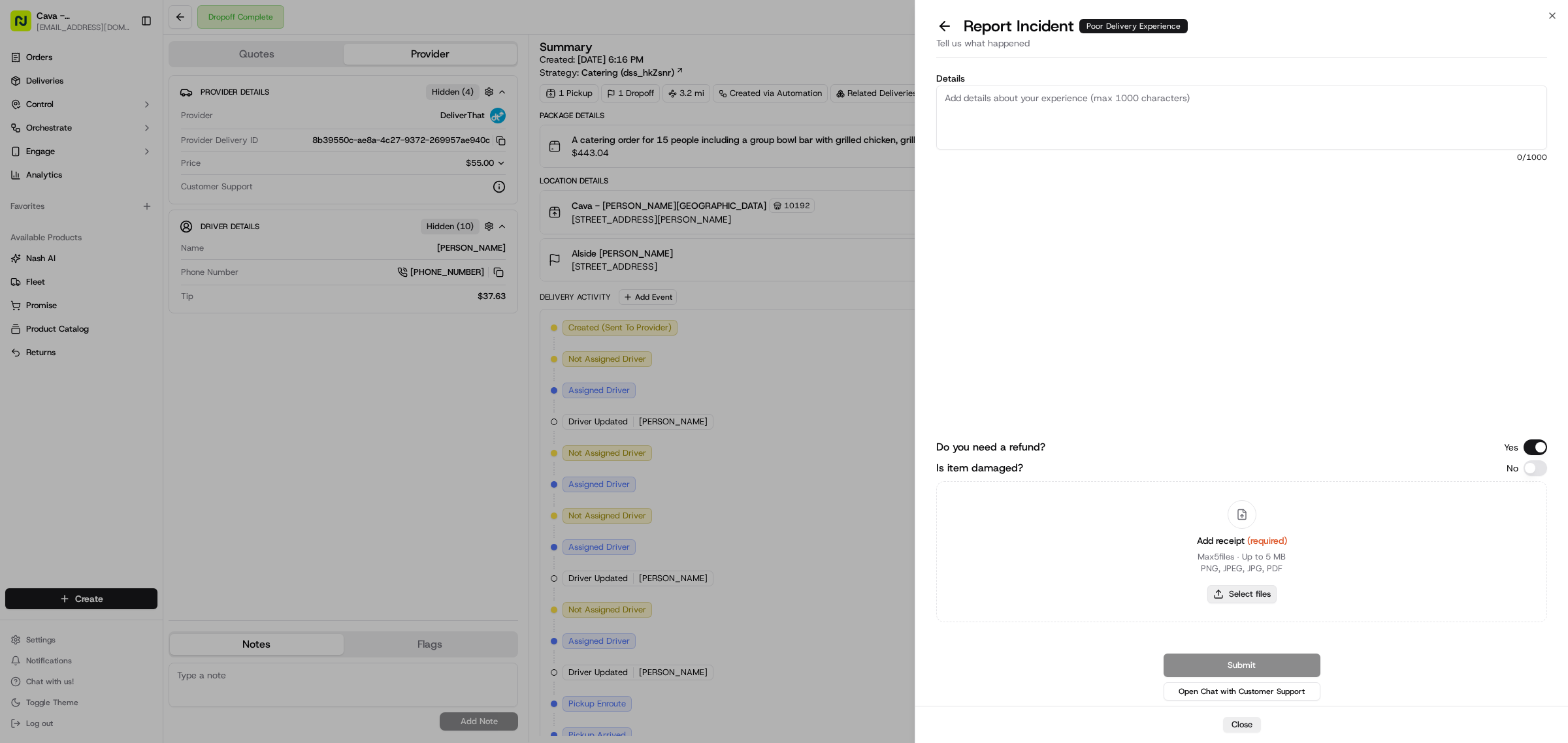
click at [1229, 589] on button "Select files" at bounding box center [1241, 594] width 69 height 18
type input "C:\fakepath\[PERSON_NAME].png"
click at [1029, 133] on textarea "Details" at bounding box center [1242, 117] width 611 height 64
click at [1544, 19] on div "Report Incident Poor Delivery Experience" at bounding box center [1242, 26] width 611 height 21
click at [1553, 14] on icon "button" at bounding box center [1552, 16] width 5 height 5
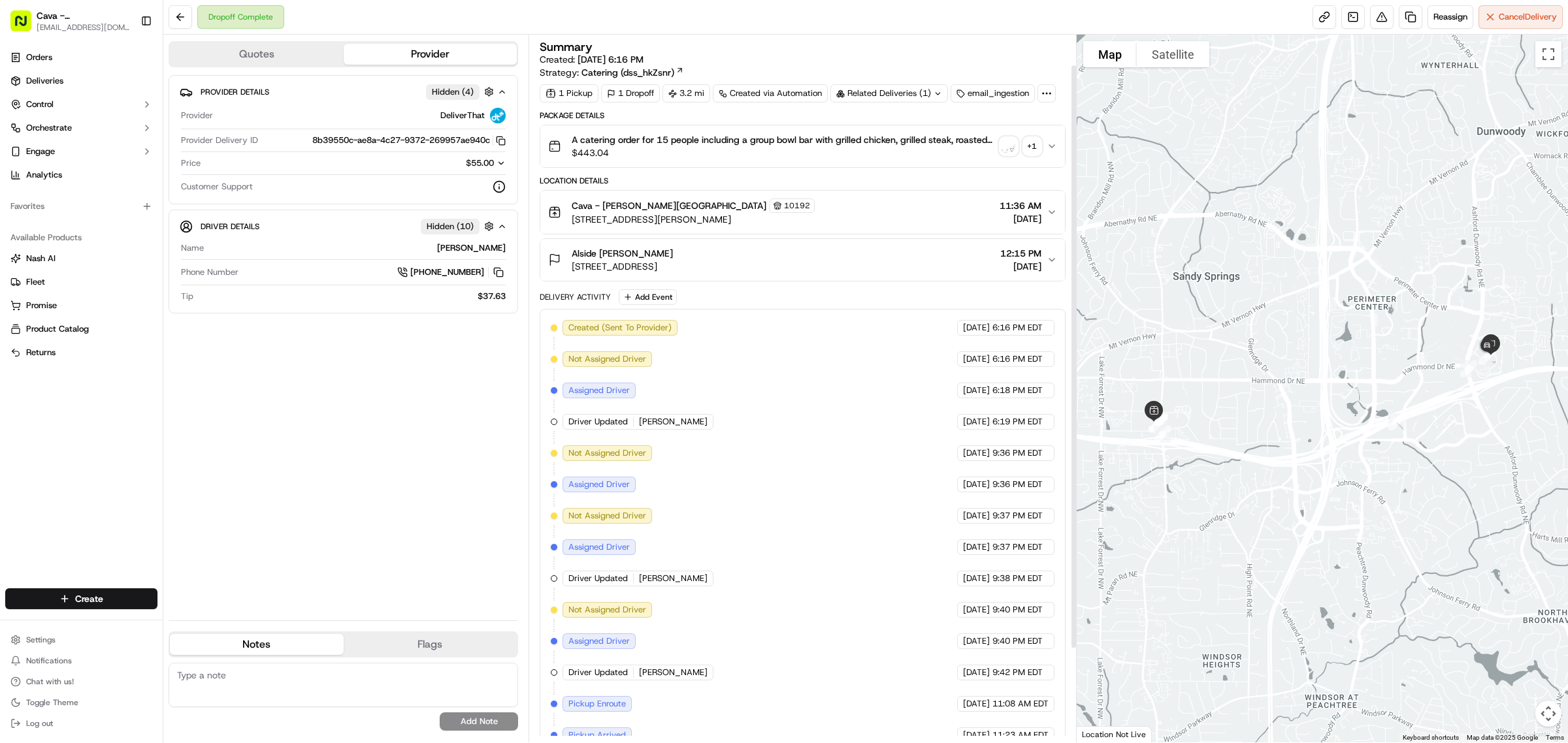
scroll to position [150, 0]
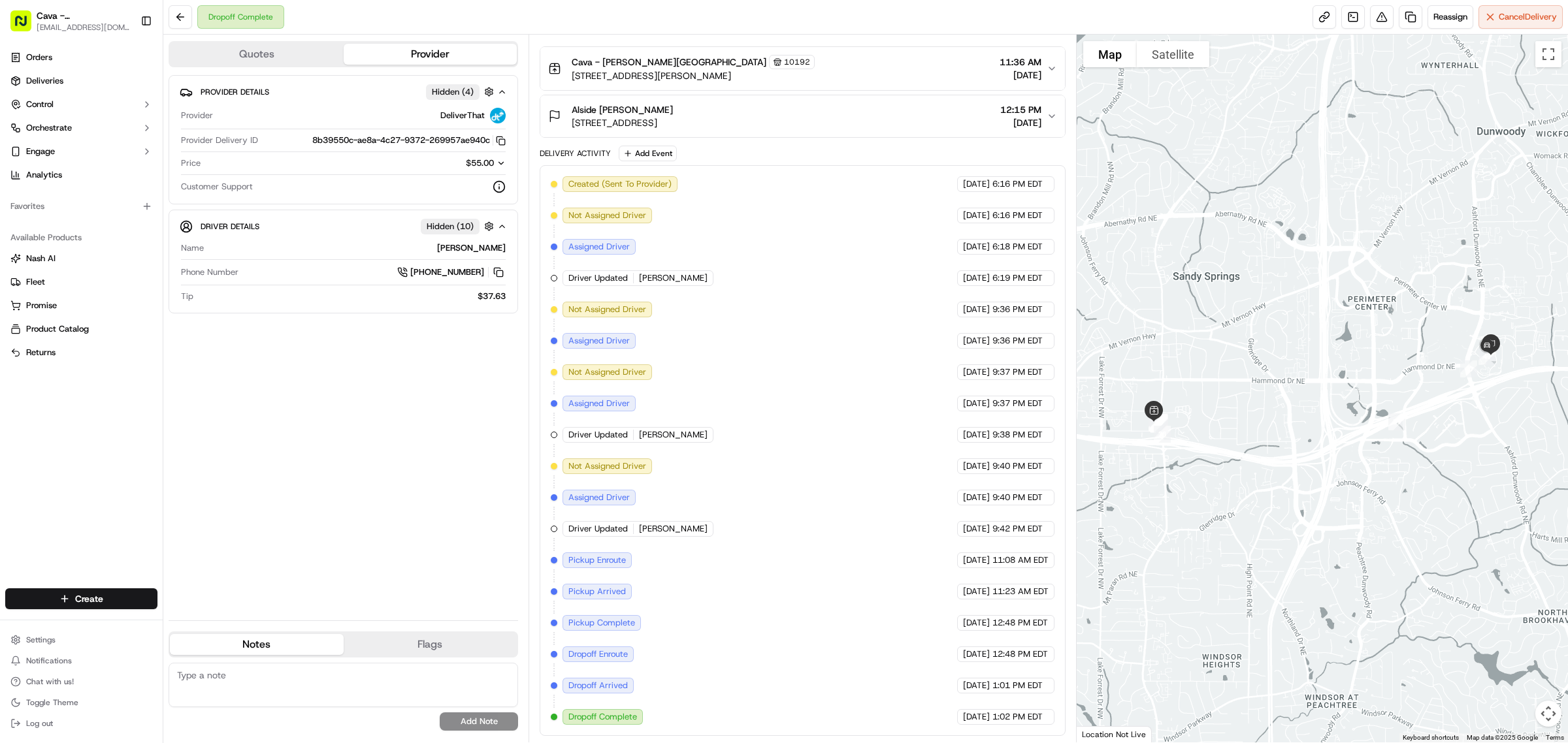
drag, startPoint x: 1381, startPoint y: 19, endPoint x: 389, endPoint y: 310, distance: 1033.8
click at [397, 302] on div "Dropoff Complete Reassign Cancel Delivery Quotes Provider Provider Details Hidd…" at bounding box center [865, 372] width 1404 height 743
click at [346, 395] on div "Provider Details Hidden ( 4 ) Provider DeliverThat Provider Delivery ID 8b39550…" at bounding box center [343, 342] width 349 height 535
click at [176, 11] on button at bounding box center [180, 17] width 24 height 24
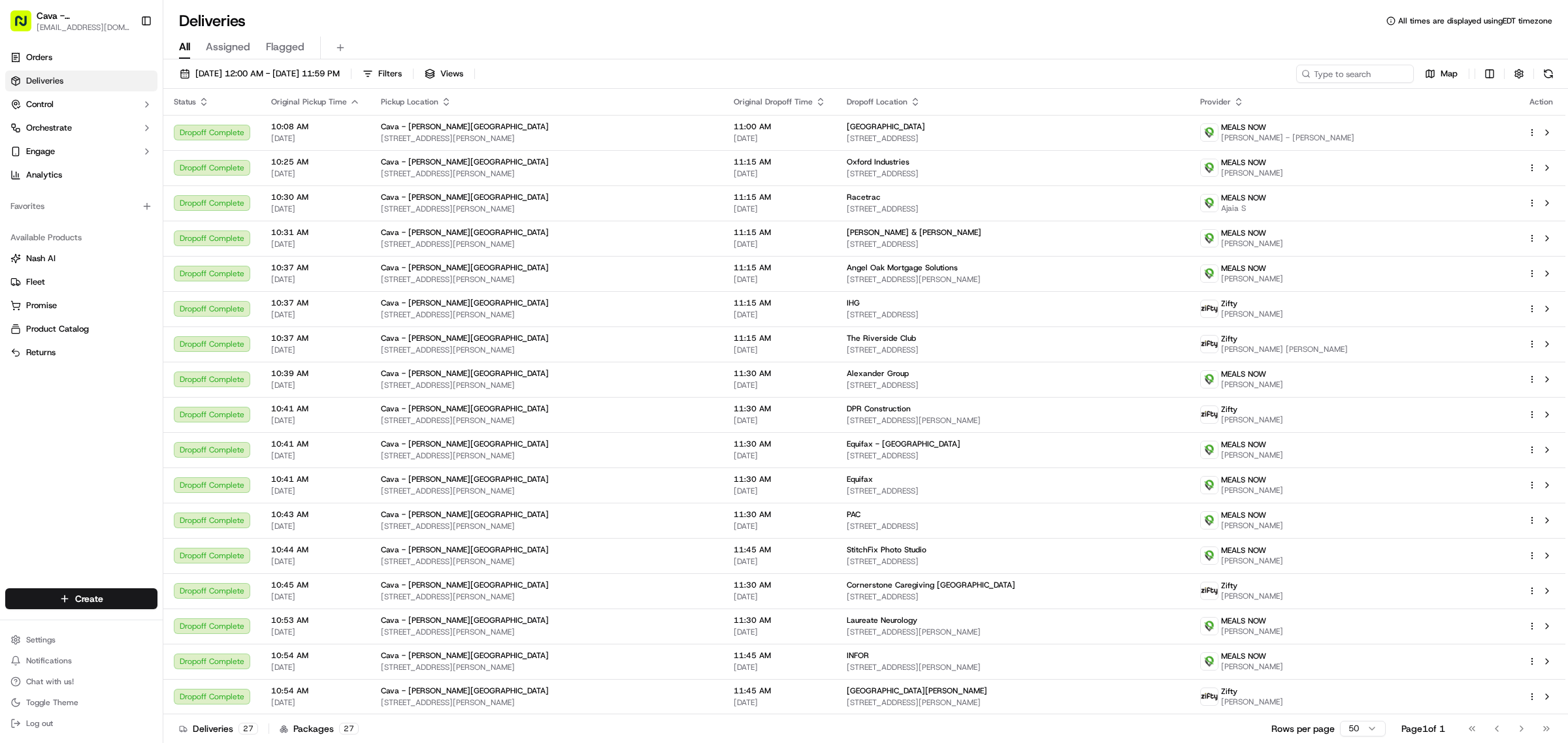
click at [243, 64] on div "[DATE] 12:00 AM - [DATE] 11:59 PM Filters Views Map Status Original Pickup Time…" at bounding box center [865, 402] width 1404 height 686
click at [243, 78] on span "[DATE] 12:00 AM - [DATE] 11:59 PM" at bounding box center [267, 73] width 144 height 11
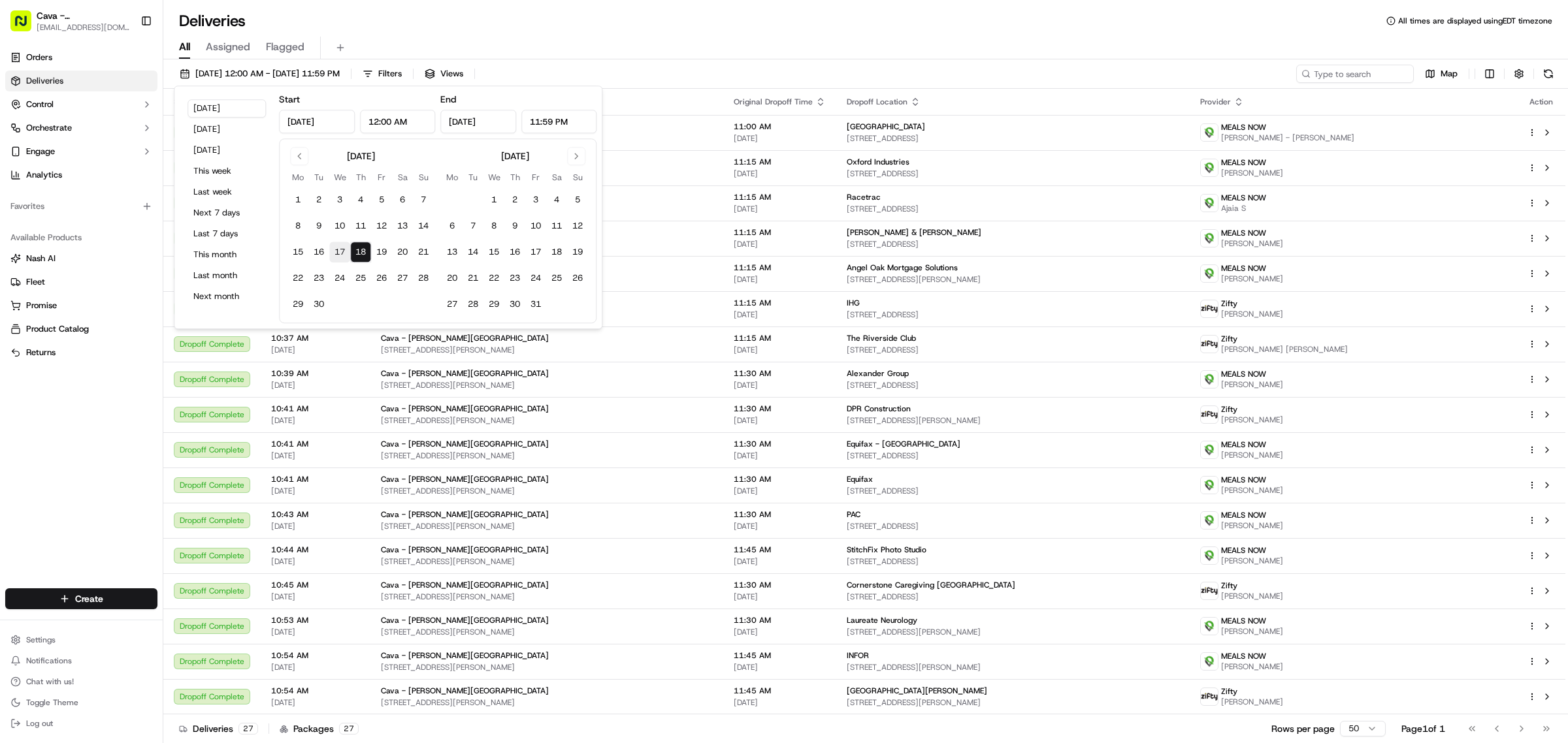
click at [334, 251] on button "17" at bounding box center [339, 252] width 21 height 21
type input "[DATE]"
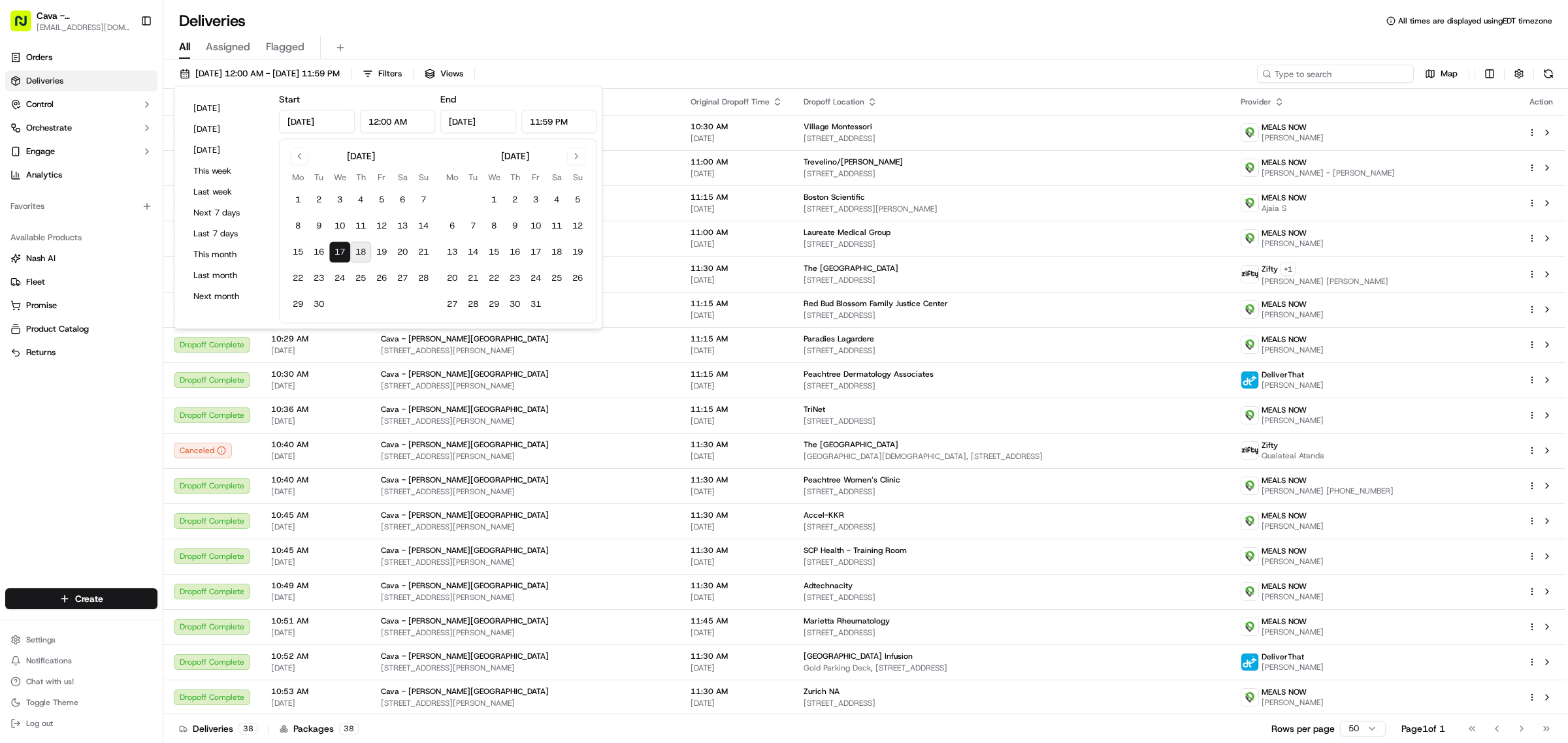
click at [1324, 72] on input at bounding box center [1335, 73] width 157 height 18
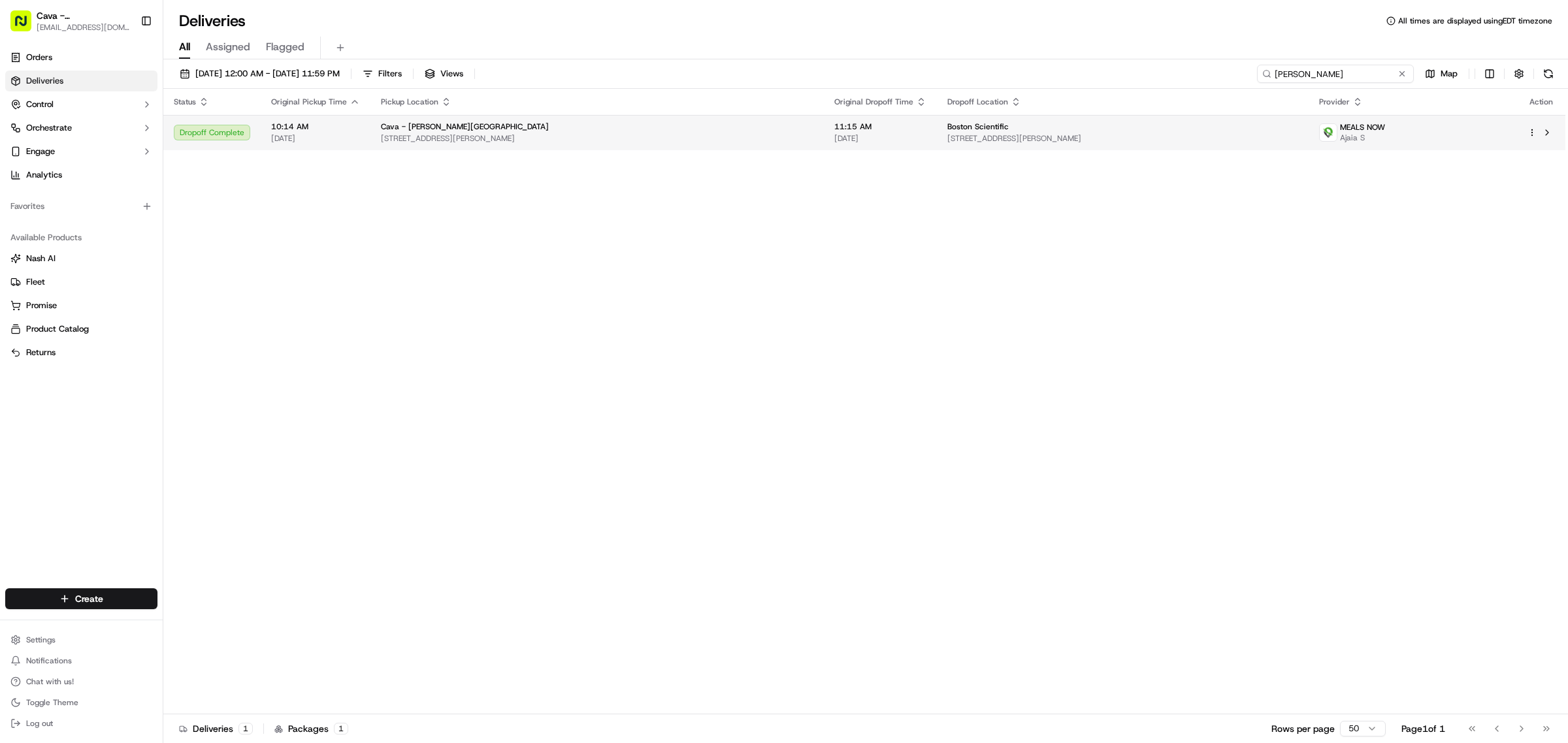
type input "[PERSON_NAME]"
click at [970, 131] on span "Boston Scientific" at bounding box center [977, 126] width 61 height 10
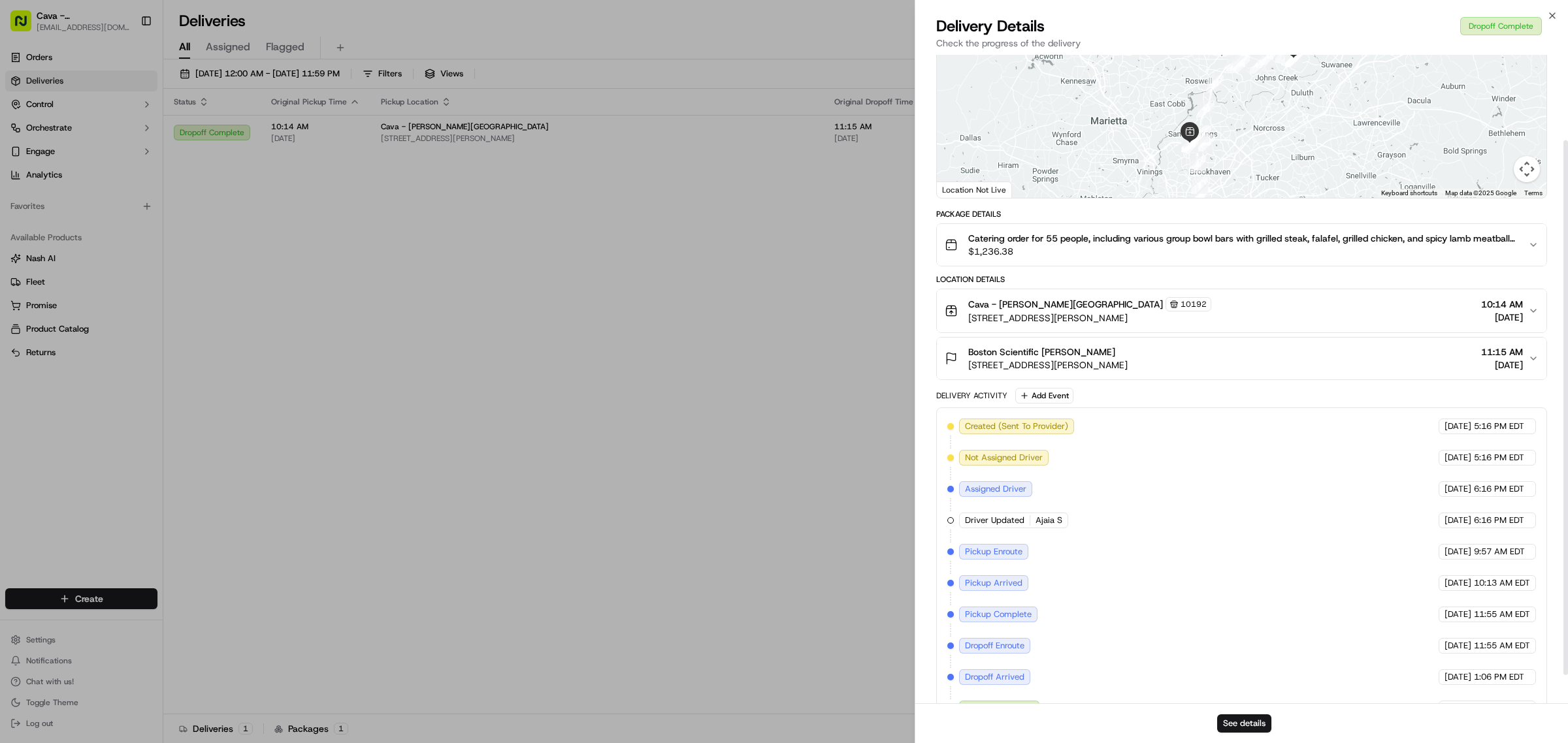
scroll to position [139, 0]
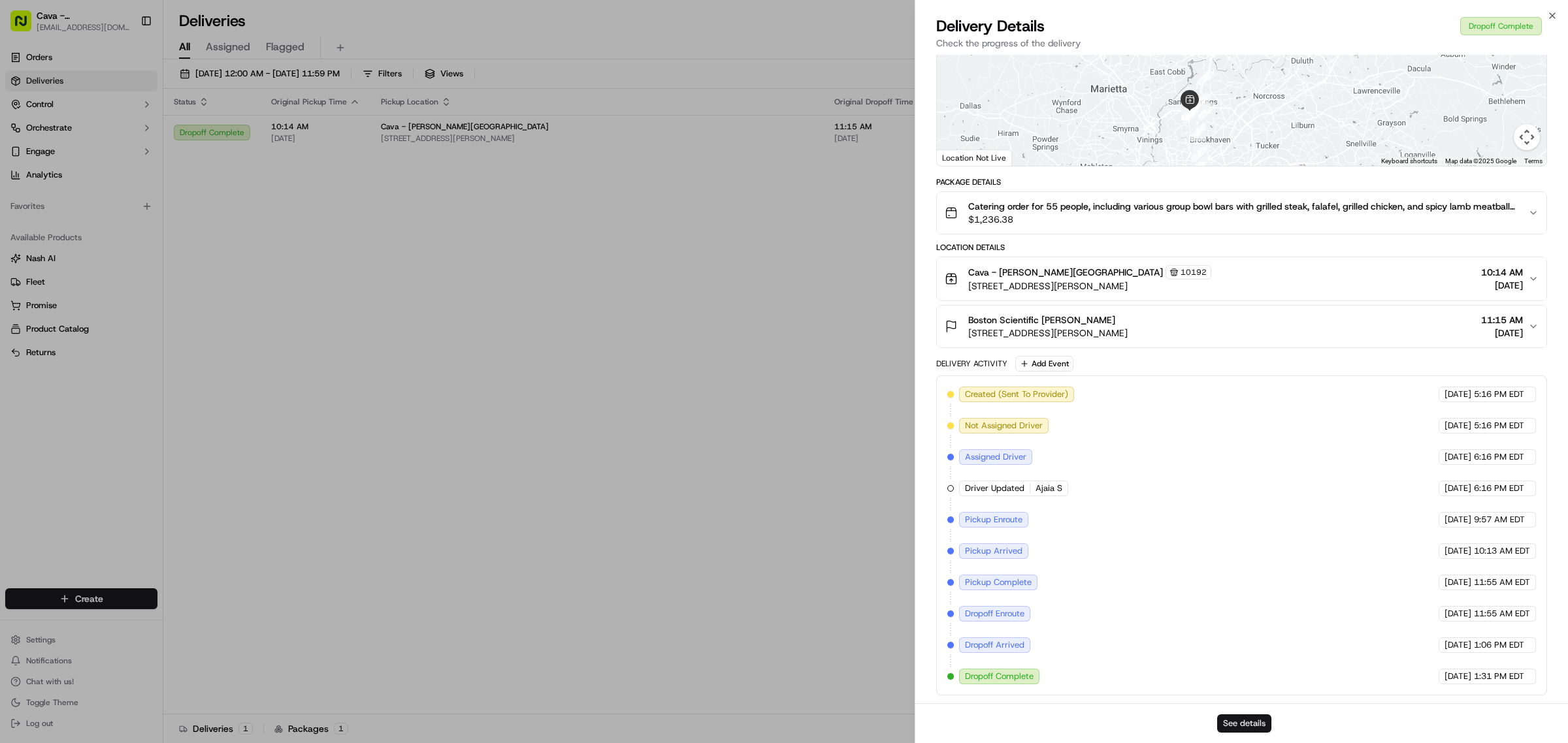
click at [1239, 716] on button "See details" at bounding box center [1244, 723] width 54 height 18
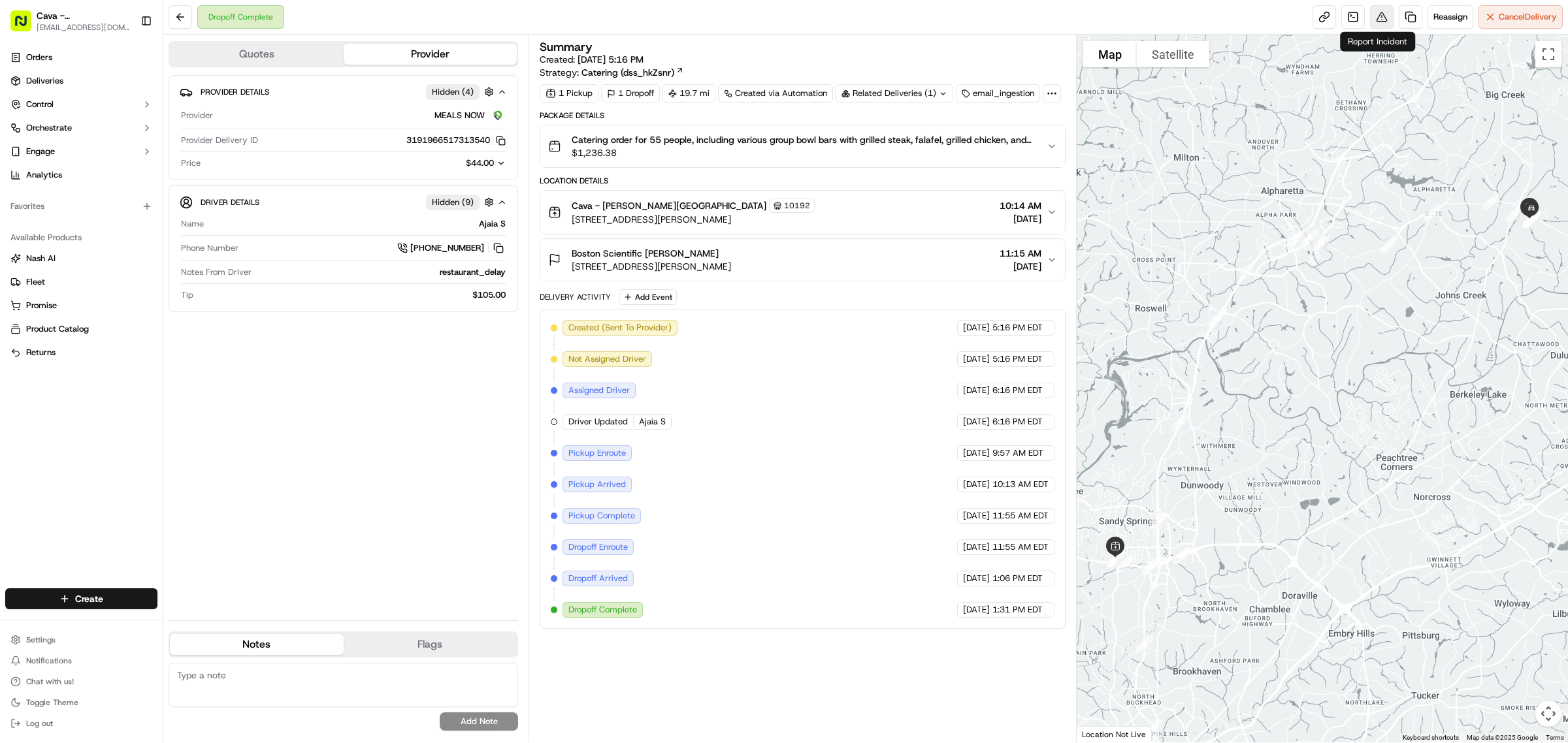
click at [1379, 24] on button at bounding box center [1381, 17] width 24 height 24
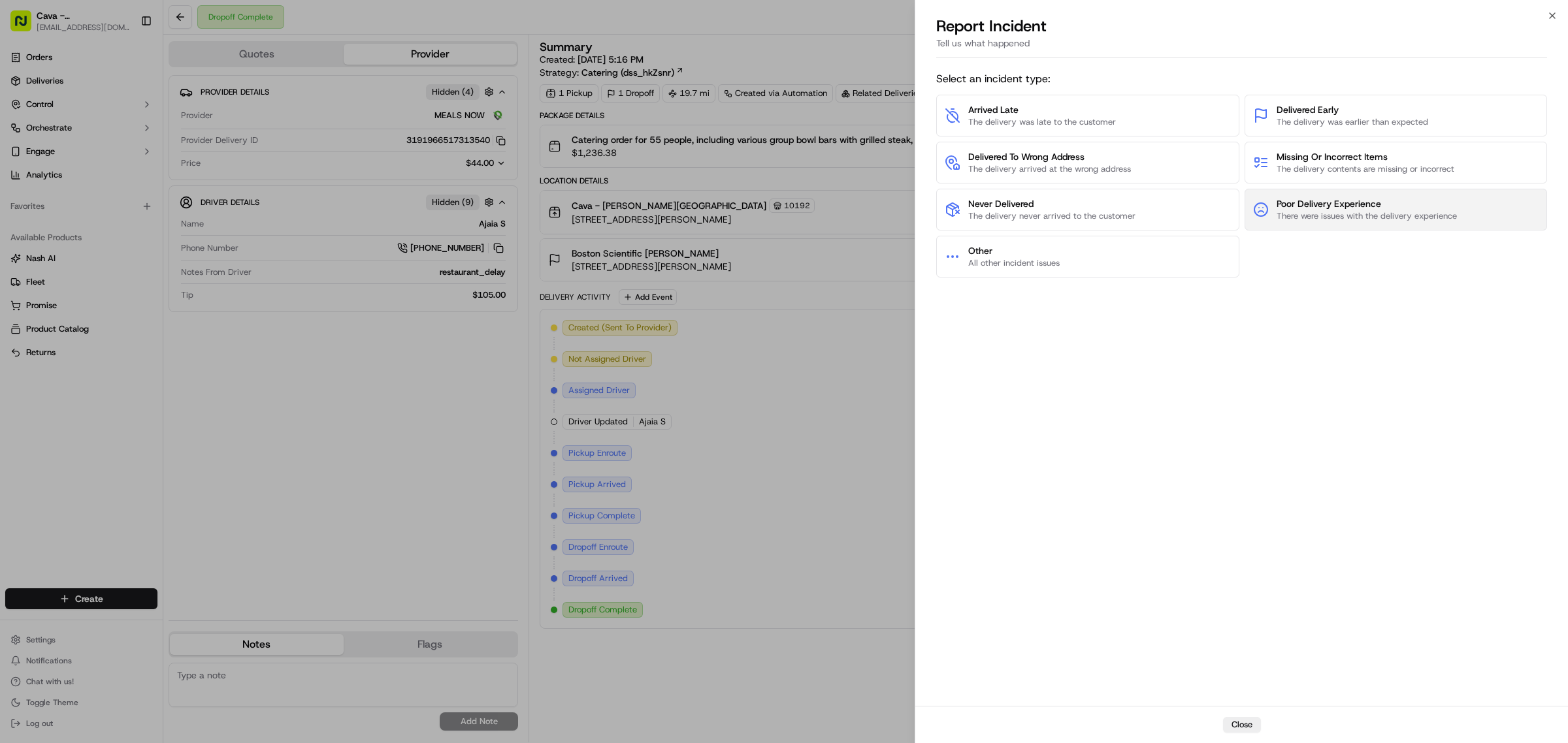
click at [1353, 213] on span "There were issues with the delivery experience" at bounding box center [1366, 215] width 181 height 11
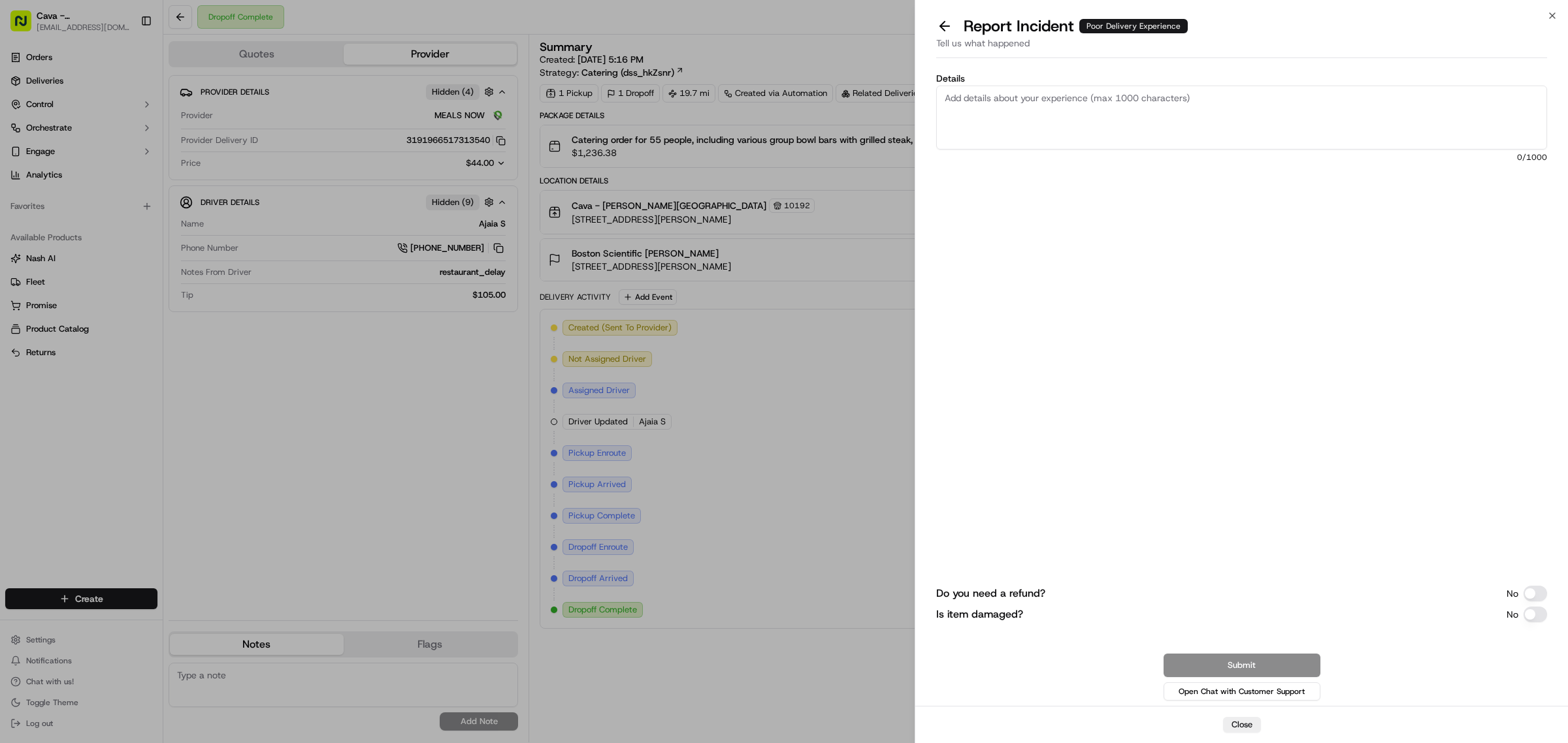
click at [1027, 118] on textarea "Details" at bounding box center [1242, 117] width 611 height 64
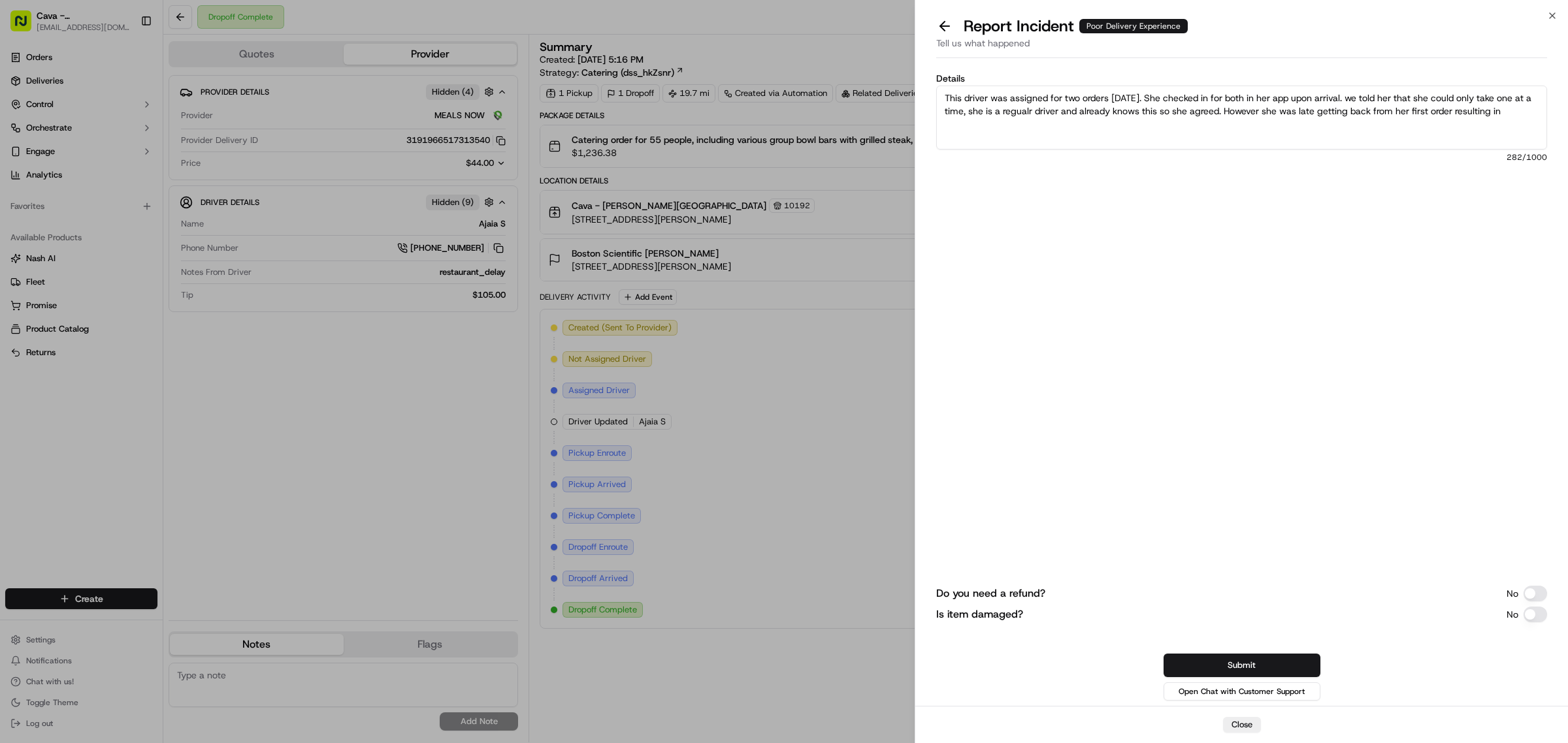
click at [1027, 118] on textarea "This driver was assigned for two orders [DATE]. She checked in for both in her …" at bounding box center [1242, 117] width 611 height 64
click at [1040, 111] on textarea "This driver was assigned for two orders yesterday. She checked in for both in h…" at bounding box center [1242, 117] width 611 height 64
click at [1535, 118] on textarea "This driver was assigned for two orders yesterday. She checked in for both in h…" at bounding box center [1242, 117] width 611 height 64
click at [1420, 133] on textarea "This driver was assigned for two orders yesterday. She checked in for both in h…" at bounding box center [1242, 117] width 611 height 64
click at [1426, 116] on textarea "This driver was assigned for two orders yesterday. She checked in for both in h…" at bounding box center [1242, 117] width 611 height 64
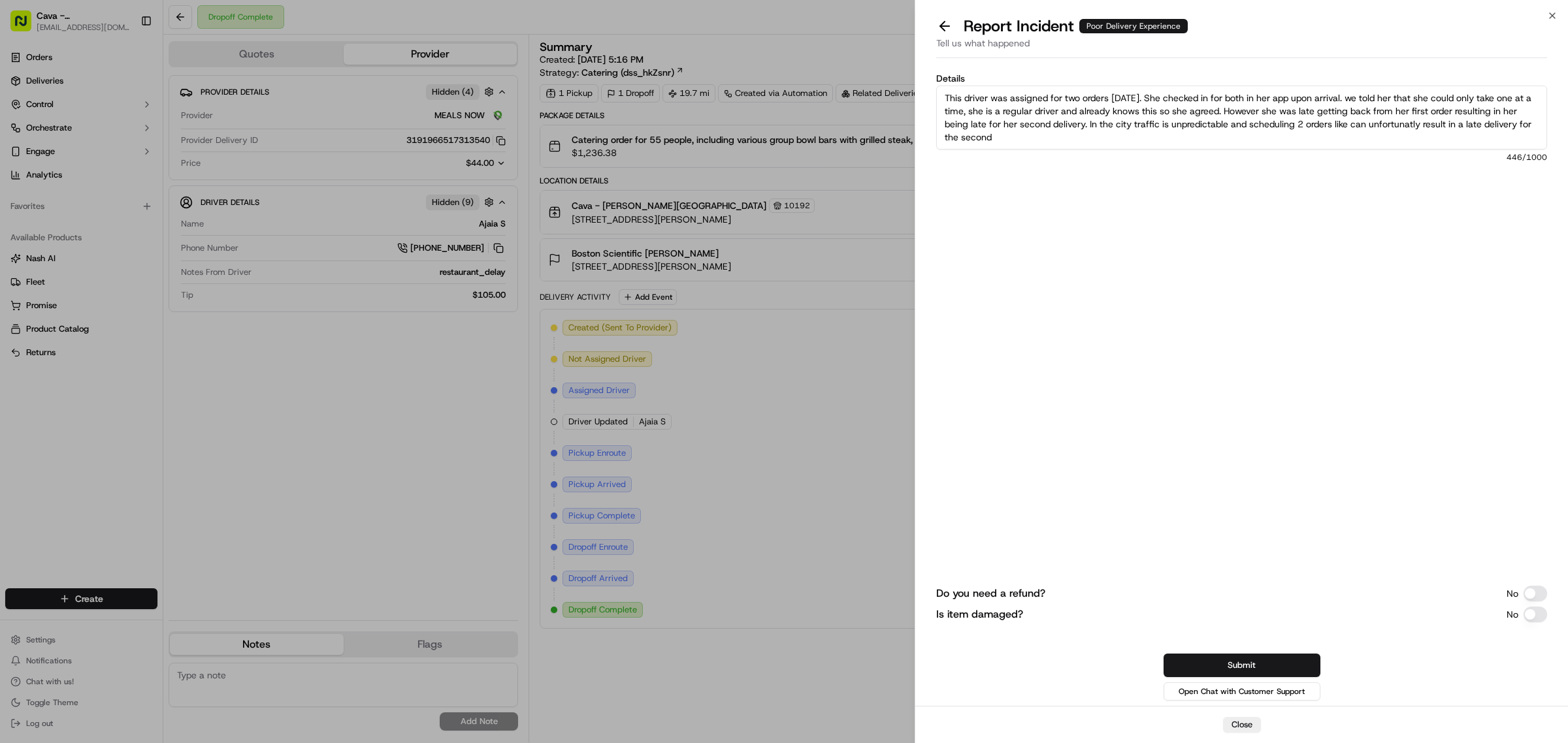
click at [1425, 120] on textarea "This driver was assigned for two orders yesterday. She checked in for both in h…" at bounding box center [1242, 117] width 611 height 64
click at [1349, 144] on textarea "This driver was assigned for two orders yesterday. She checked in for both in h…" at bounding box center [1242, 117] width 611 height 64
click at [1199, 124] on textarea "This driver was assigned for two orders yesterday. She checked in for both in h…" at bounding box center [1242, 117] width 611 height 64
click at [1199, 139] on textarea "This driver was assigned for two orders yesterday. She checked in for both in h…" at bounding box center [1242, 117] width 611 height 64
click at [1392, 139] on textarea "This driver was assigned for two orders yesterday. She checked in for both in h…" at bounding box center [1242, 117] width 611 height 64
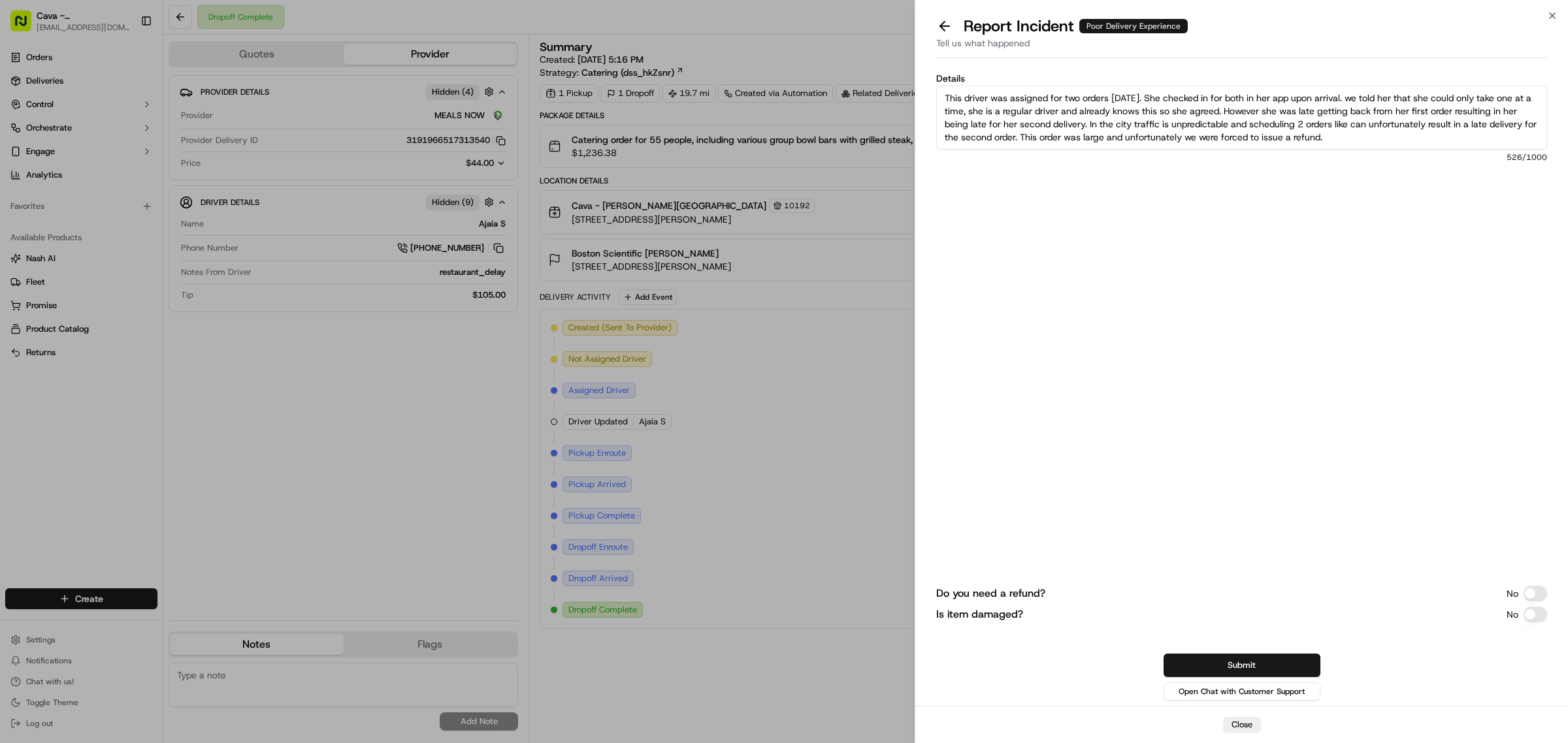
type textarea "This driver was assigned for two orders yesterday. She checked in for both in h…"
click at [1529, 585] on div "Do you need a refund? No Is item damaged? No Submit Open Chat with Customer Sup…" at bounding box center [1242, 521] width 611 height 365
click at [1526, 590] on button "Do you need a refund?" at bounding box center [1535, 593] width 24 height 16
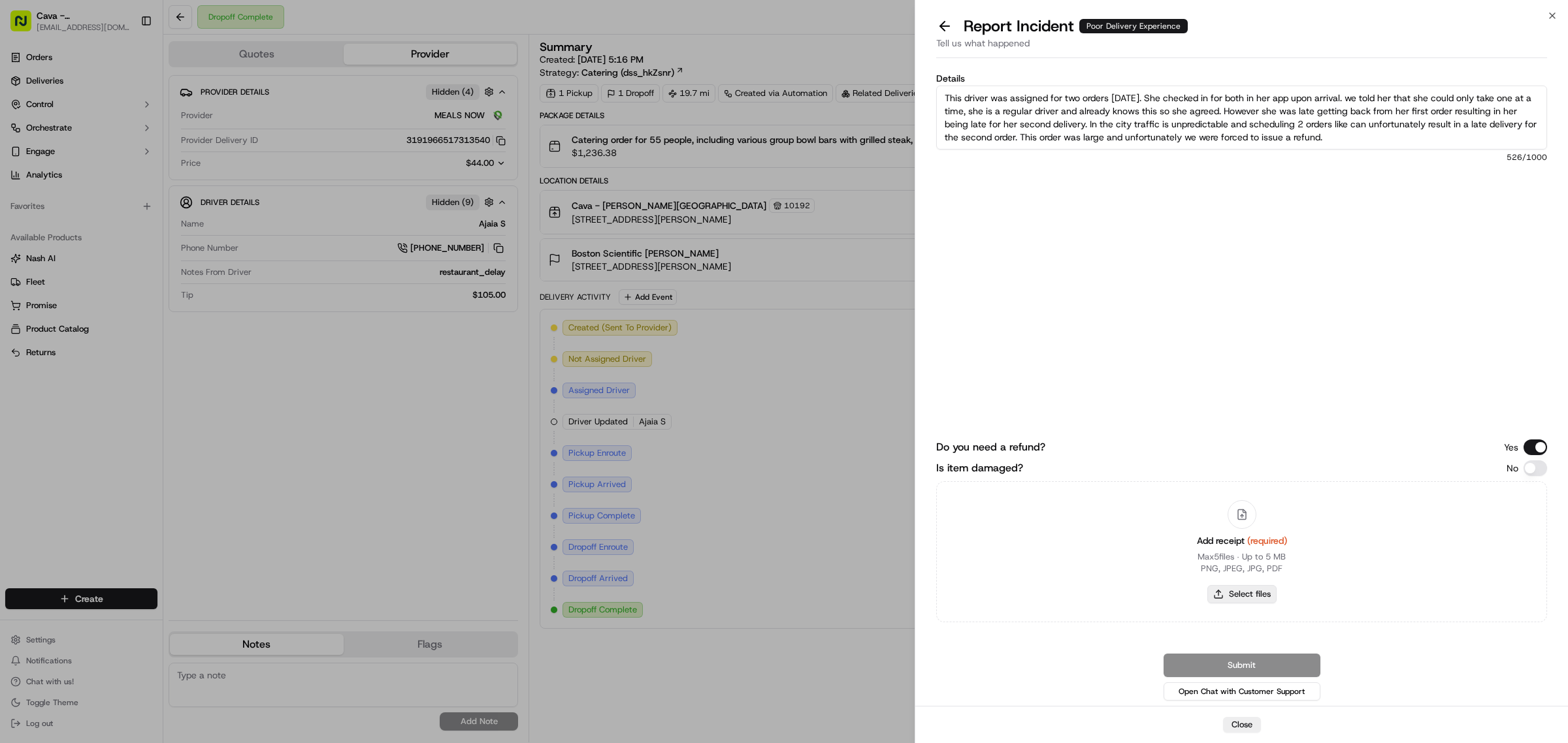
click at [1268, 590] on button "Select files" at bounding box center [1241, 594] width 69 height 18
type input "C:\fakepath\monica_granderson.png"
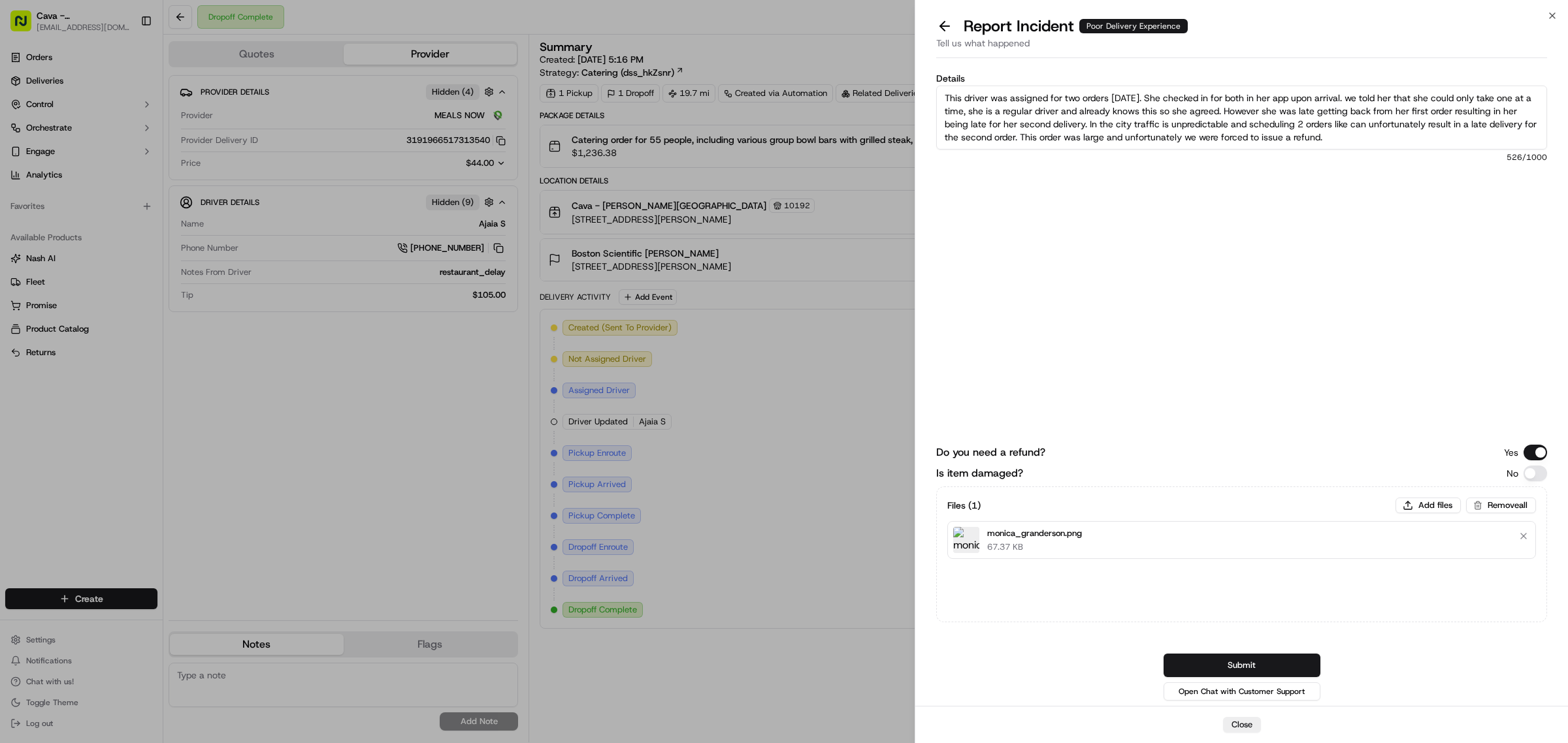
click at [1409, 140] on textarea "This driver was assigned for two orders yesterday. She checked in for both in h…" at bounding box center [1242, 117] width 611 height 64
click at [1105, 126] on textarea "This driver was assigned for two orders yesterday. She checked in for both in h…" at bounding box center [1242, 117] width 611 height 64
click at [1227, 124] on textarea "This driver was assigned for two orders yesterday. She checked in for both in h…" at bounding box center [1242, 117] width 611 height 64
click at [959, 135] on textarea "This driver was assigned for two orders yesterday. She checked in for both in h…" at bounding box center [1242, 117] width 611 height 64
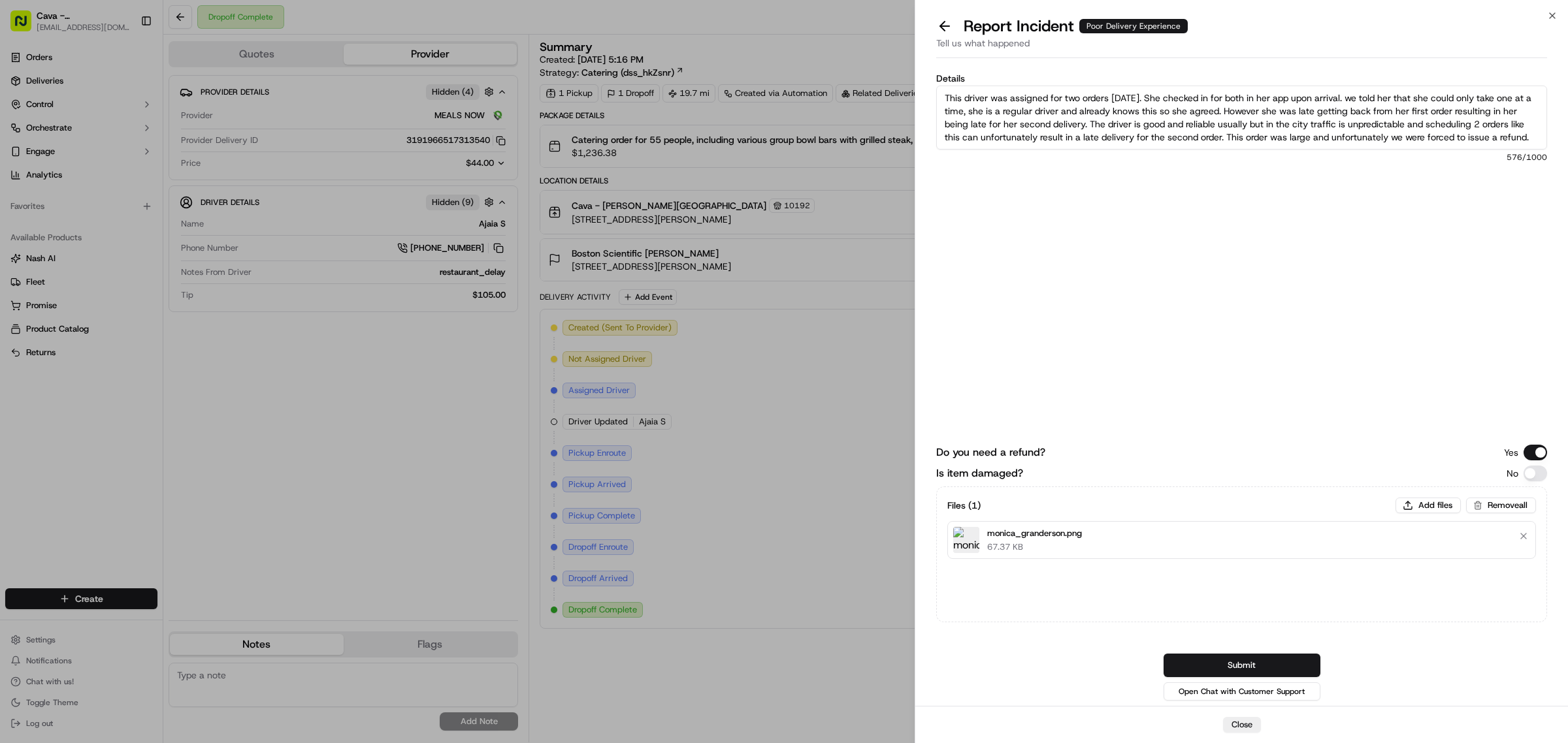
click at [1485, 124] on textarea "This driver was assigned for two orders yesterday. She checked in for both in h…" at bounding box center [1242, 117] width 611 height 64
drag, startPoint x: 1494, startPoint y: 126, endPoint x: 1431, endPoint y: 123, distance: 63.1
click at [1431, 123] on textarea "This driver was assigned for two orders yesterday. She checked in for both in h…" at bounding box center [1242, 117] width 611 height 64
type textarea "This driver was assigned for two orders yesterday. She checked in for both in h…"
click at [1196, 243] on div "Details This driver was assigned for two orders yesterday. She checked in for b…" at bounding box center [1242, 200] width 611 height 252
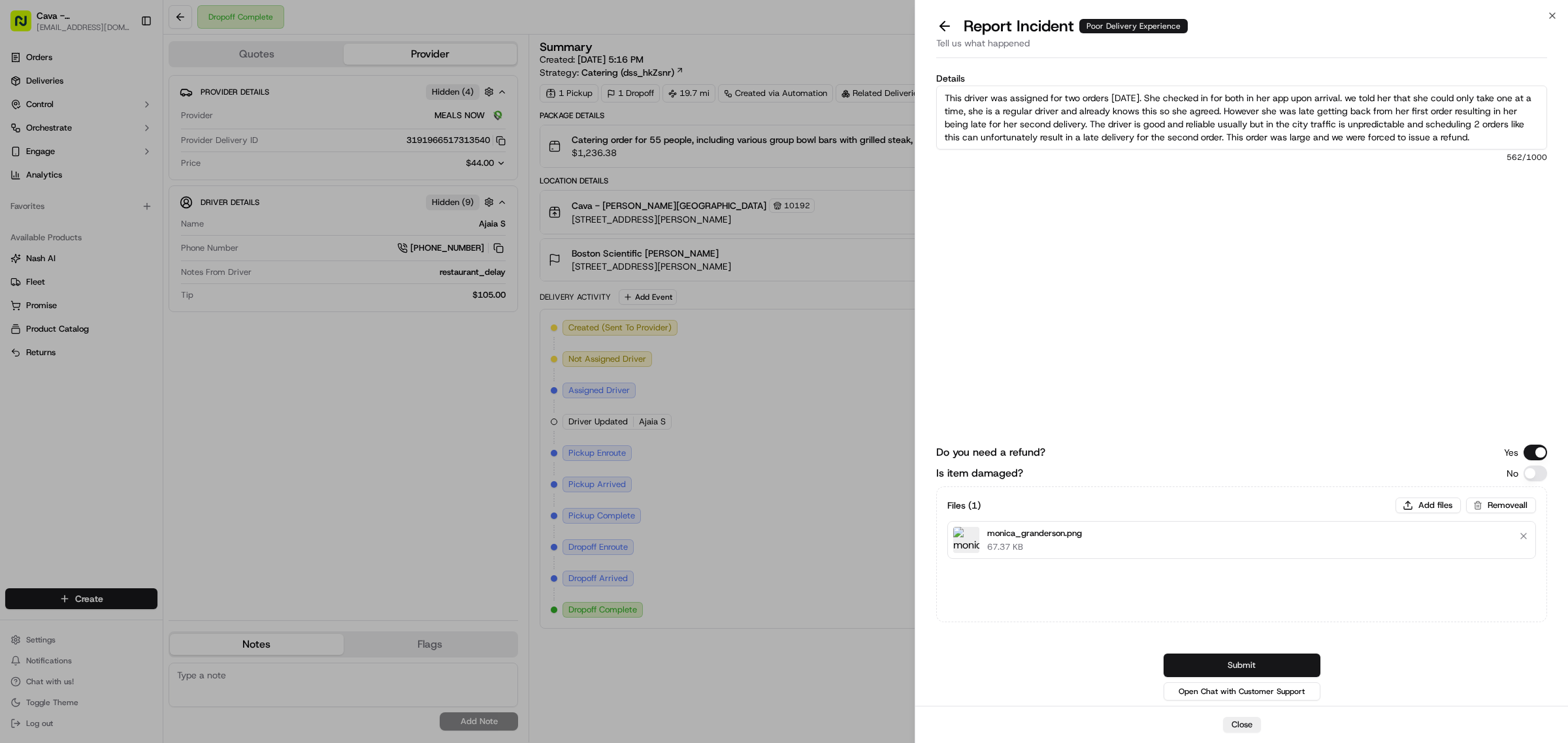
click at [1238, 665] on button "Submit" at bounding box center [1242, 665] width 157 height 24
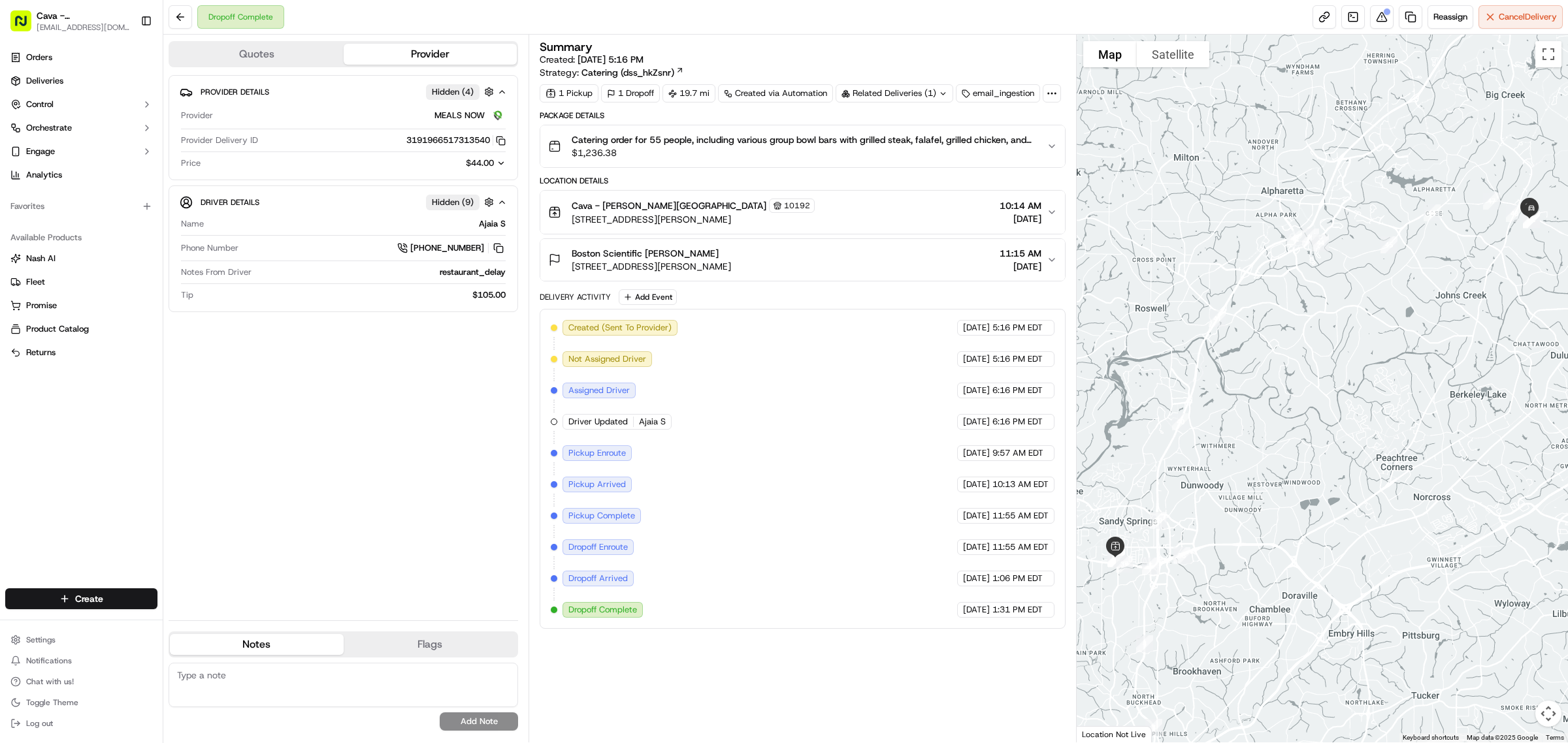
click at [900, 18] on div "Dropoff Complete Reassign Cancel Delivery" at bounding box center [865, 17] width 1404 height 35
click at [189, 17] on button at bounding box center [180, 17] width 24 height 24
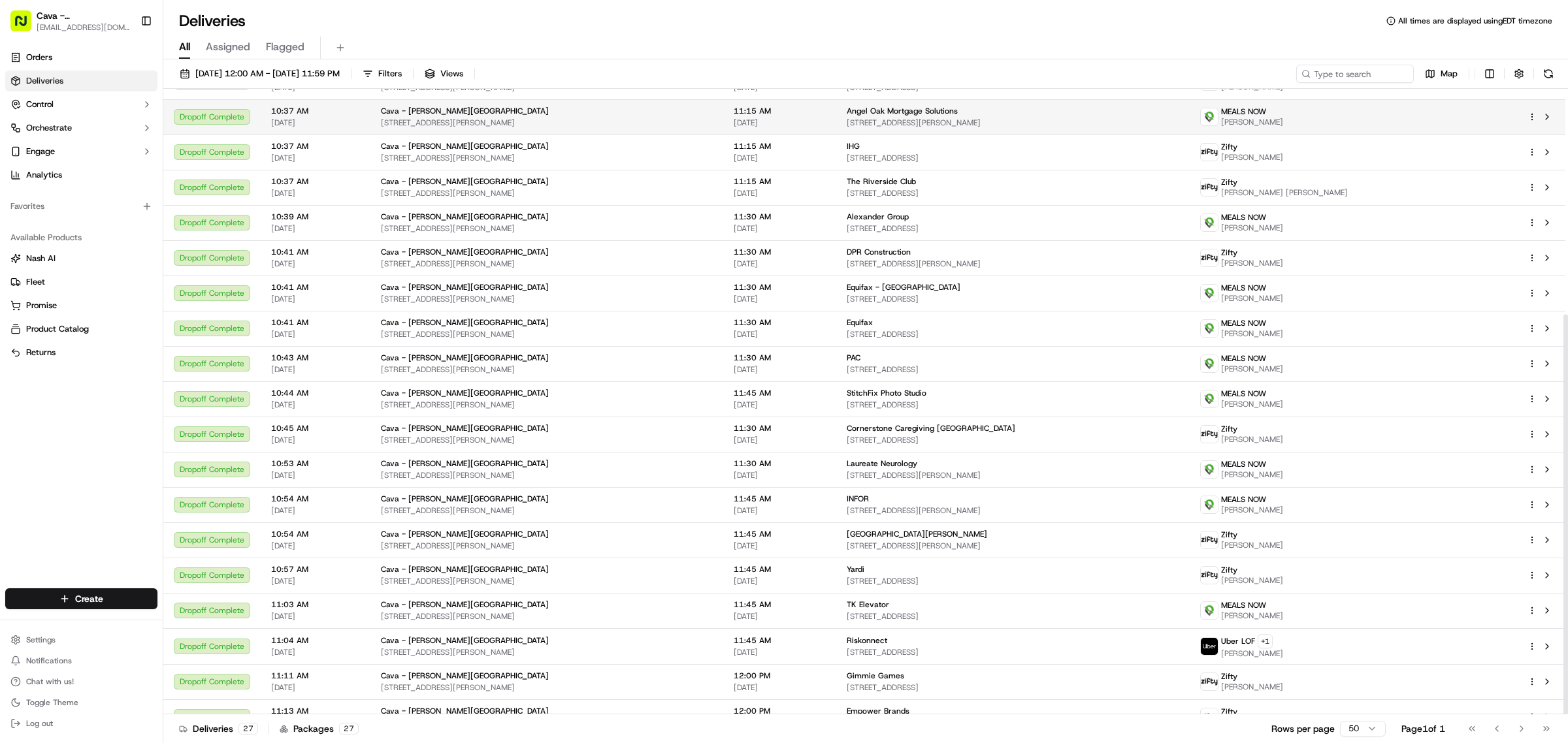
scroll to position [352, 0]
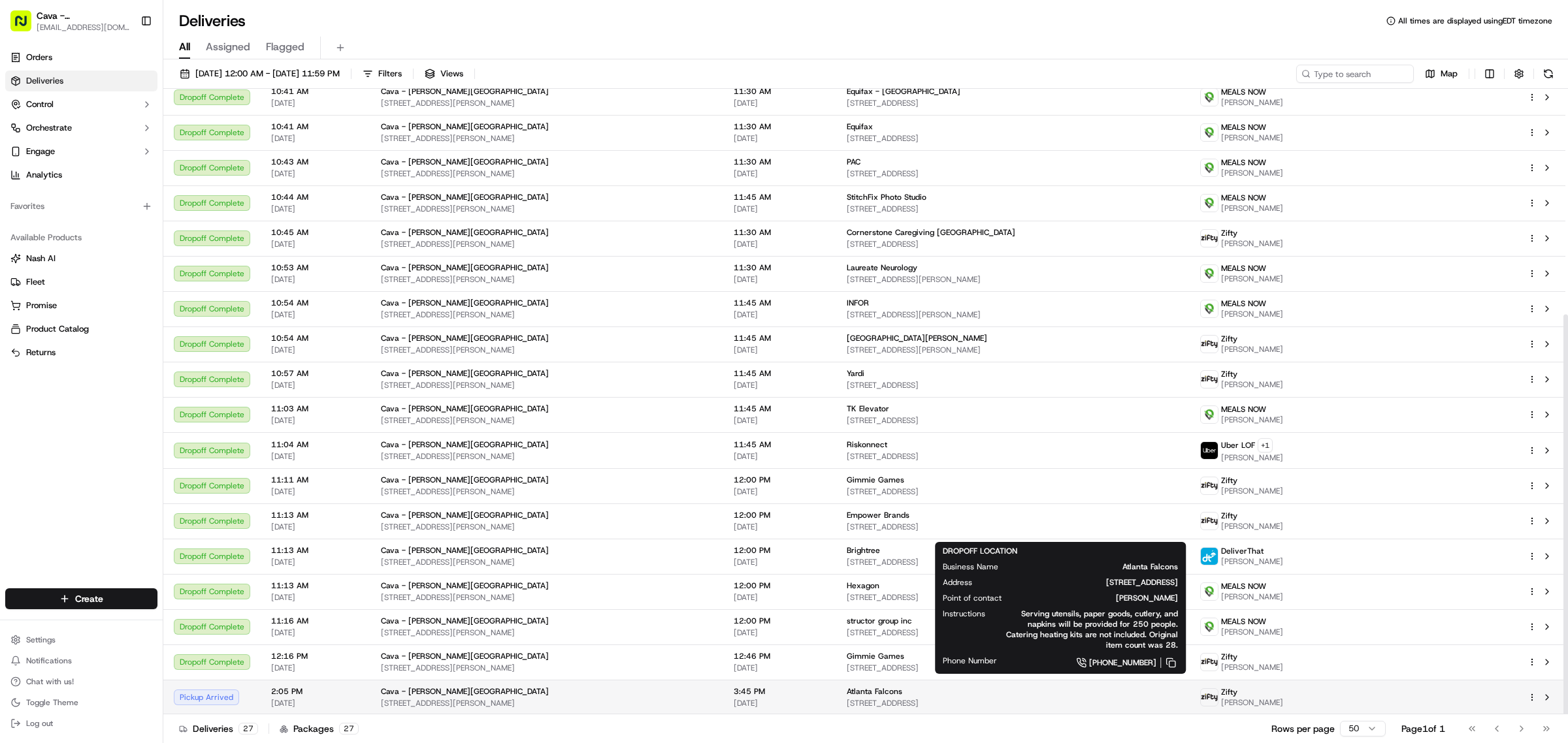
click at [877, 707] on span "[STREET_ADDRESS]" at bounding box center [1013, 703] width 333 height 10
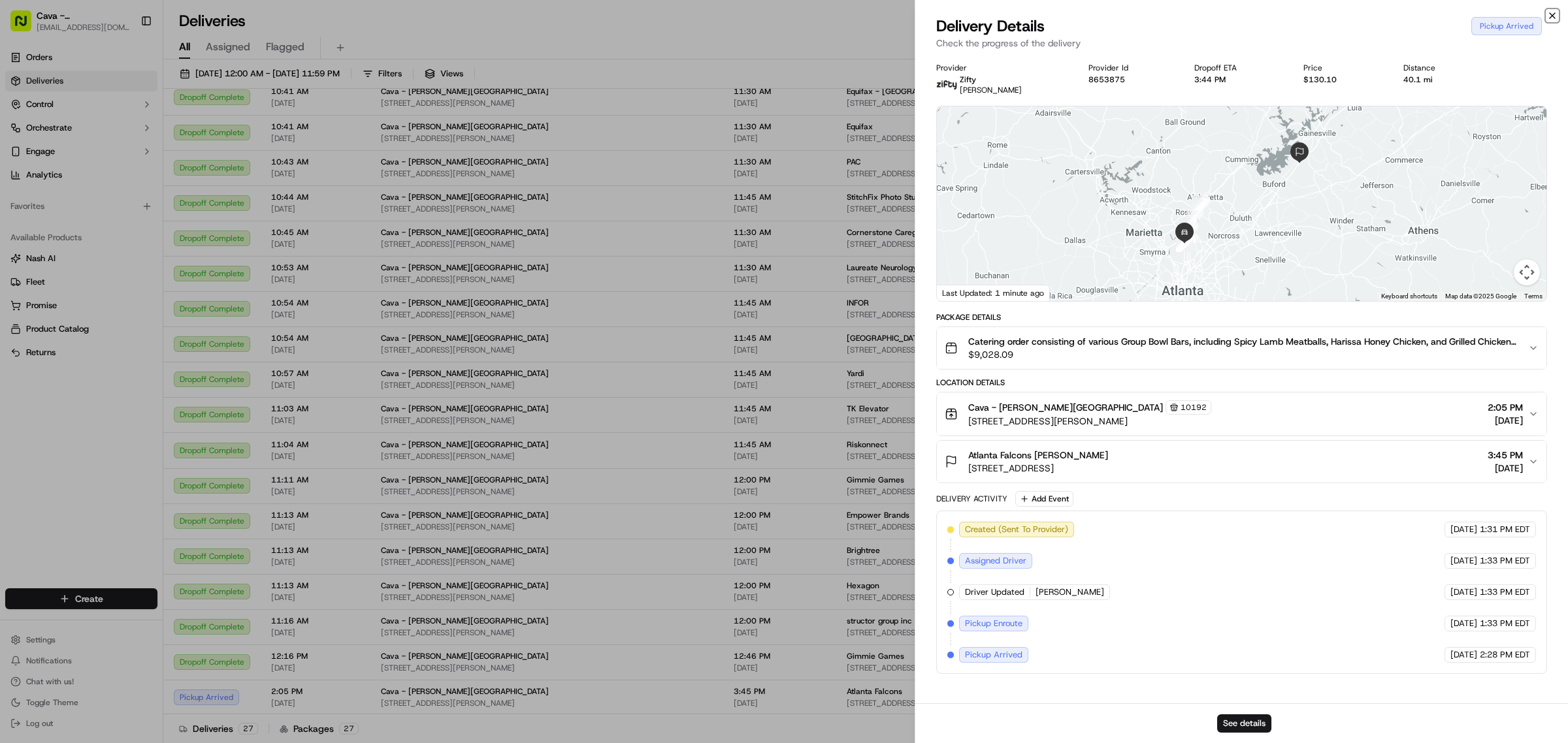
click at [1553, 14] on icon "button" at bounding box center [1552, 16] width 10 height 10
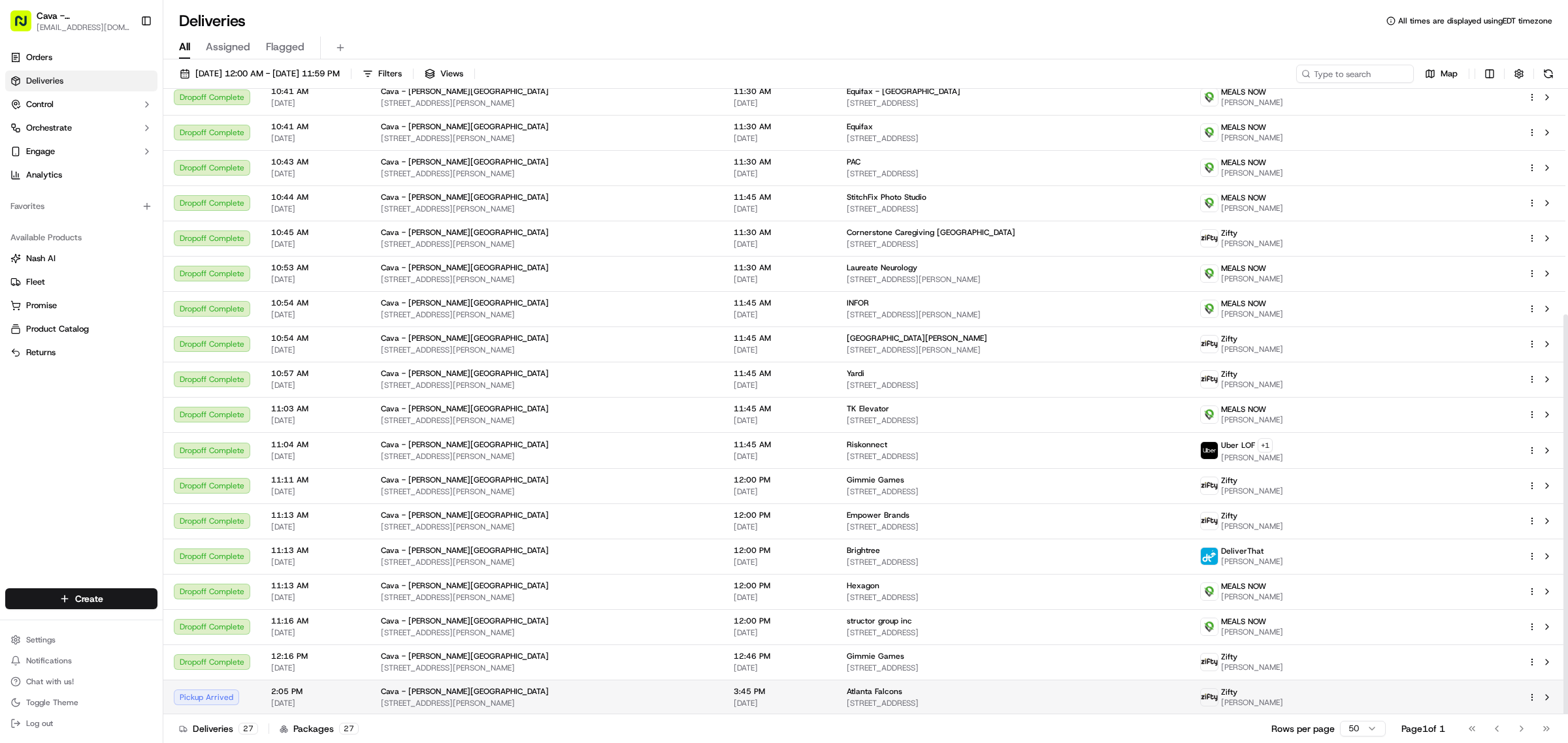
click at [1447, 692] on div "Zifty Williams Nunez" at bounding box center [1352, 698] width 306 height 21
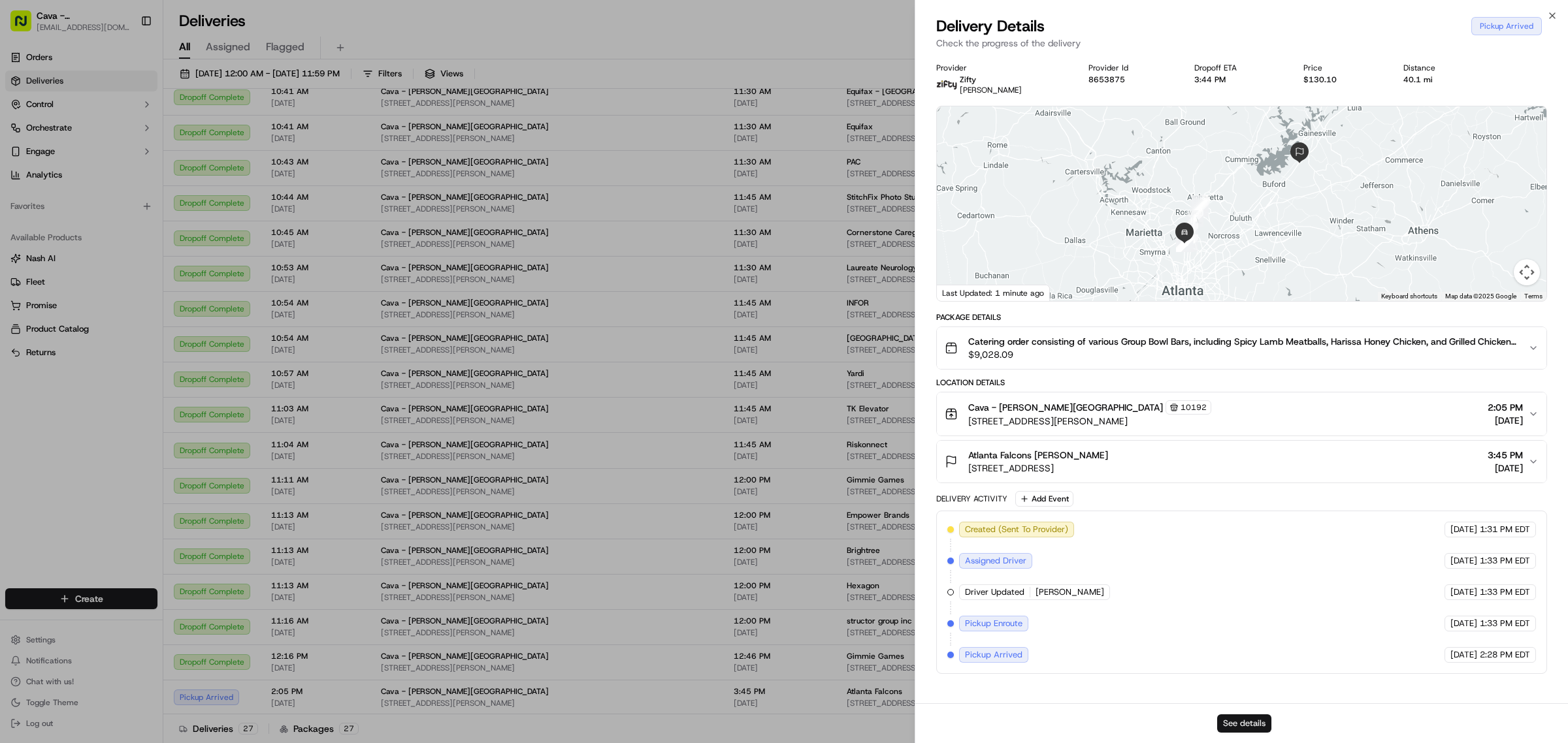
click at [1241, 715] on button "See details" at bounding box center [1244, 723] width 54 height 18
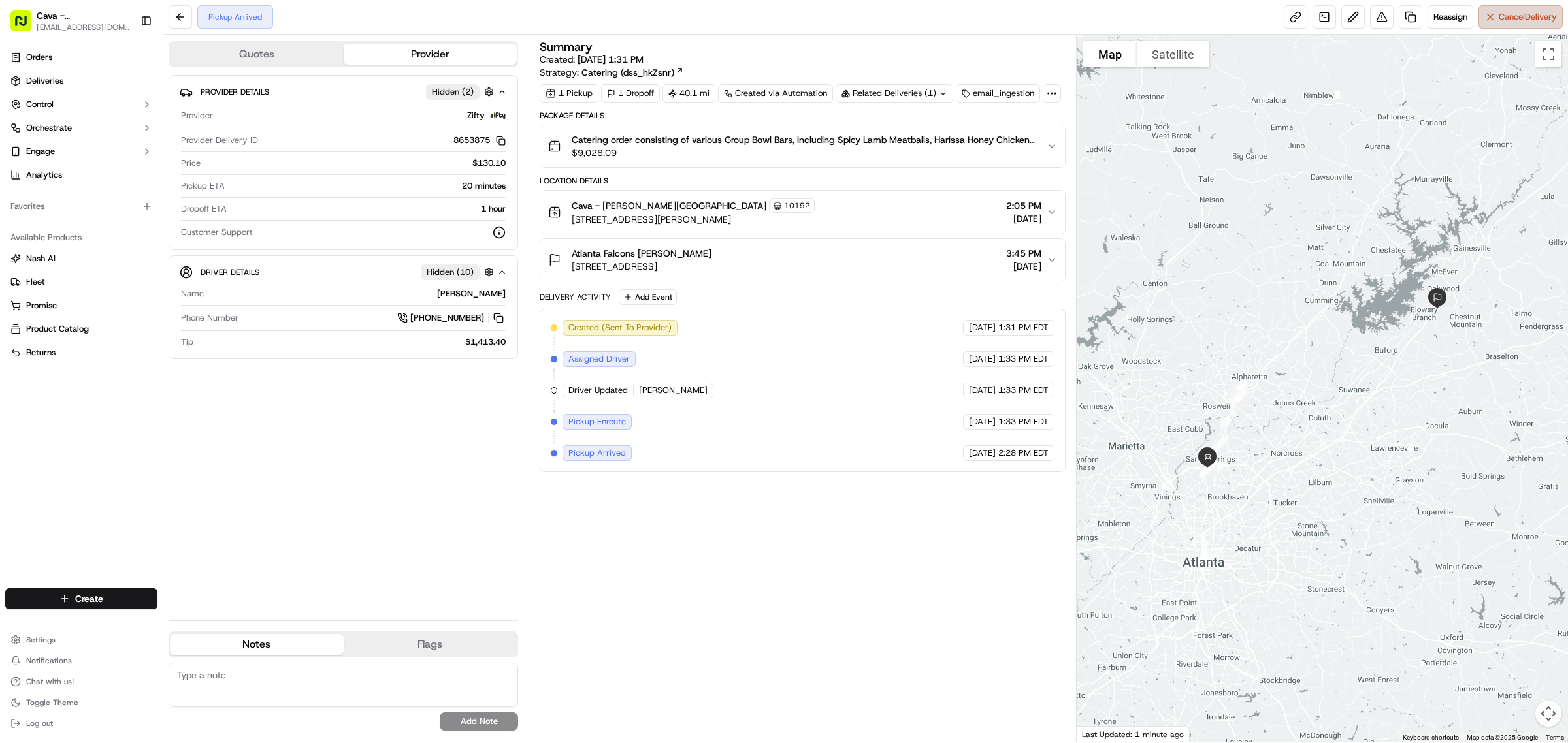
click at [1508, 20] on span "Cancel Delivery" at bounding box center [1527, 17] width 58 height 11
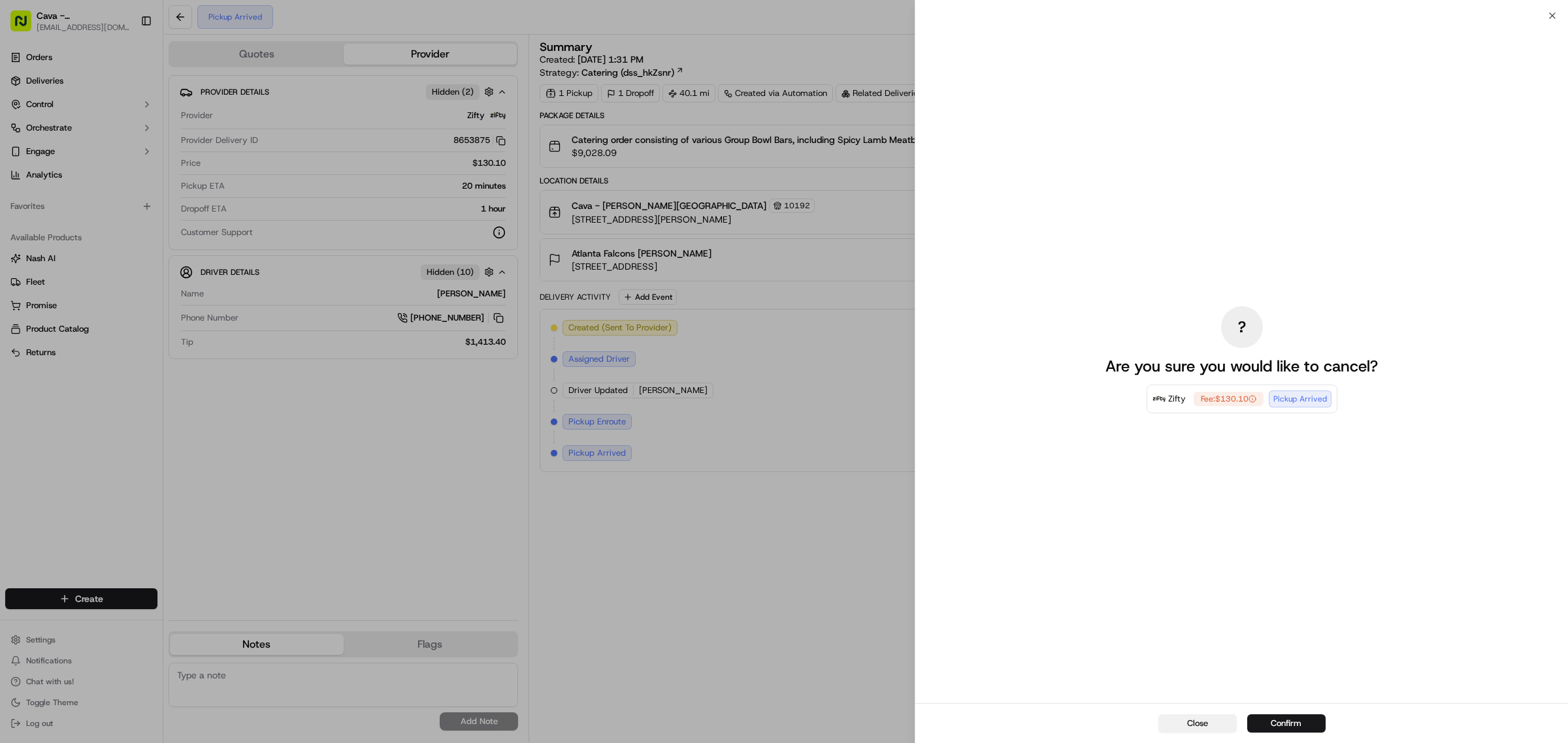
click at [1174, 726] on button "Close" at bounding box center [1197, 723] width 79 height 18
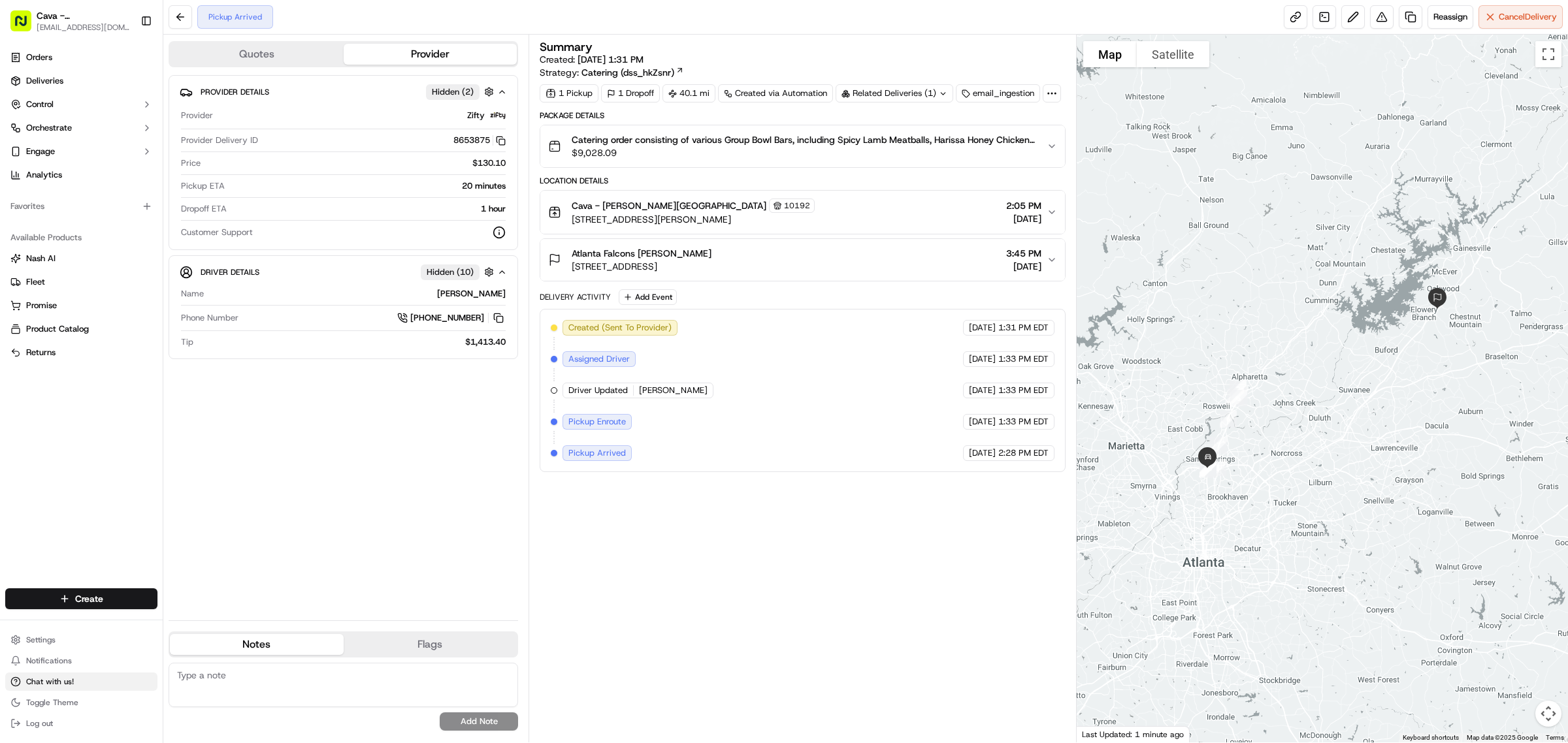
click at [24, 681] on button "Chat with us!" at bounding box center [81, 681] width 152 height 18
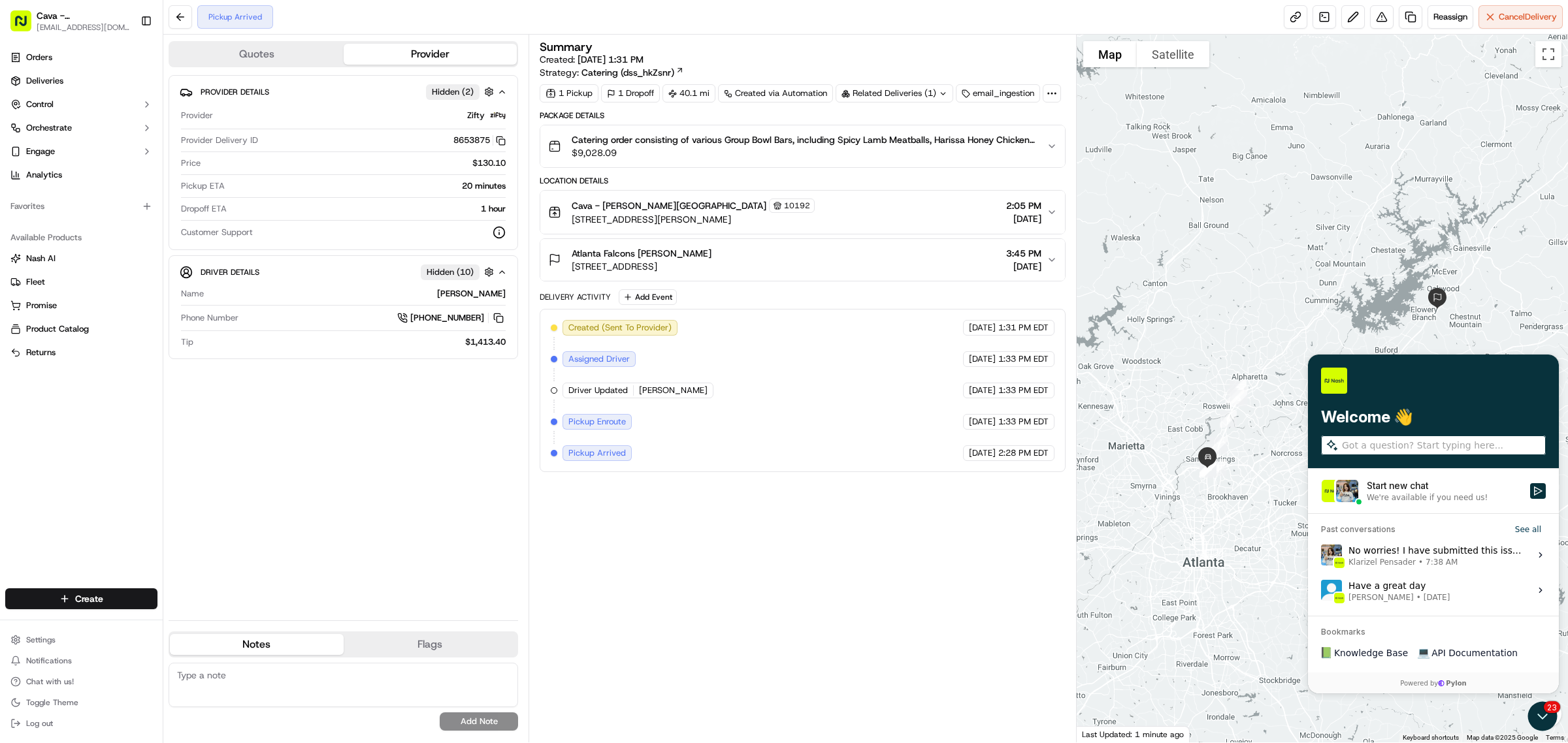
click at [1382, 503] on label "Start new chat We're available if you need us!" at bounding box center [1433, 490] width 250 height 44
click at [1530, 498] on button "Start new chat We're available if you need us!" at bounding box center [1537, 490] width 16 height 16
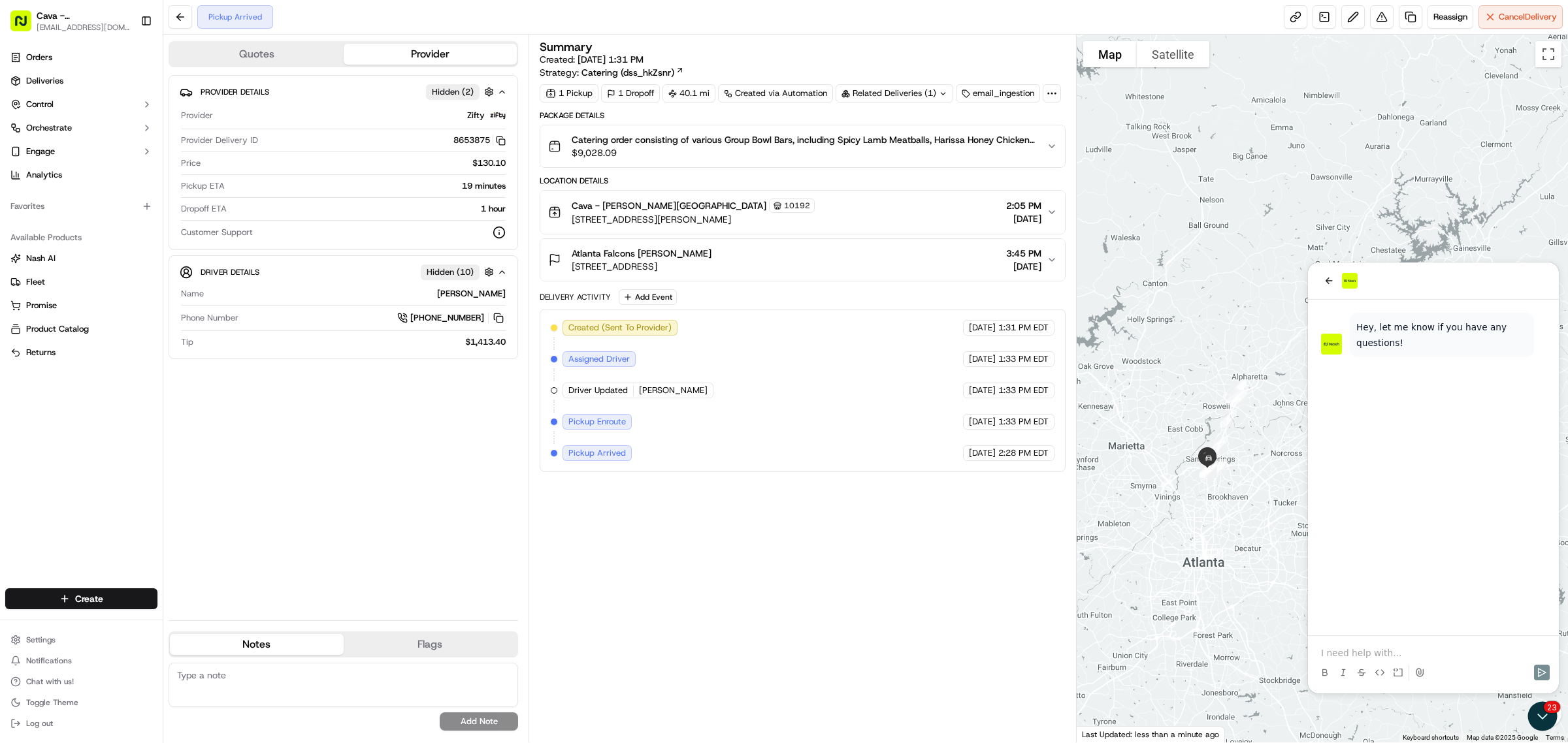
click at [1395, 653] on p at bounding box center [1434, 652] width 225 height 13
click at [1445, 639] on p "Hi, we had an order the was rerung in by our catering manager" at bounding box center [1434, 646] width 225 height 26
drag, startPoint x: 1445, startPoint y: 639, endPoint x: 1508, endPoint y: 649, distance: 63.8
click at [1508, 649] on p "Hi, we had an order the was rerung in by our catering manager" at bounding box center [1434, 646] width 225 height 26
click at [1439, 637] on p "Hi, we had an order the was rerung in by our catering manager" at bounding box center [1434, 646] width 225 height 26
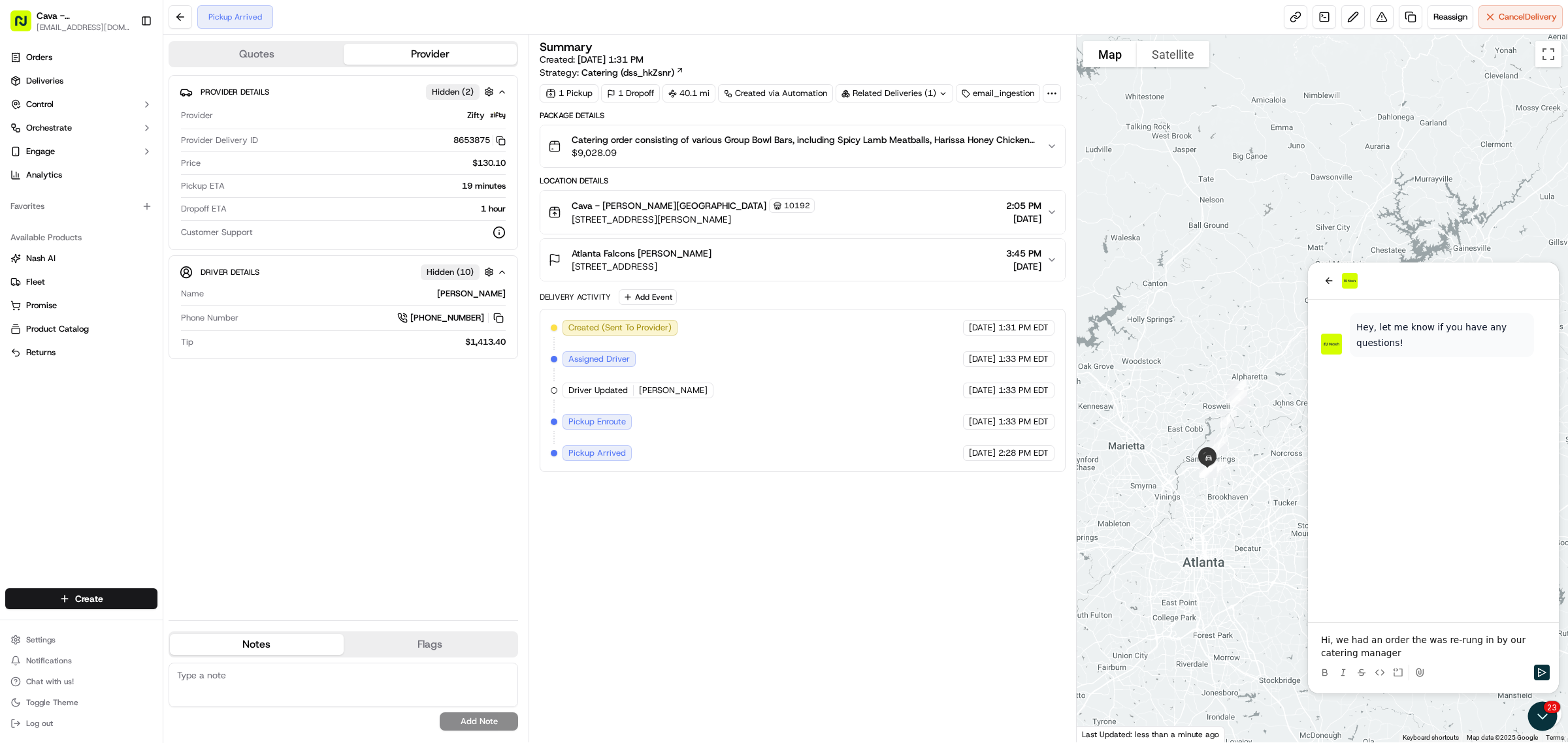
click at [1363, 647] on p "Hi, we had an order the was re-rung in by our catering manager" at bounding box center [1434, 646] width 225 height 26
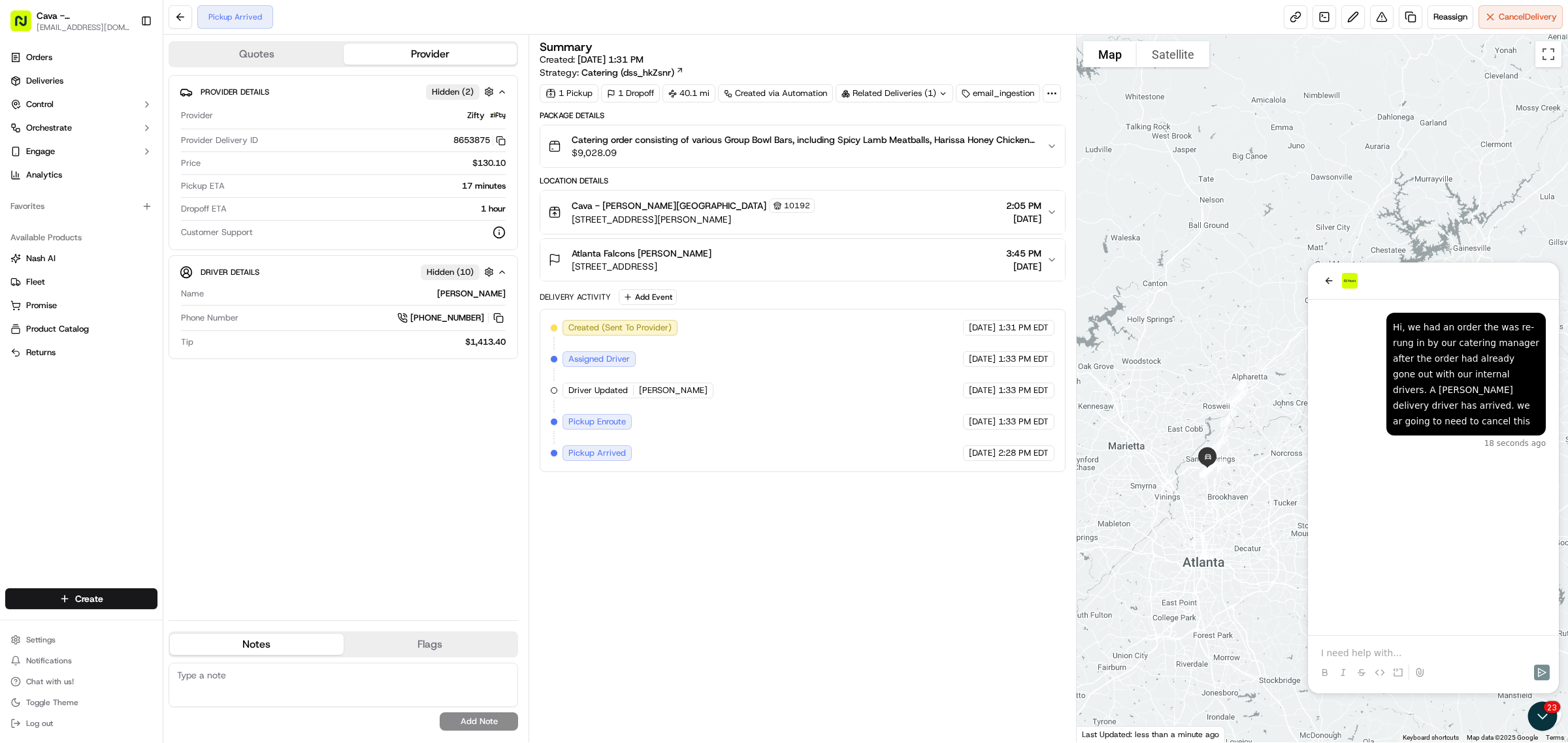
click at [1360, 644] on div at bounding box center [1433, 660] width 240 height 50
click at [1345, 651] on p at bounding box center [1434, 652] width 225 height 13
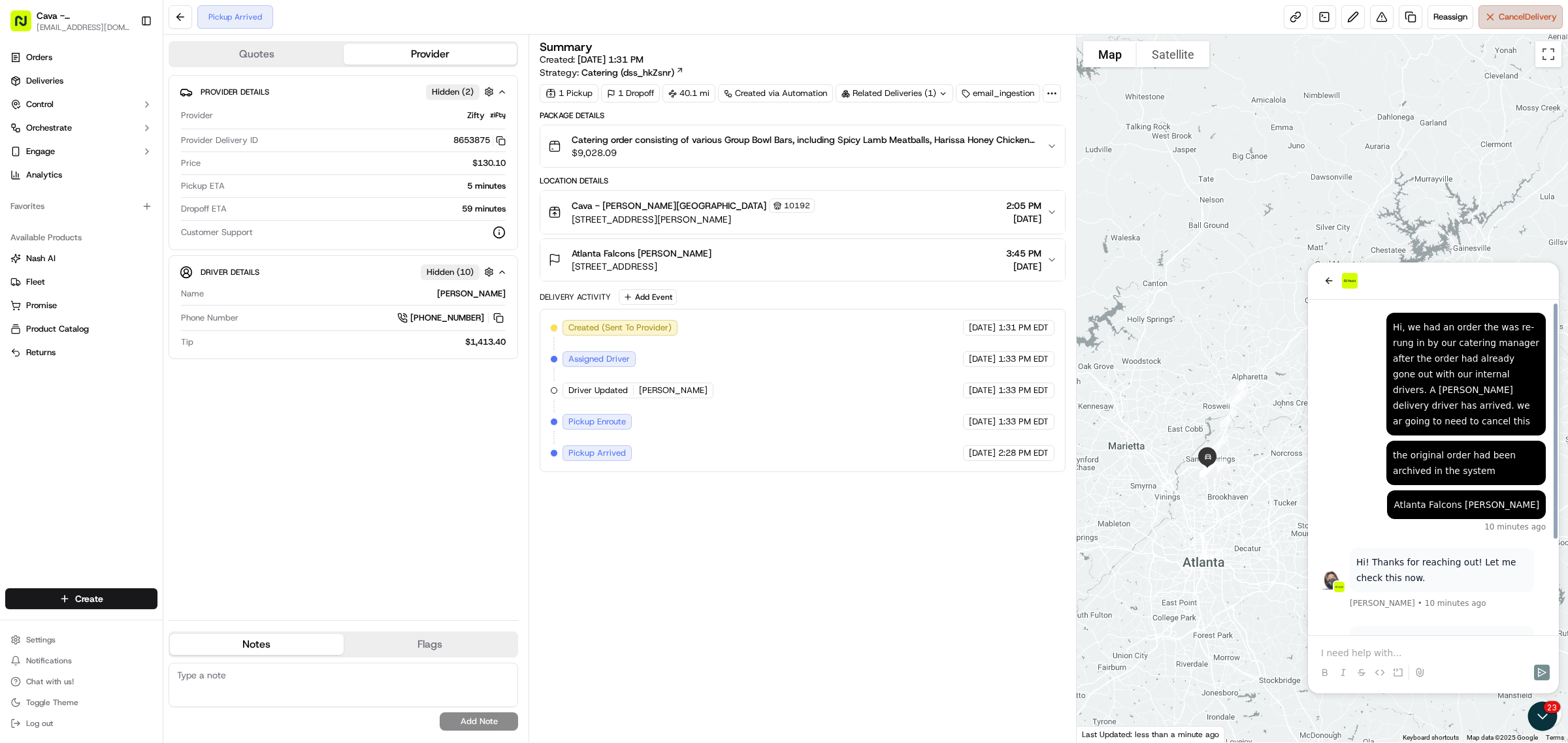
scroll to position [132, 0]
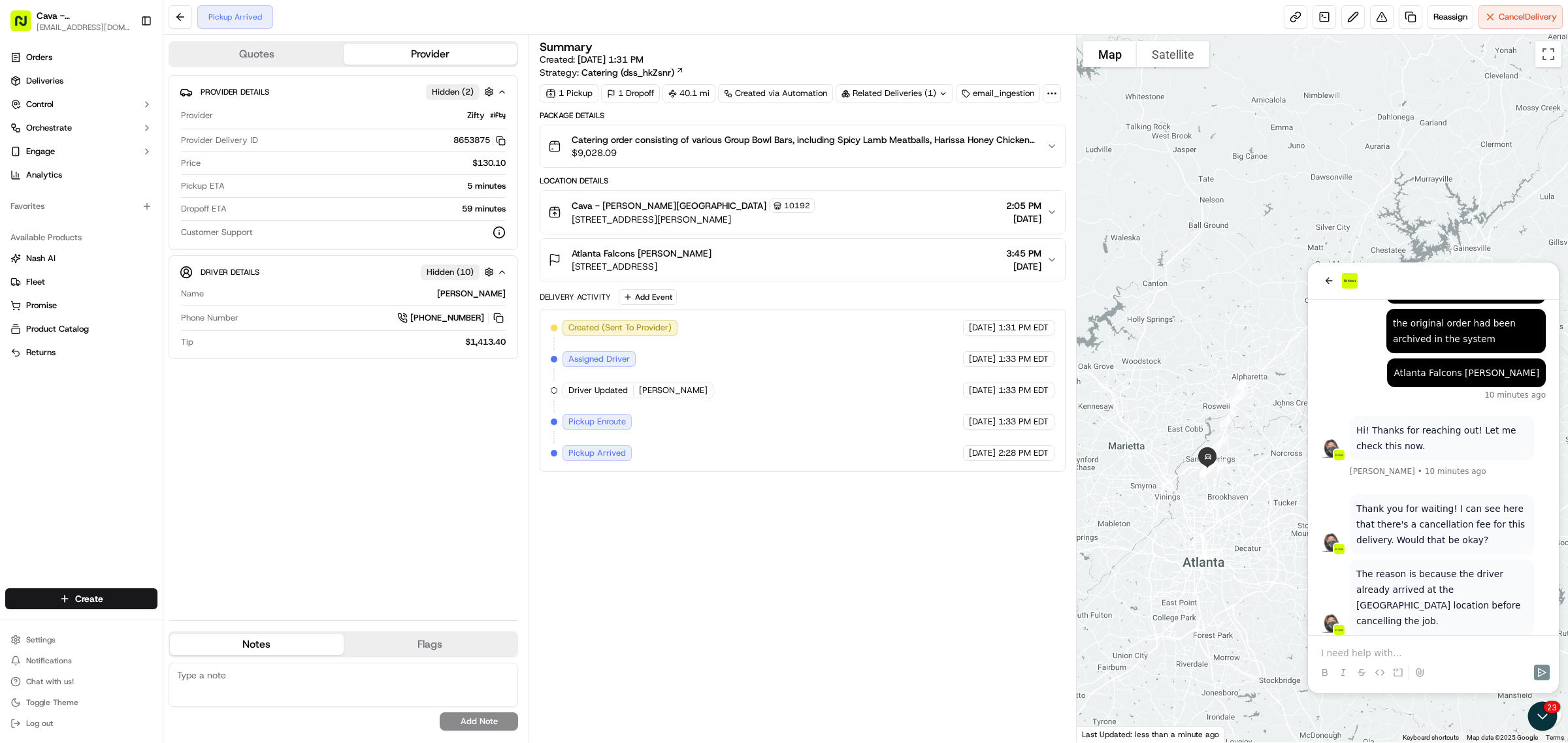
click at [1400, 643] on div at bounding box center [1433, 660] width 240 height 50
click at [1390, 649] on p at bounding box center [1434, 652] width 225 height 13
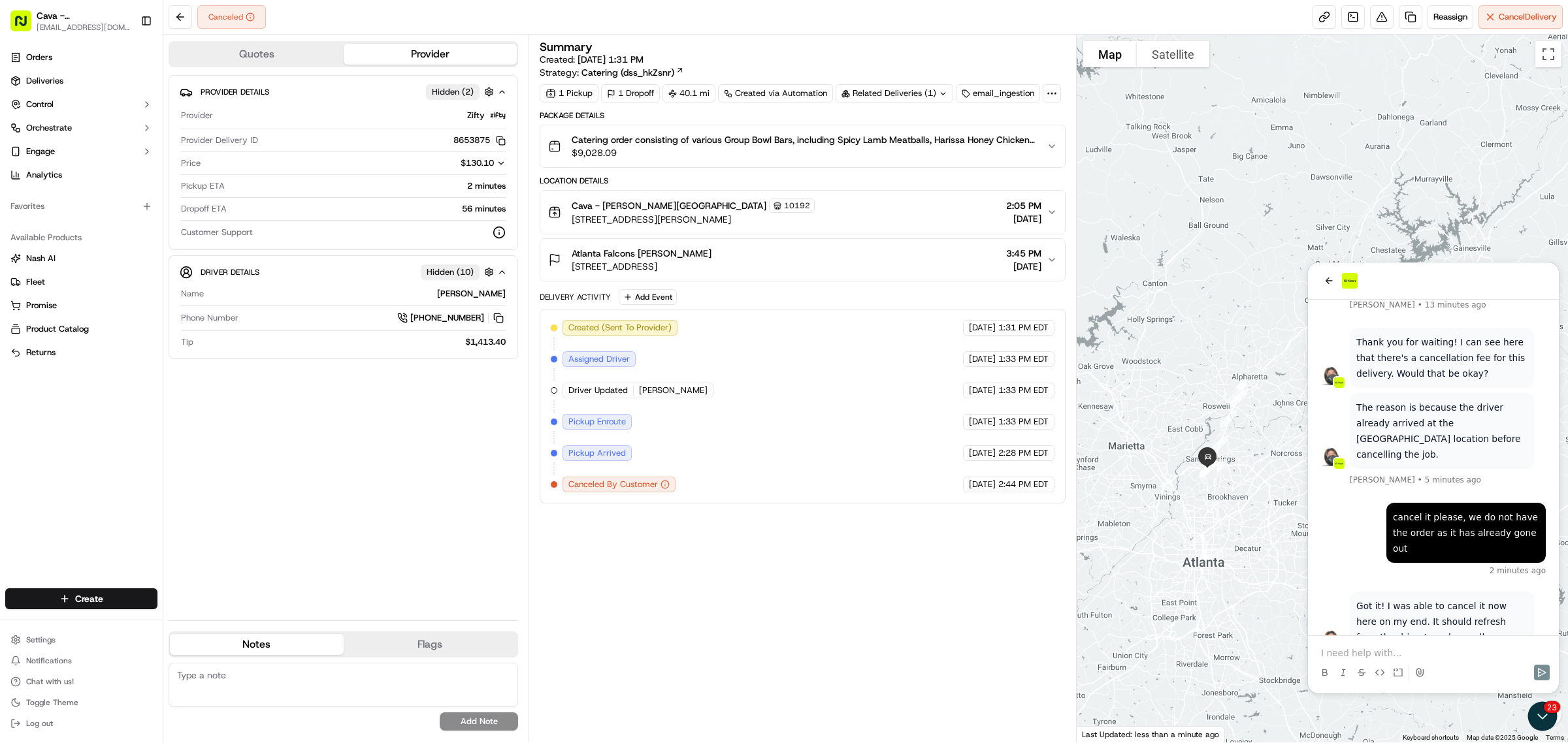
scroll to position [385, 0]
